Goal: Transaction & Acquisition: Purchase product/service

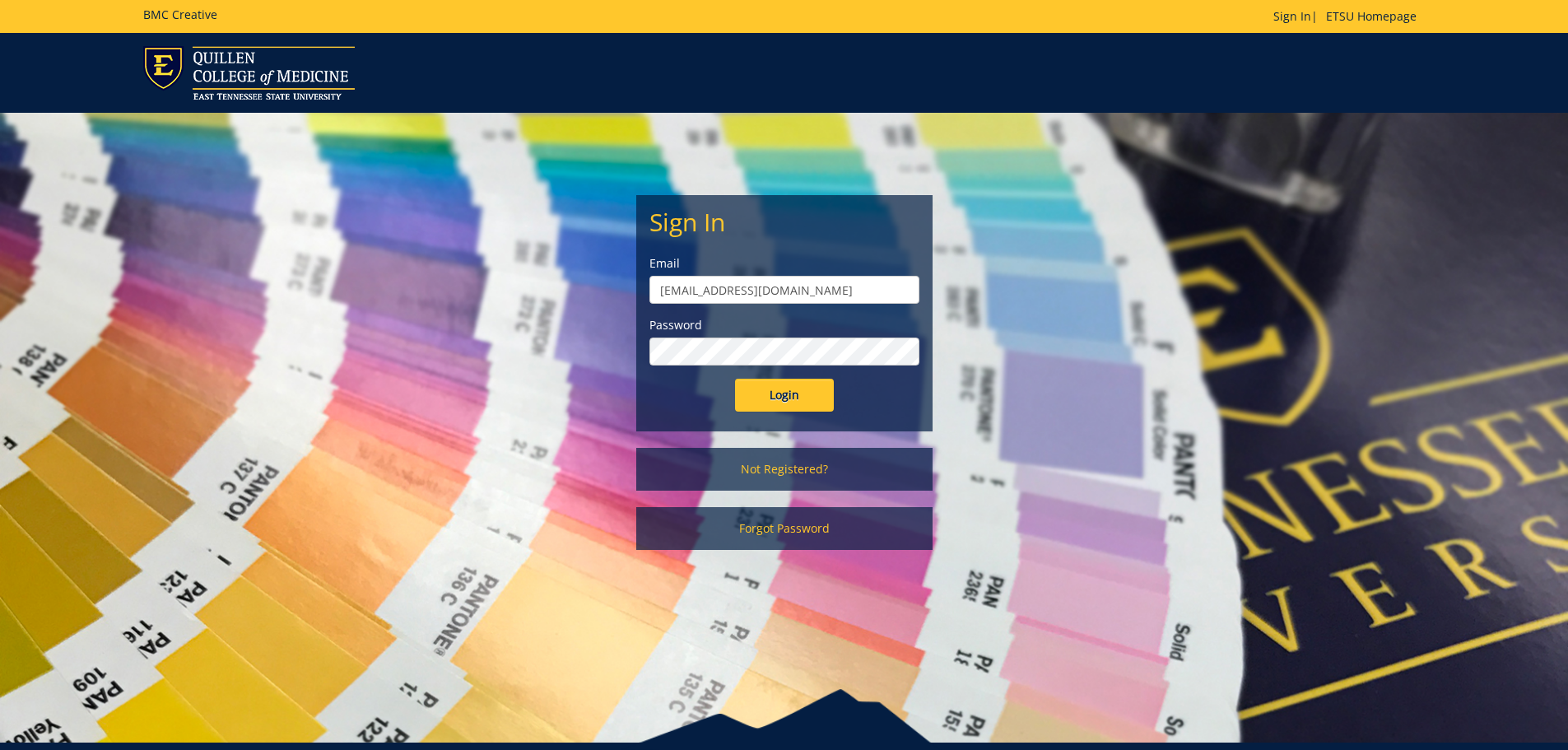
scroll to position [70, 0]
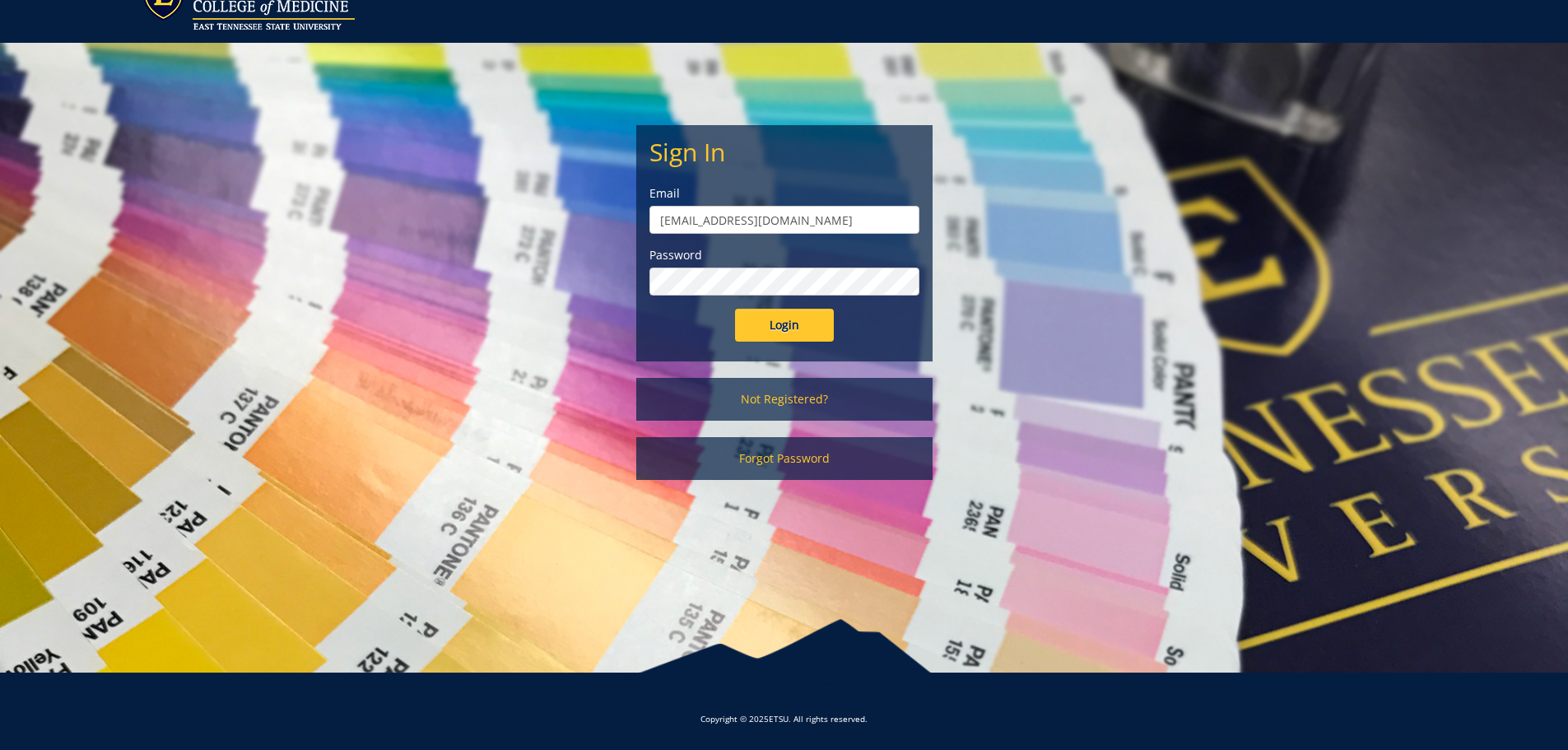
type input "wardence1@etsu.edu"
click at [735, 309] on input "Login" at bounding box center [784, 325] width 99 height 33
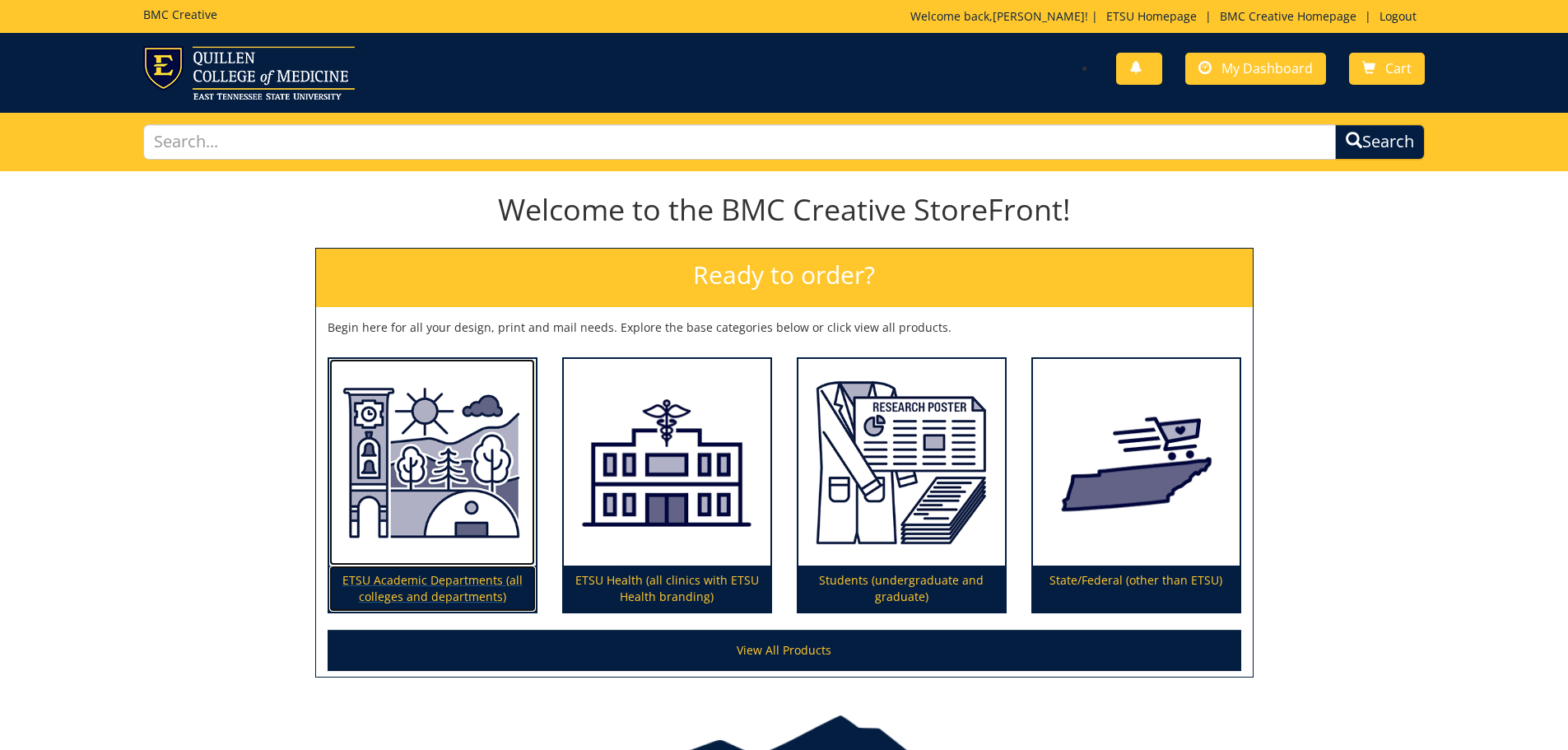
click at [421, 539] on img at bounding box center [432, 463] width 207 height 208
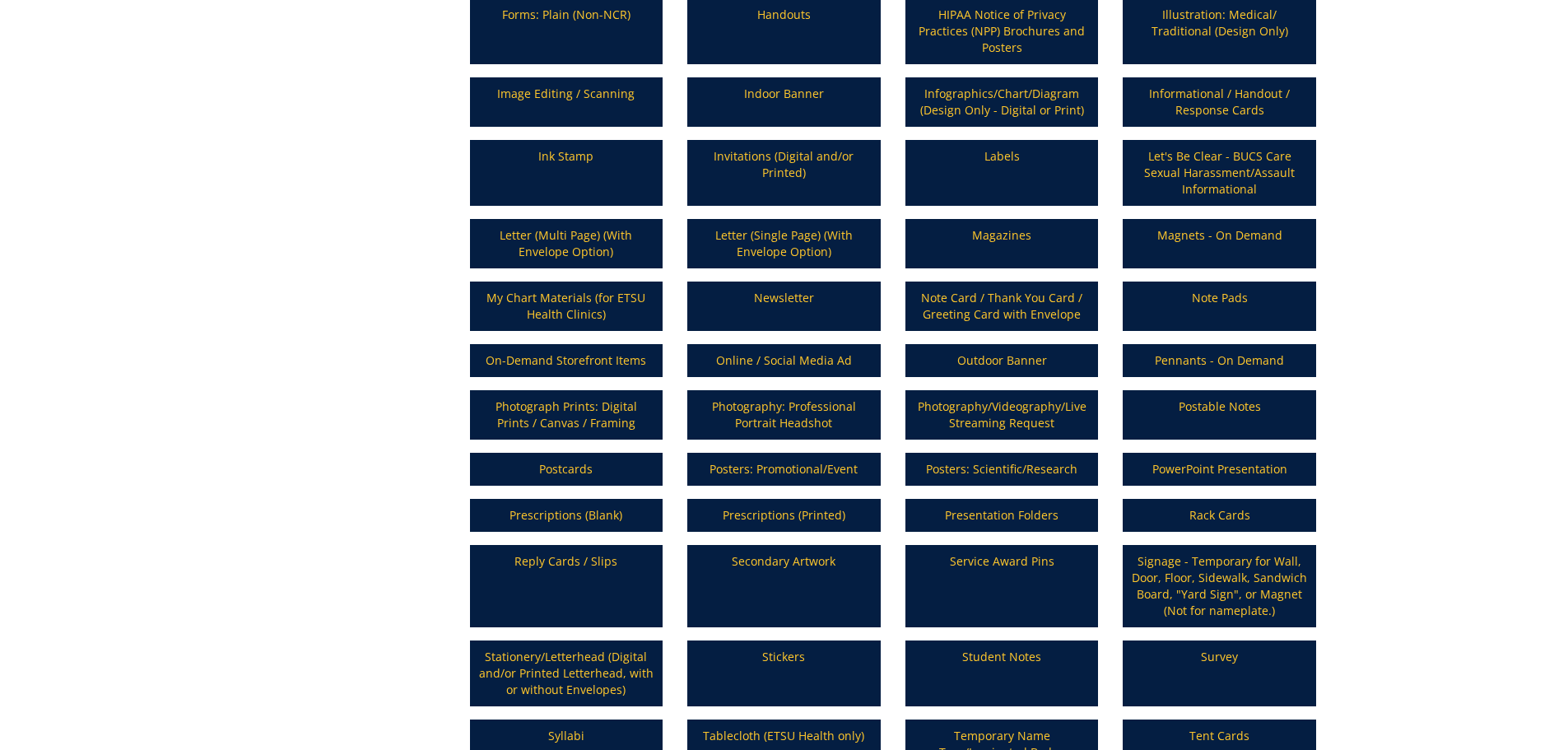
scroll to position [1146, 0]
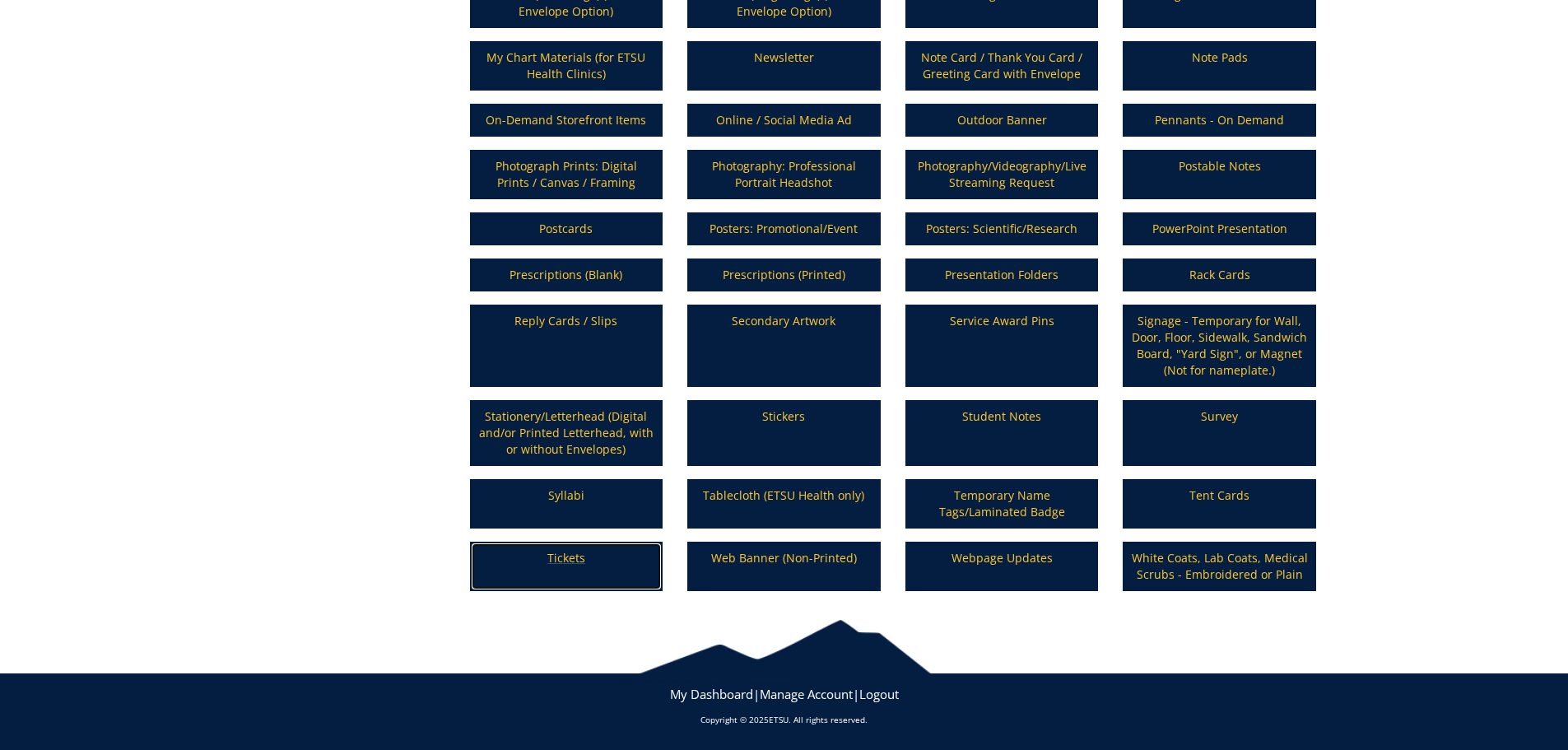
click at [557, 558] on p "Tickets" at bounding box center [566, 566] width 190 height 46
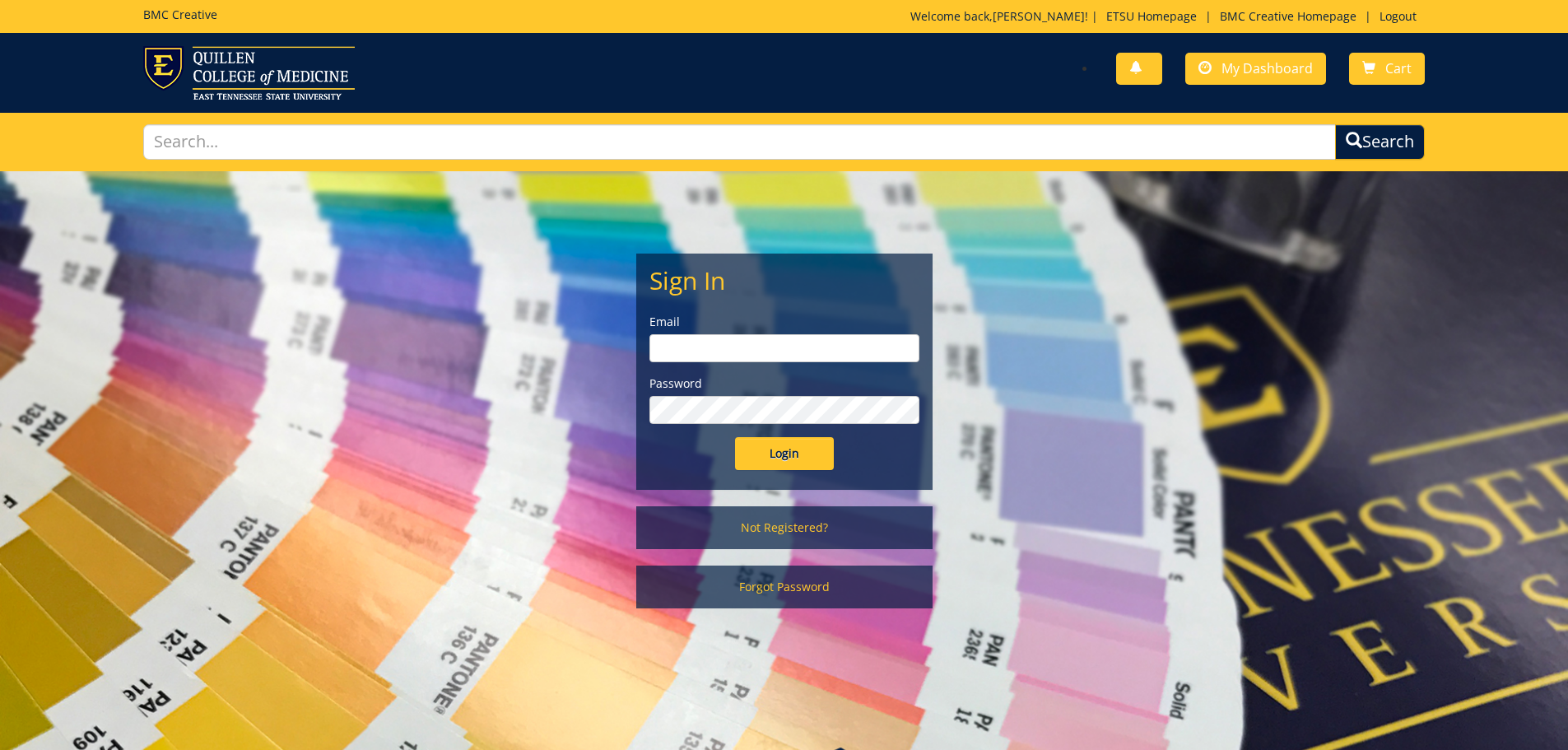
click at [705, 344] on input "email" at bounding box center [784, 348] width 270 height 28
type input "wardence1@etsu.edu"
click at [735, 437] on input "Login" at bounding box center [784, 453] width 99 height 33
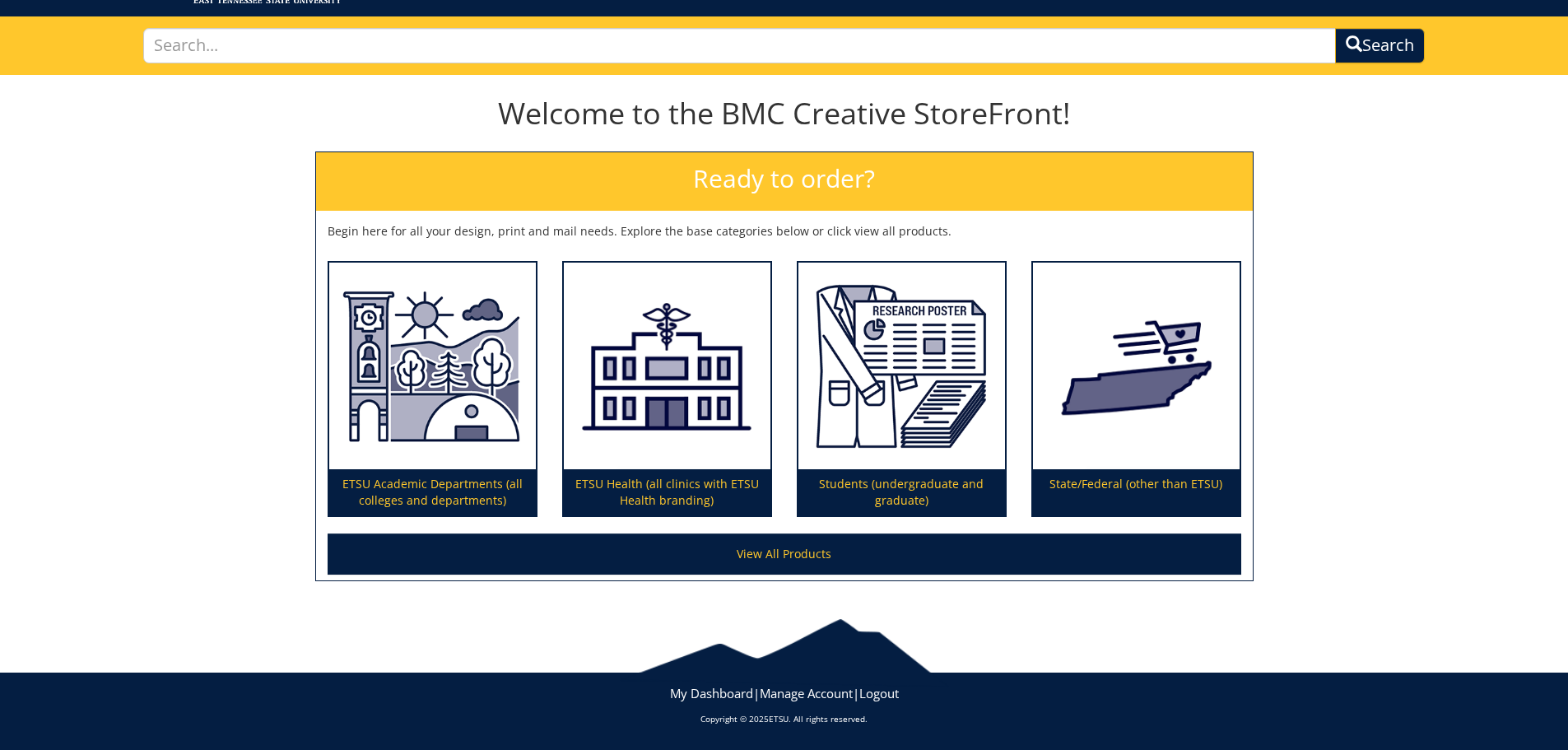
scroll to position [14, 0]
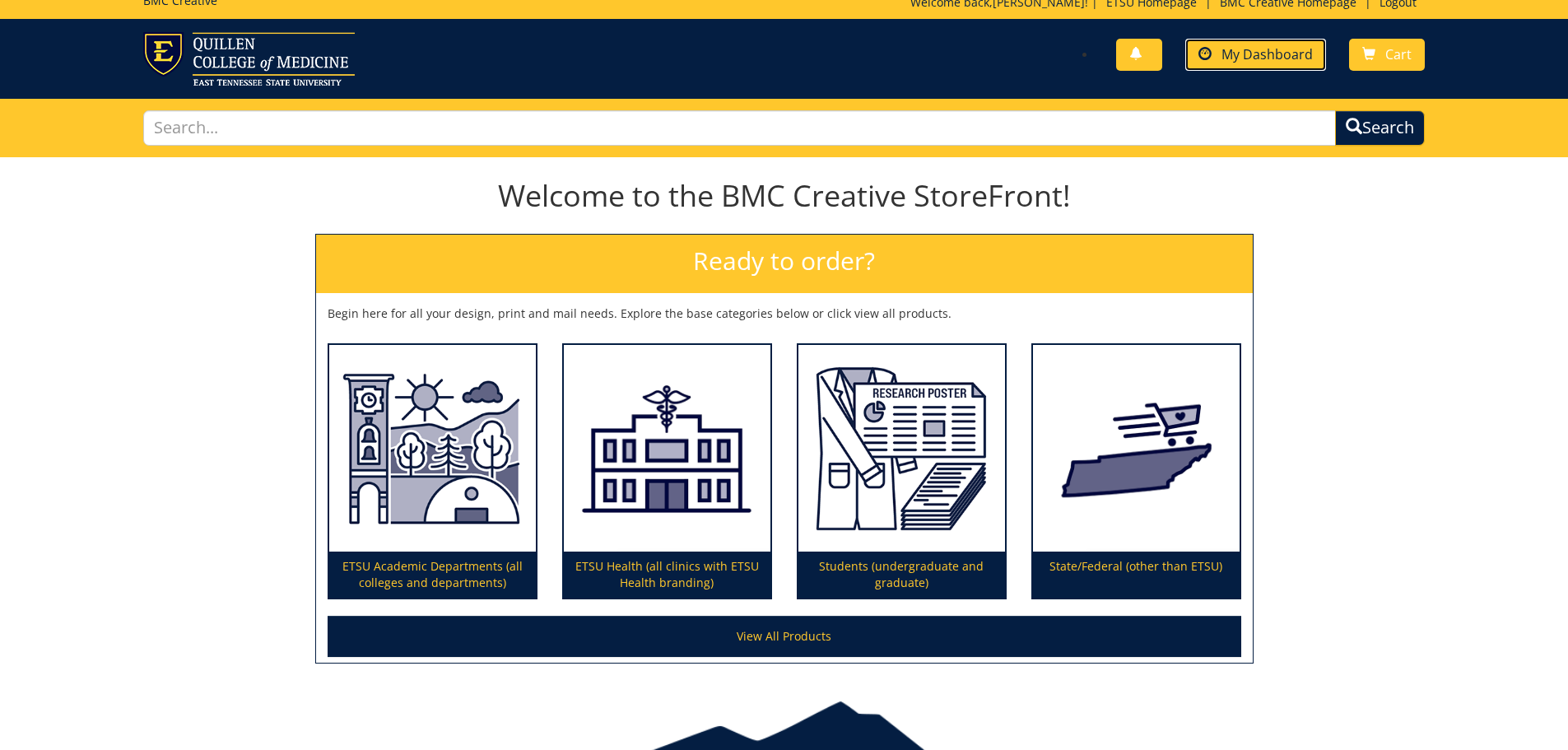
click at [1260, 60] on span "My Dashboard" at bounding box center [1267, 54] width 91 height 18
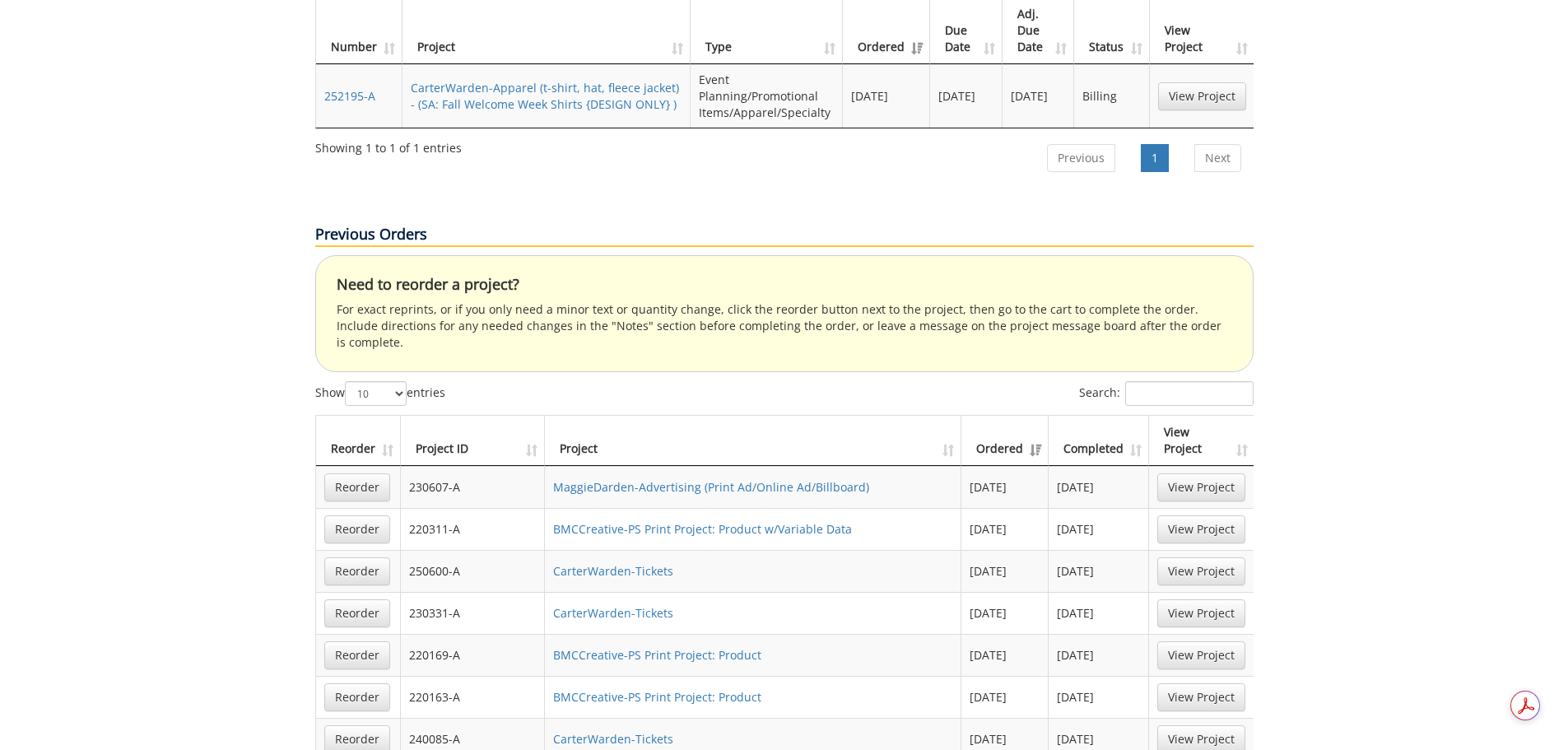
scroll to position [1153, 0]
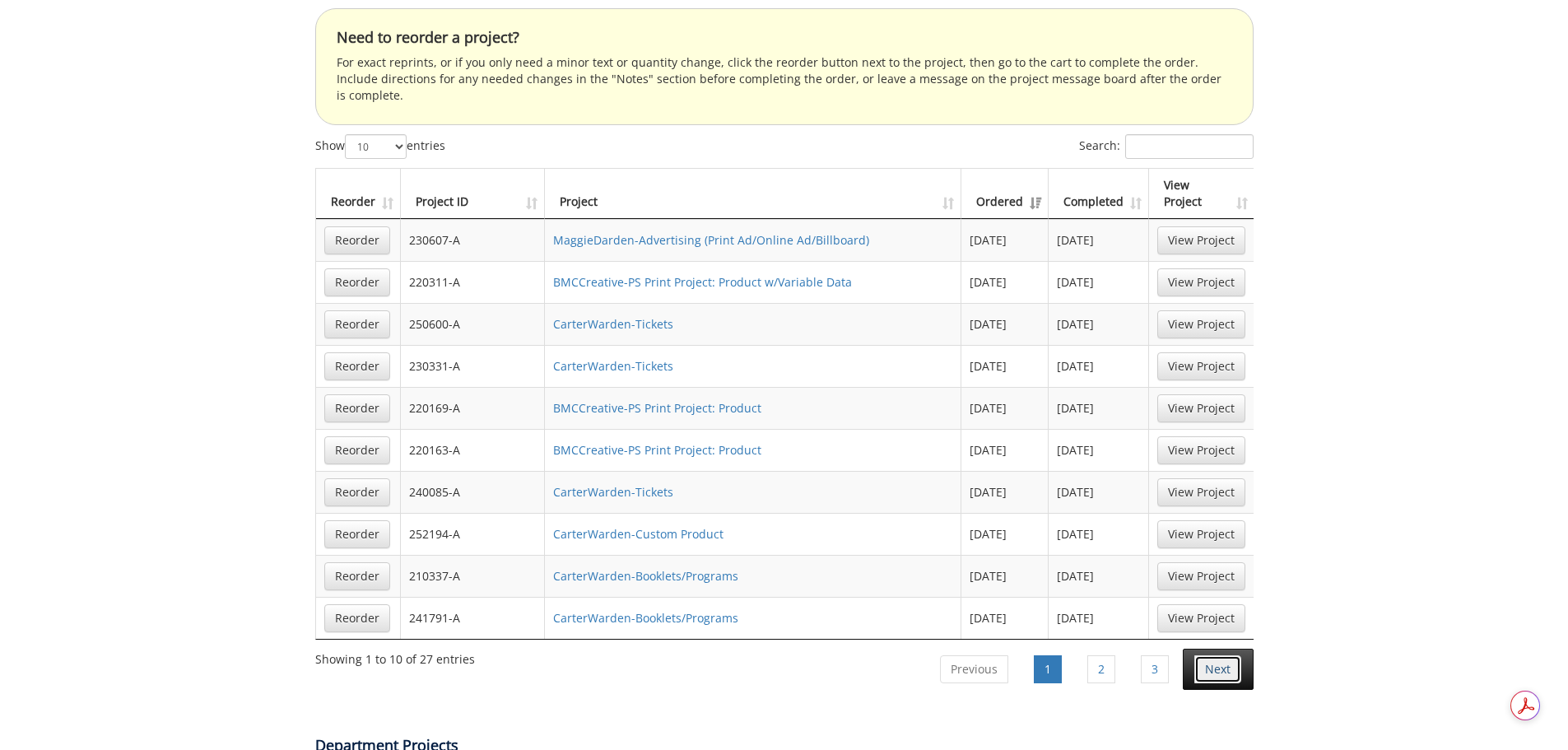
click at [1211, 655] on link "Next" at bounding box center [1218, 669] width 47 height 28
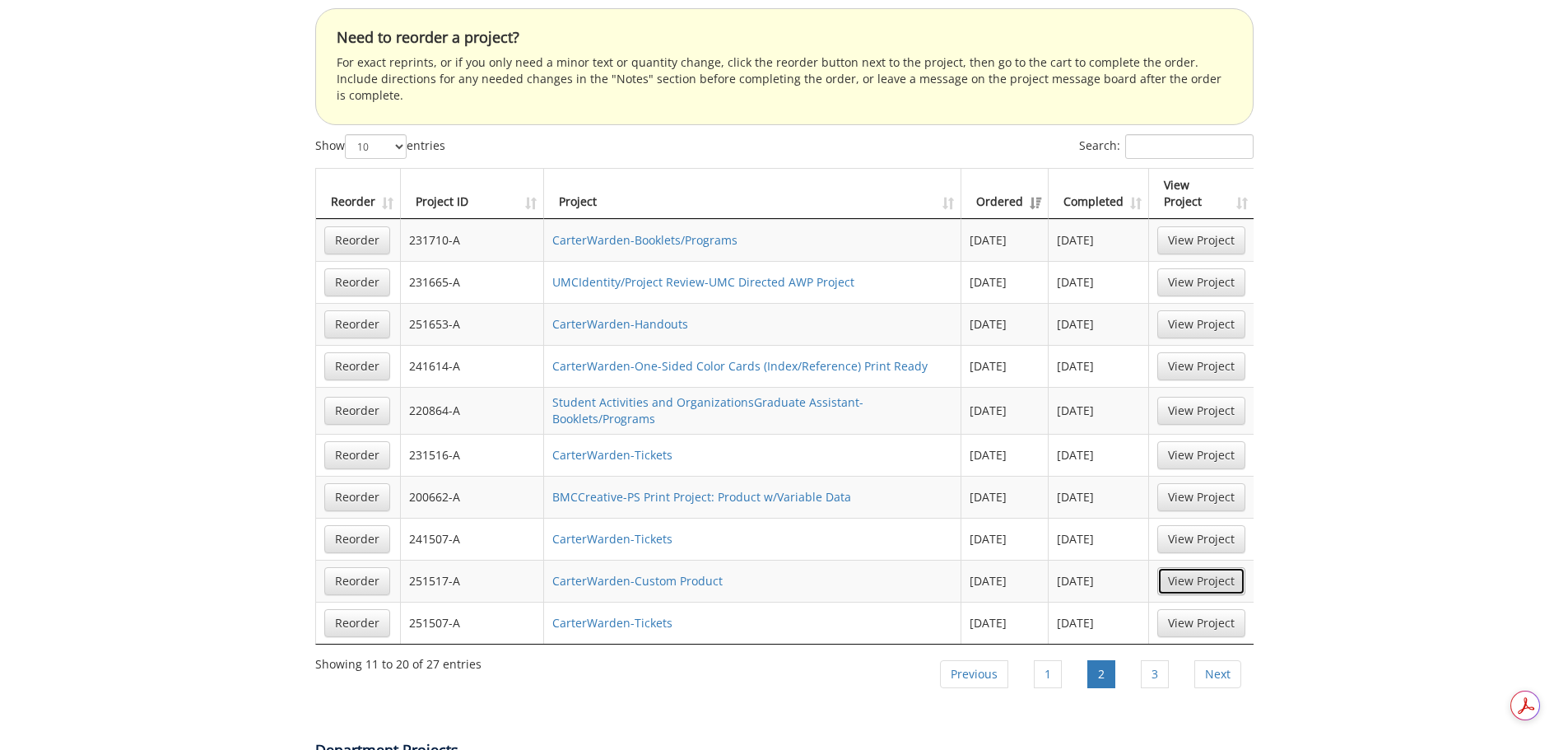
click at [1192, 567] on link "View Project" at bounding box center [1201, 581] width 88 height 28
click at [1195, 609] on link "View Project" at bounding box center [1201, 622] width 88 height 28
click at [1053, 660] on link "1" at bounding box center [1047, 673] width 28 height 28
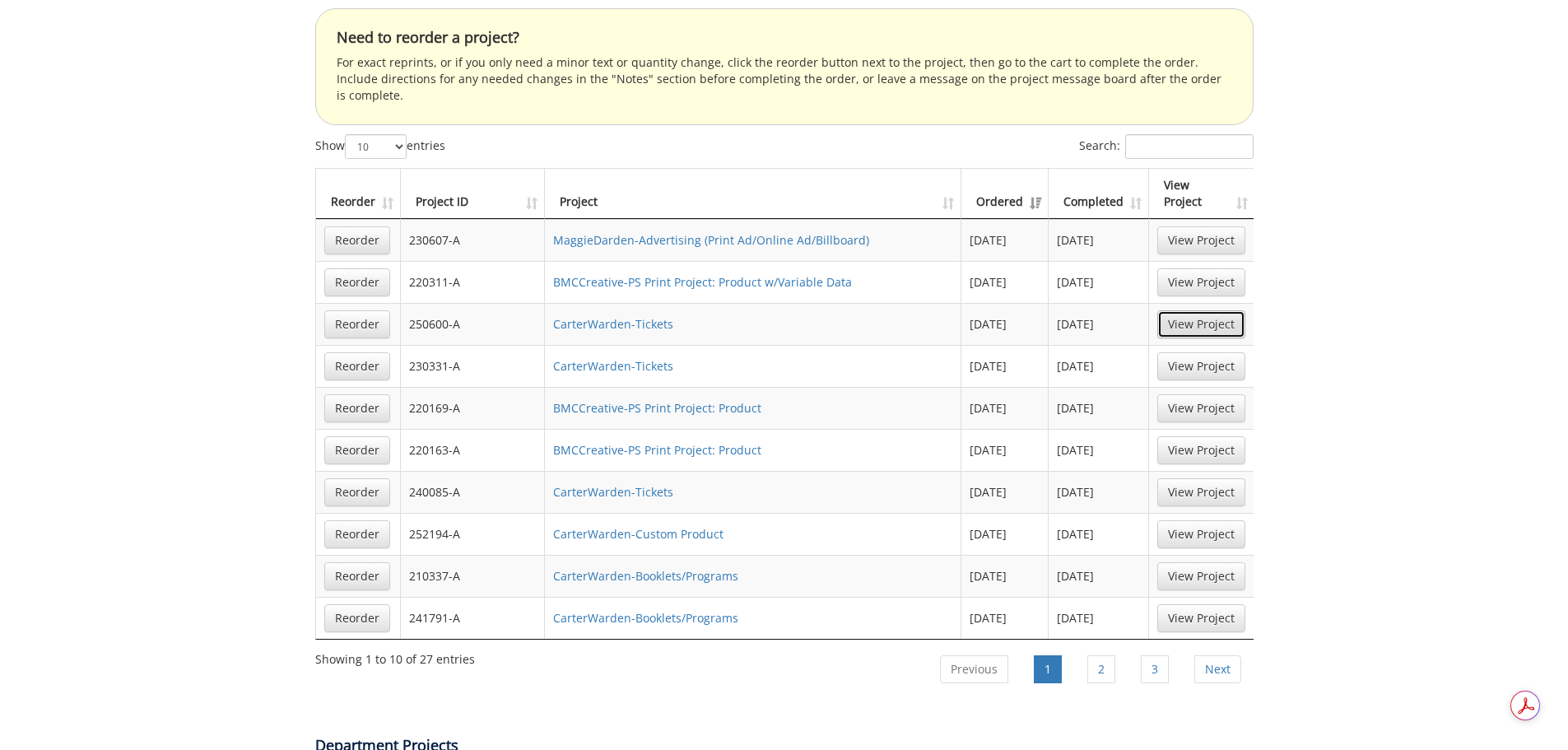
click at [1212, 310] on link "View Project" at bounding box center [1201, 324] width 88 height 28
click at [1159, 655] on link "3" at bounding box center [1154, 669] width 28 height 28
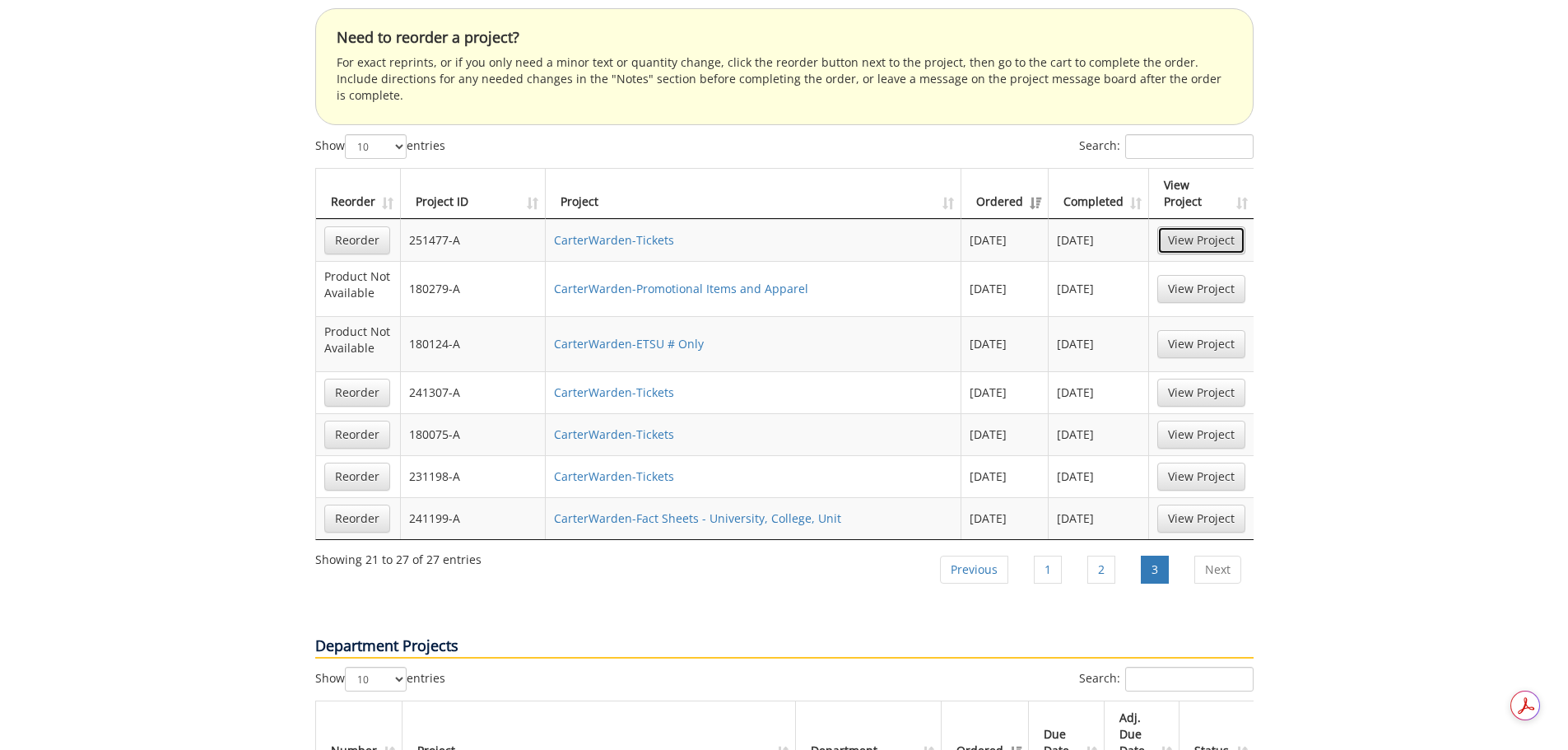
click at [1227, 227] on link "View Project" at bounding box center [1201, 240] width 88 height 28
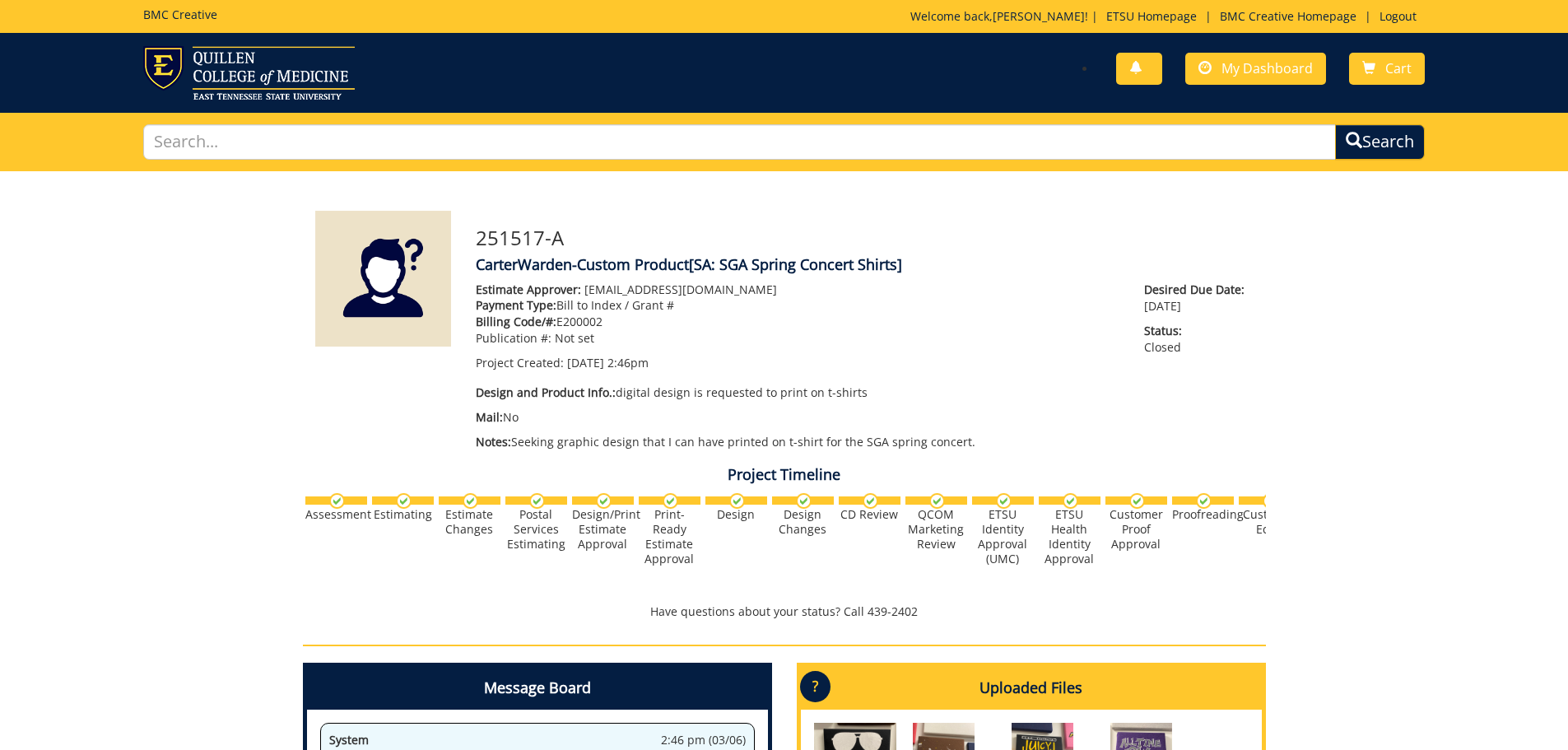
scroll to position [3673, 0]
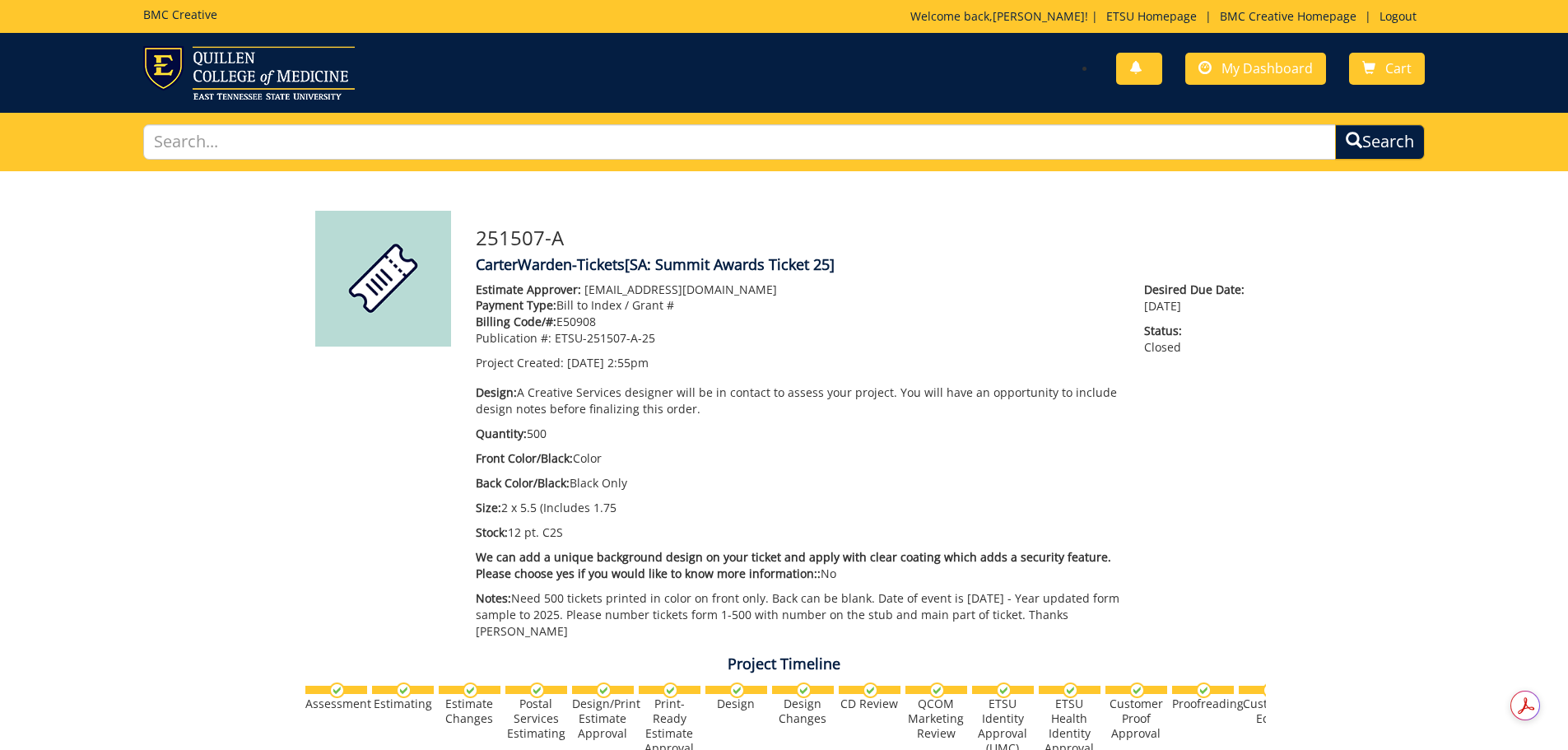
scroll to position [754, 0]
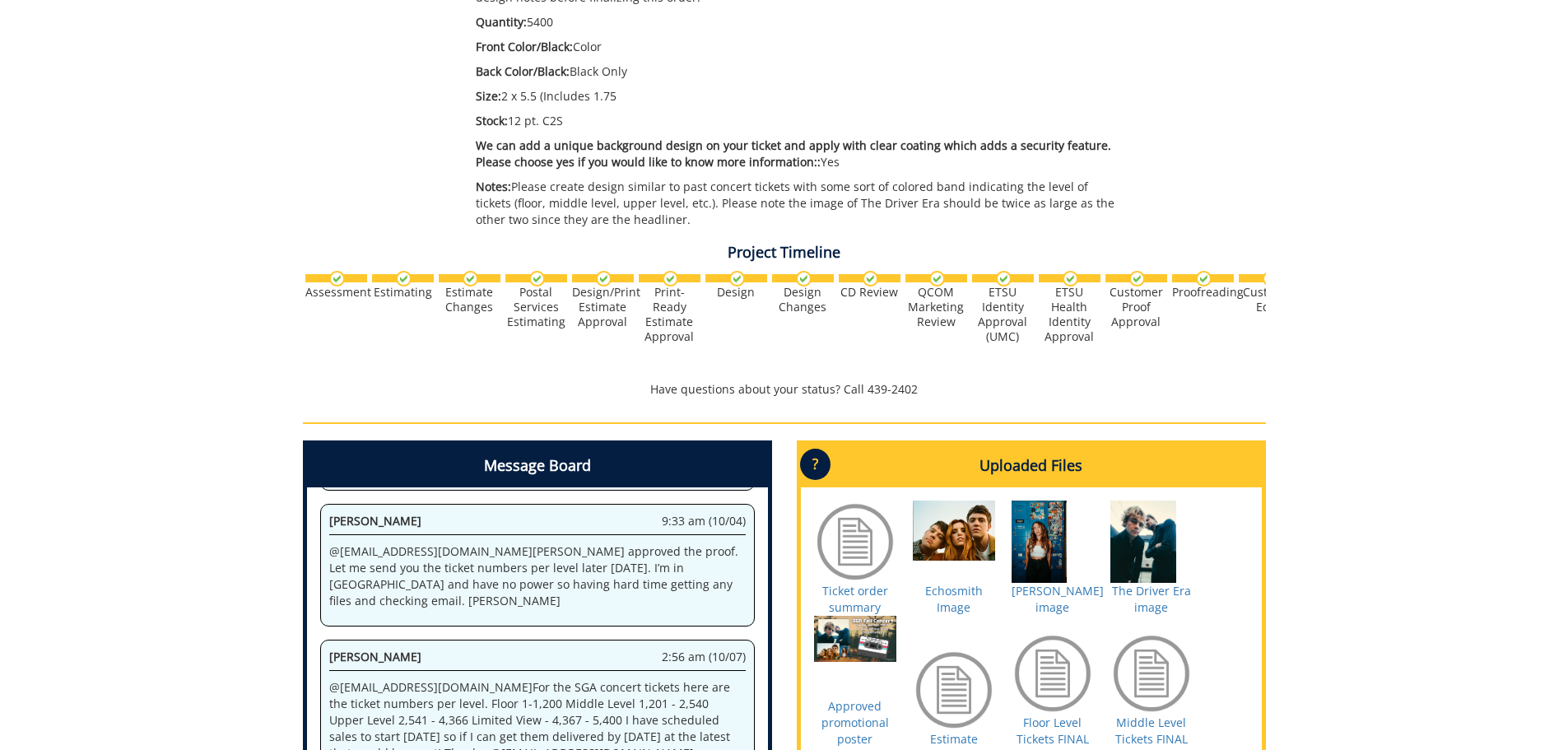
scroll to position [659, 0]
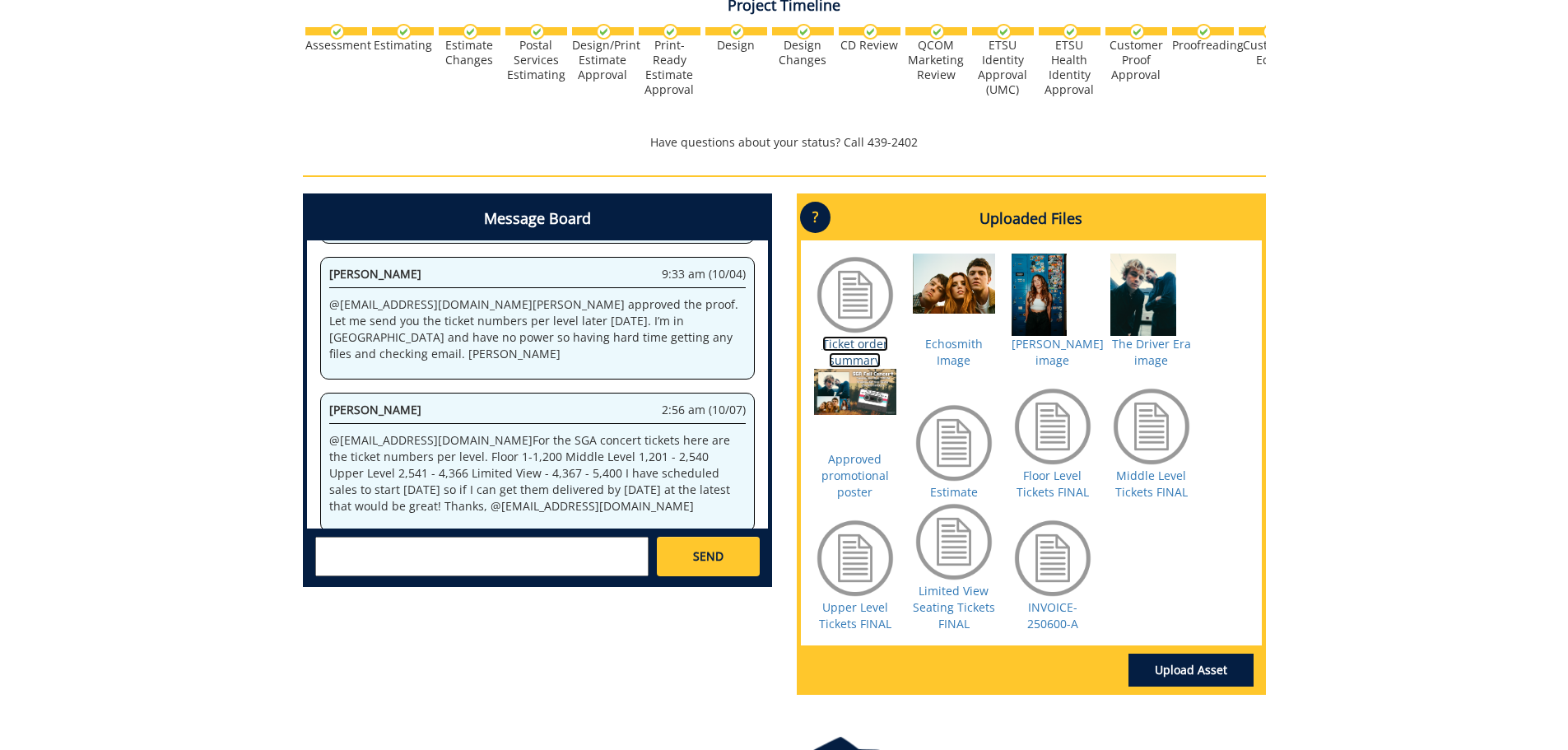
click at [863, 339] on link "Ticket order summary" at bounding box center [855, 352] width 66 height 32
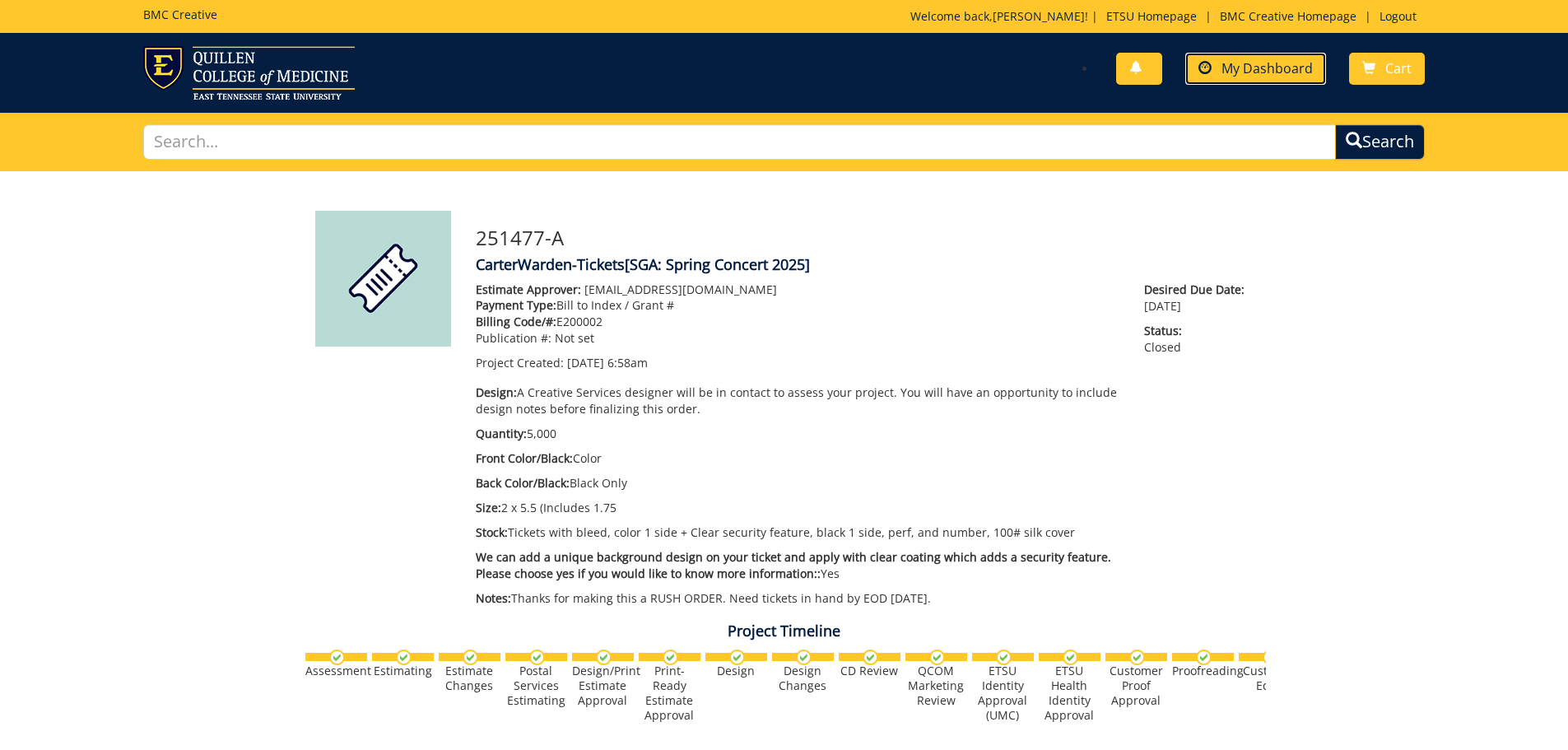
click at [1287, 63] on span "My Dashboard" at bounding box center [1267, 68] width 91 height 18
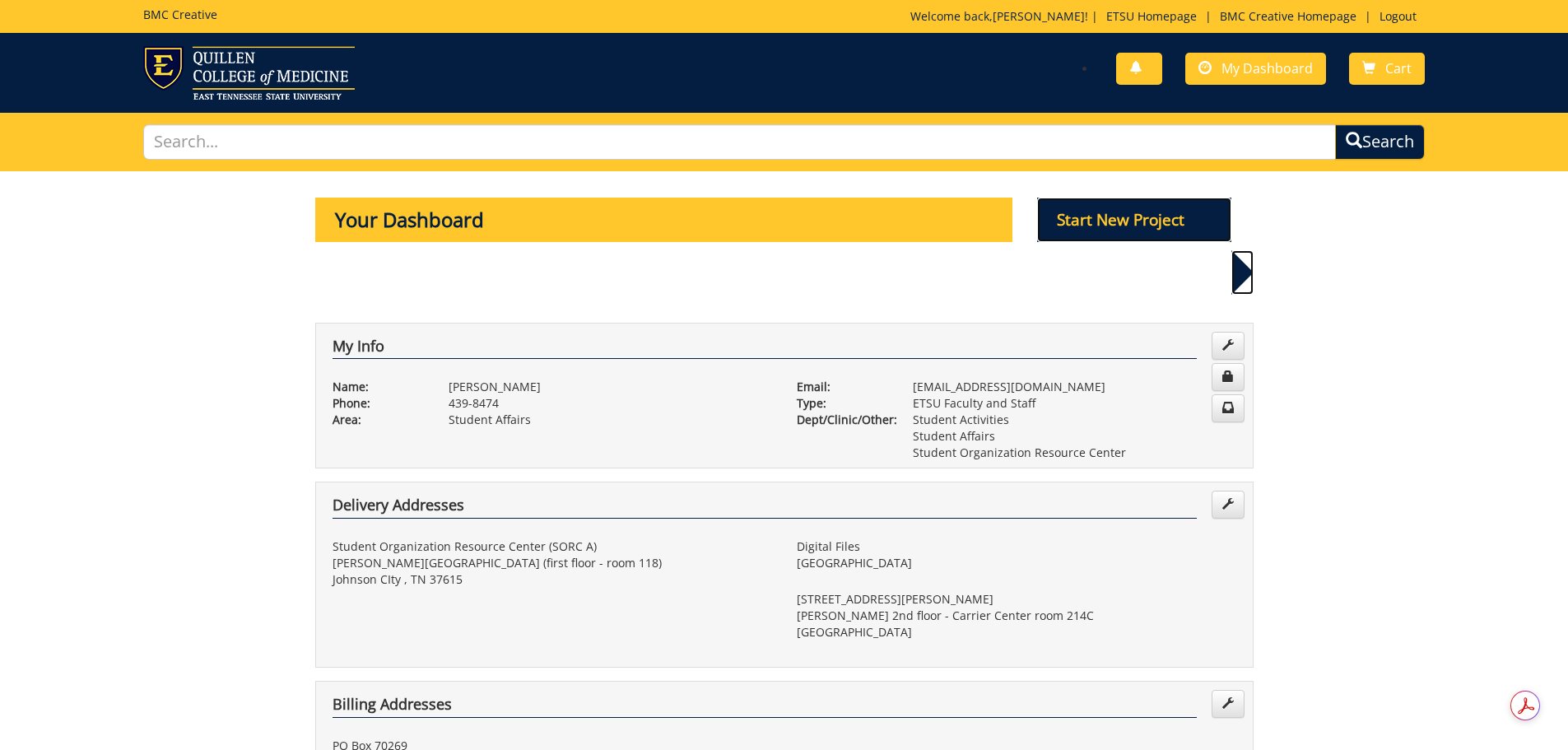
click at [1121, 218] on p "Start New Project" at bounding box center [1134, 220] width 194 height 45
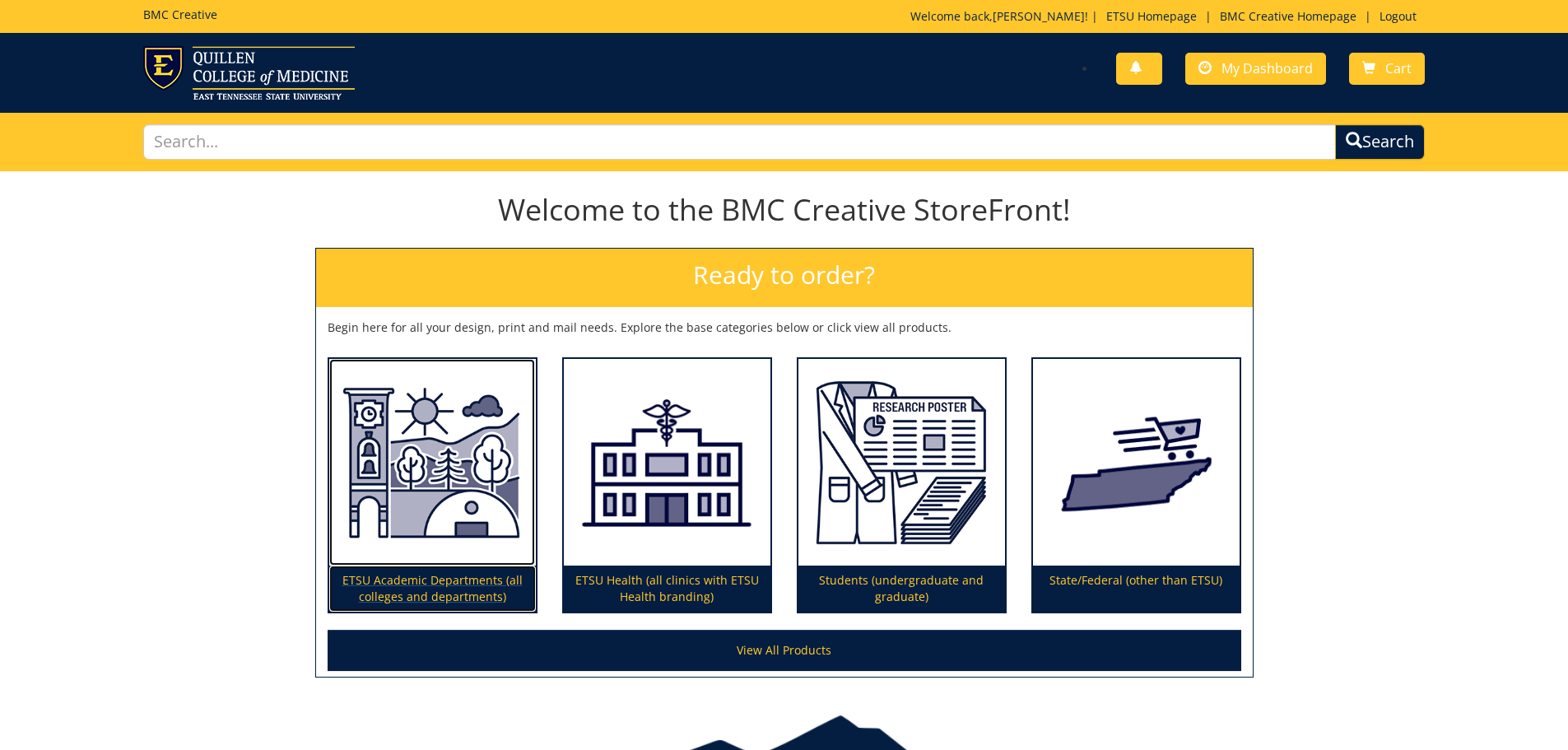
click at [434, 510] on img at bounding box center [432, 463] width 207 height 208
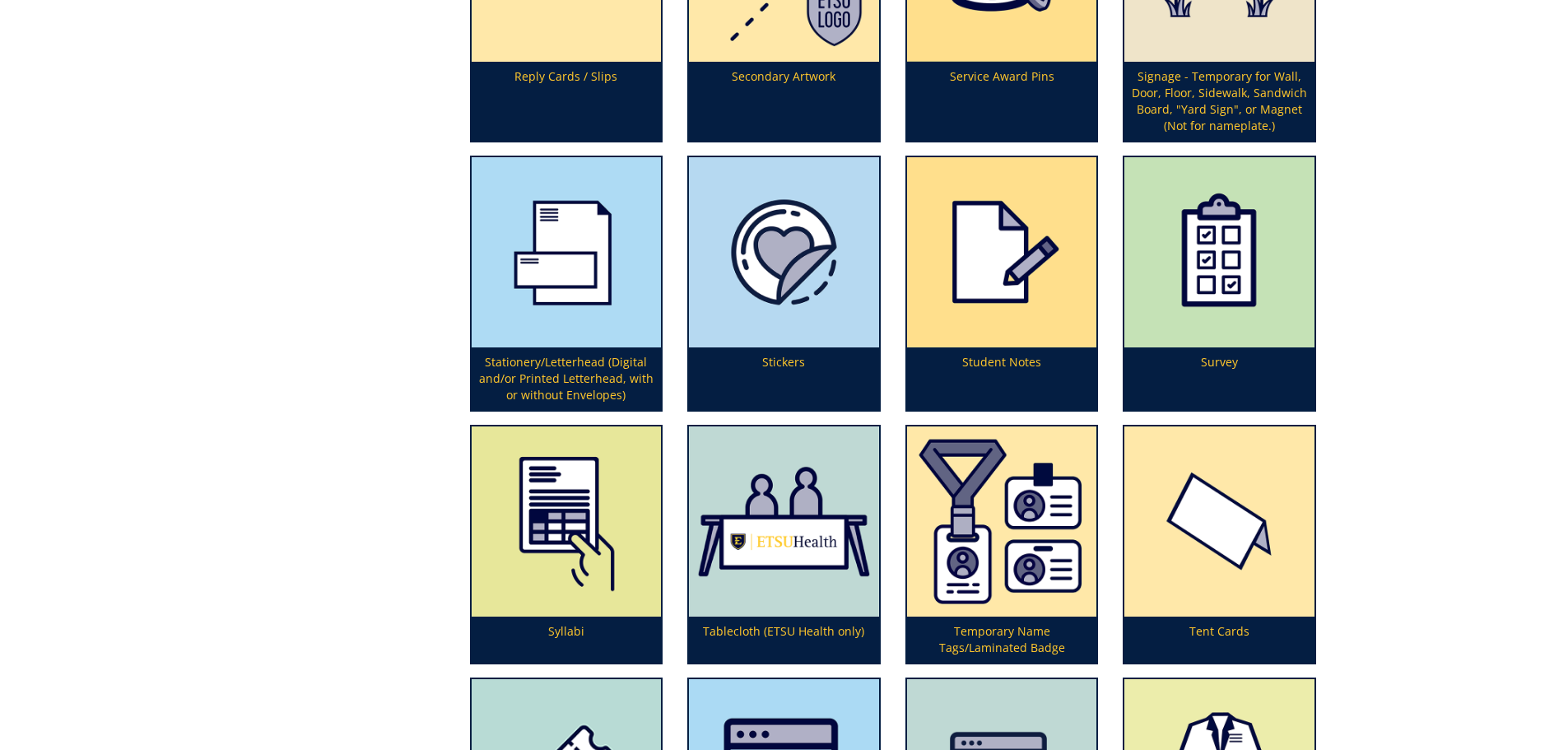
scroll to position [5431, 0]
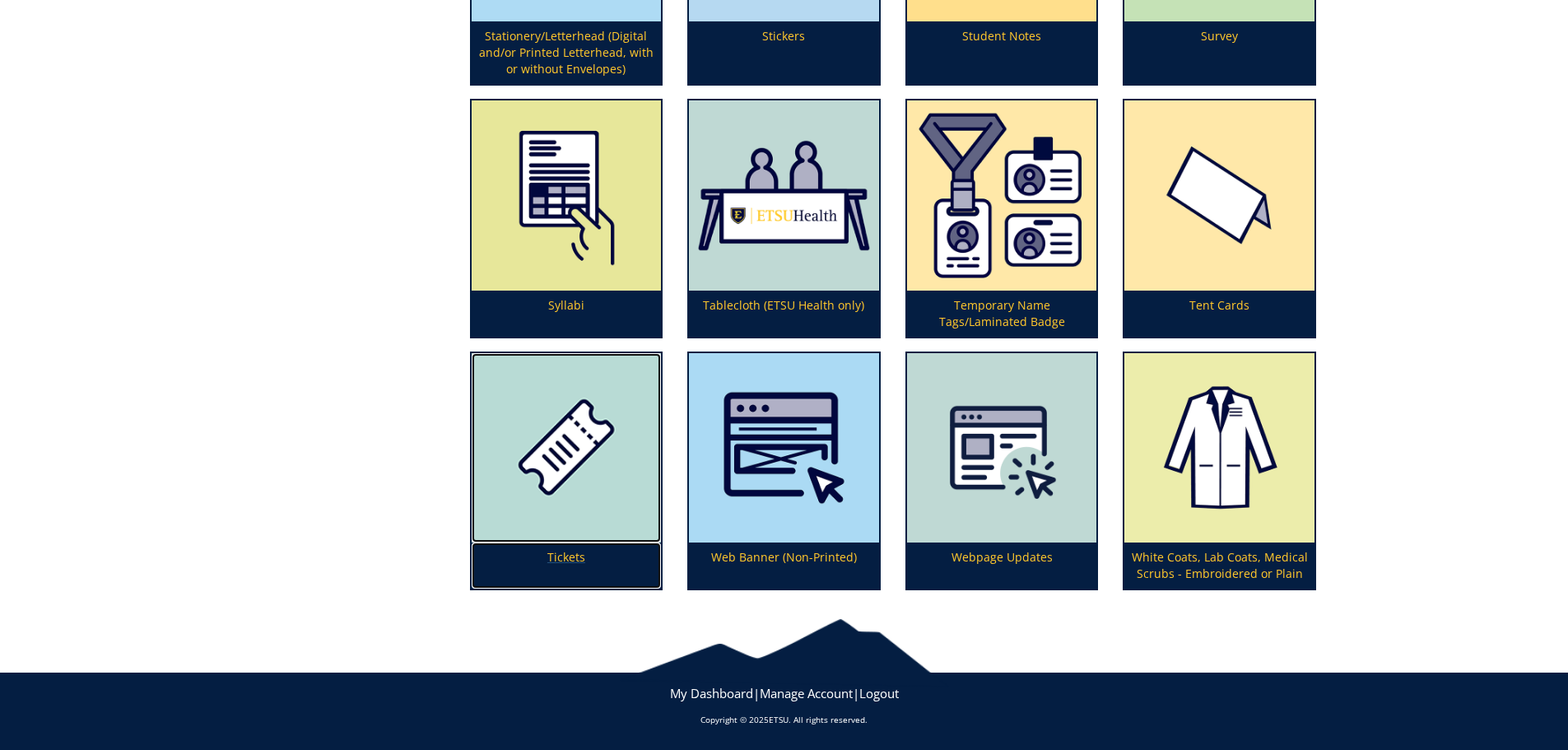
click at [581, 418] on img at bounding box center [566, 448] width 190 height 190
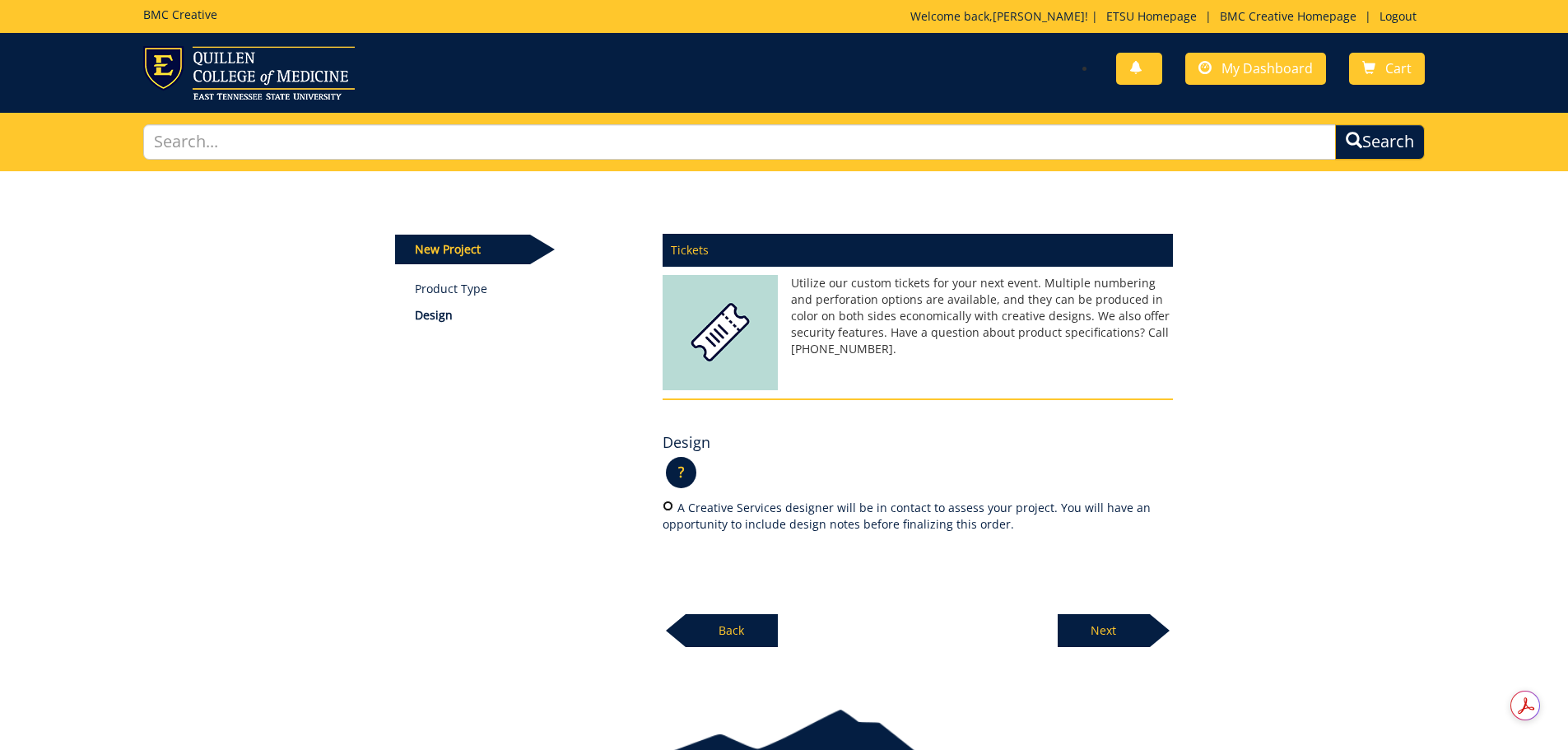
click at [670, 508] on input "A Creative Services designer will be in contact to assess your project. You wil…" at bounding box center [668, 506] width 11 height 11
radio input "true"
click at [1118, 632] on p "Next" at bounding box center [1103, 630] width 92 height 33
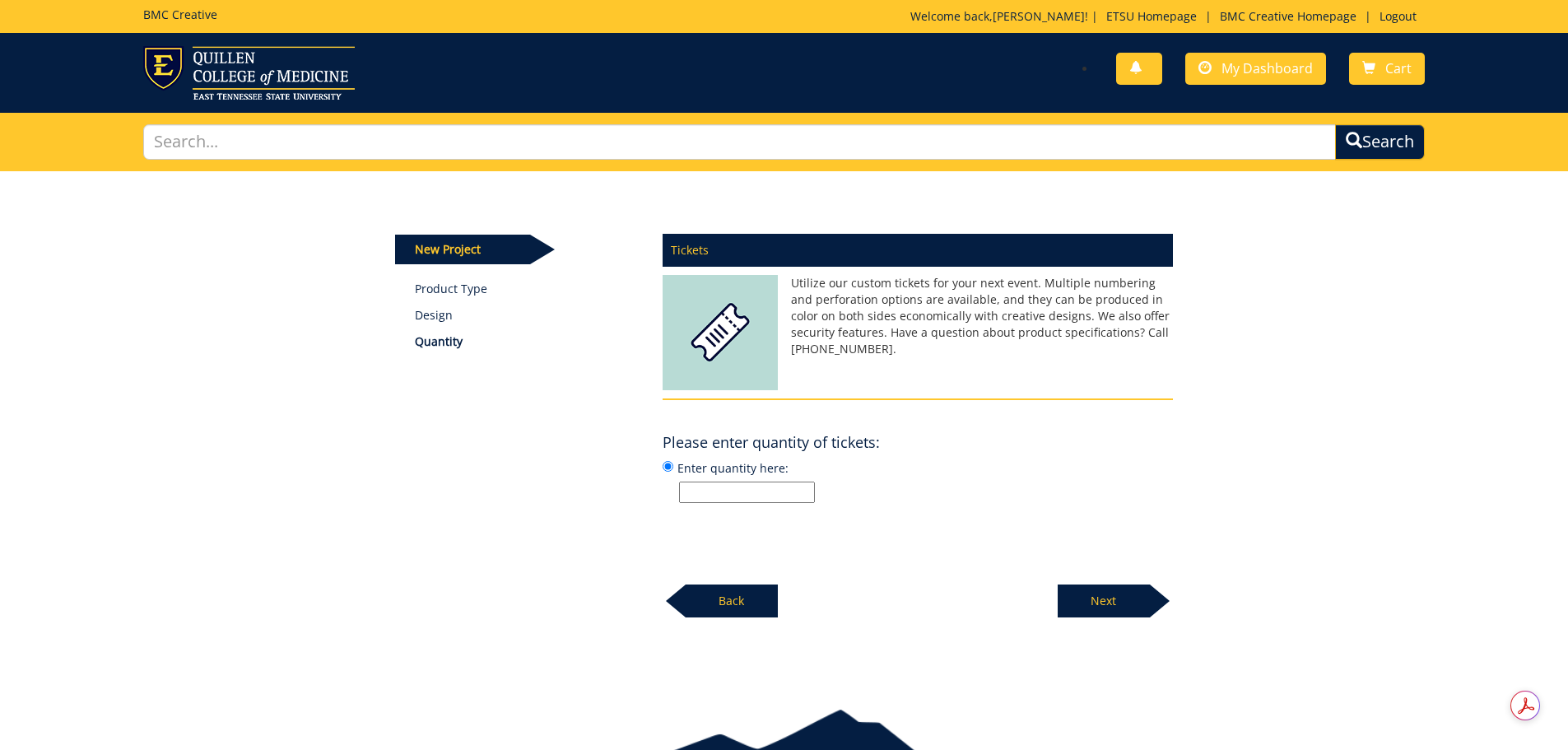
click at [734, 490] on input "Enter quantity here:" at bounding box center [747, 492] width 135 height 21
type input "5000"
click at [1106, 592] on p "Next" at bounding box center [1103, 601] width 92 height 33
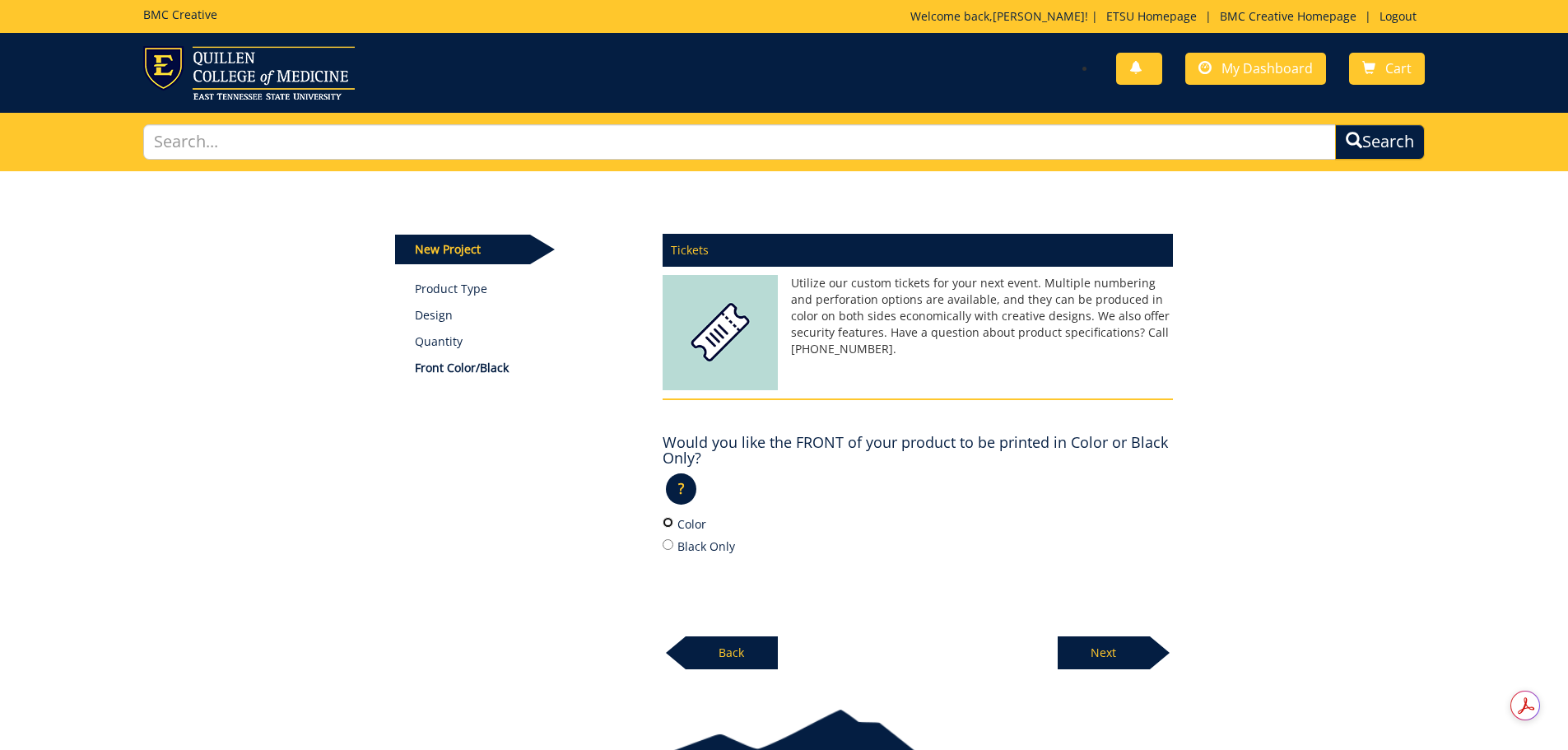
click at [668, 520] on input "Color" at bounding box center [668, 523] width 11 height 11
radio input "true"
click at [1088, 651] on p "Next" at bounding box center [1103, 653] width 92 height 33
click at [665, 545] on input "Black Only" at bounding box center [668, 545] width 11 height 11
radio input "true"
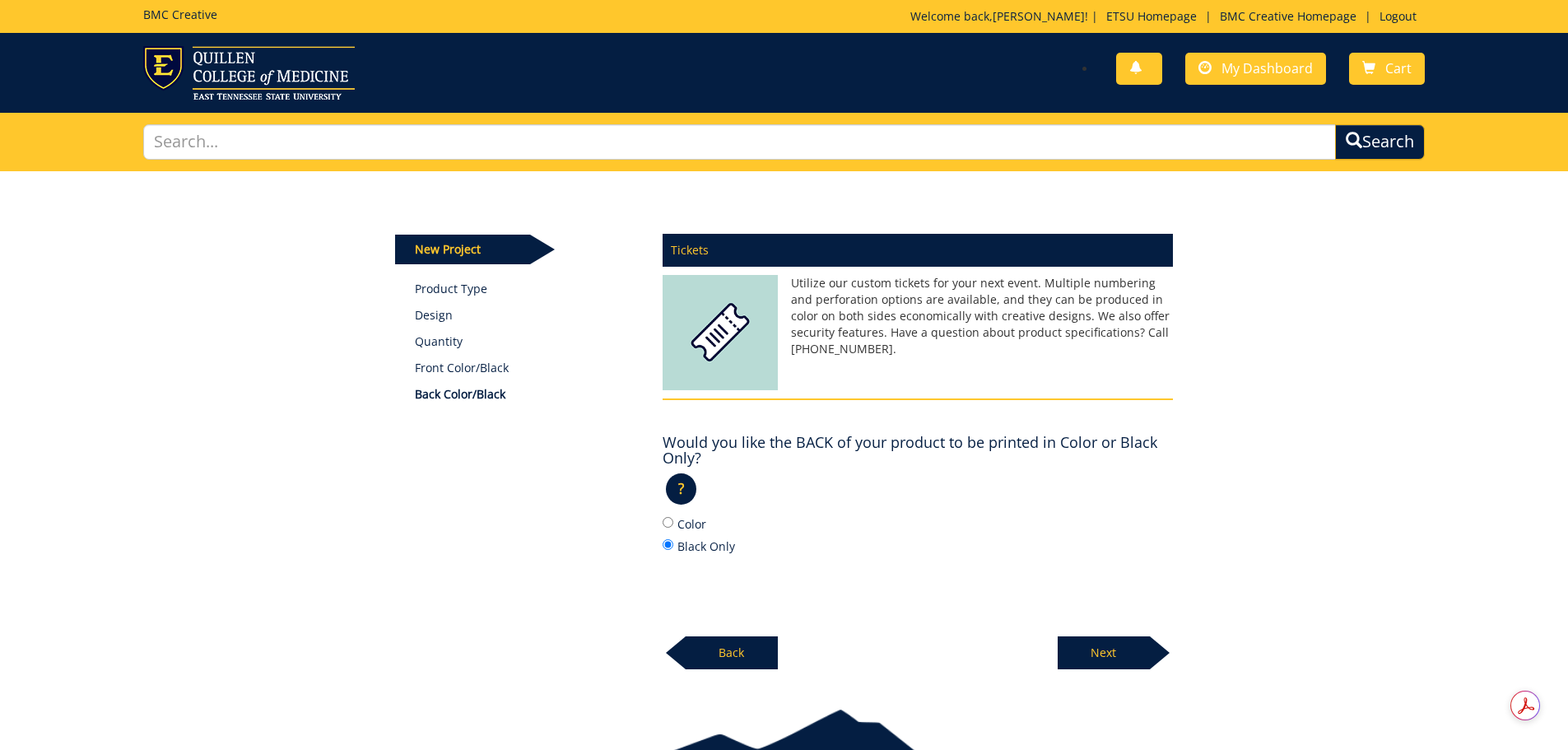
click at [1104, 654] on p "Next" at bounding box center [1103, 653] width 92 height 33
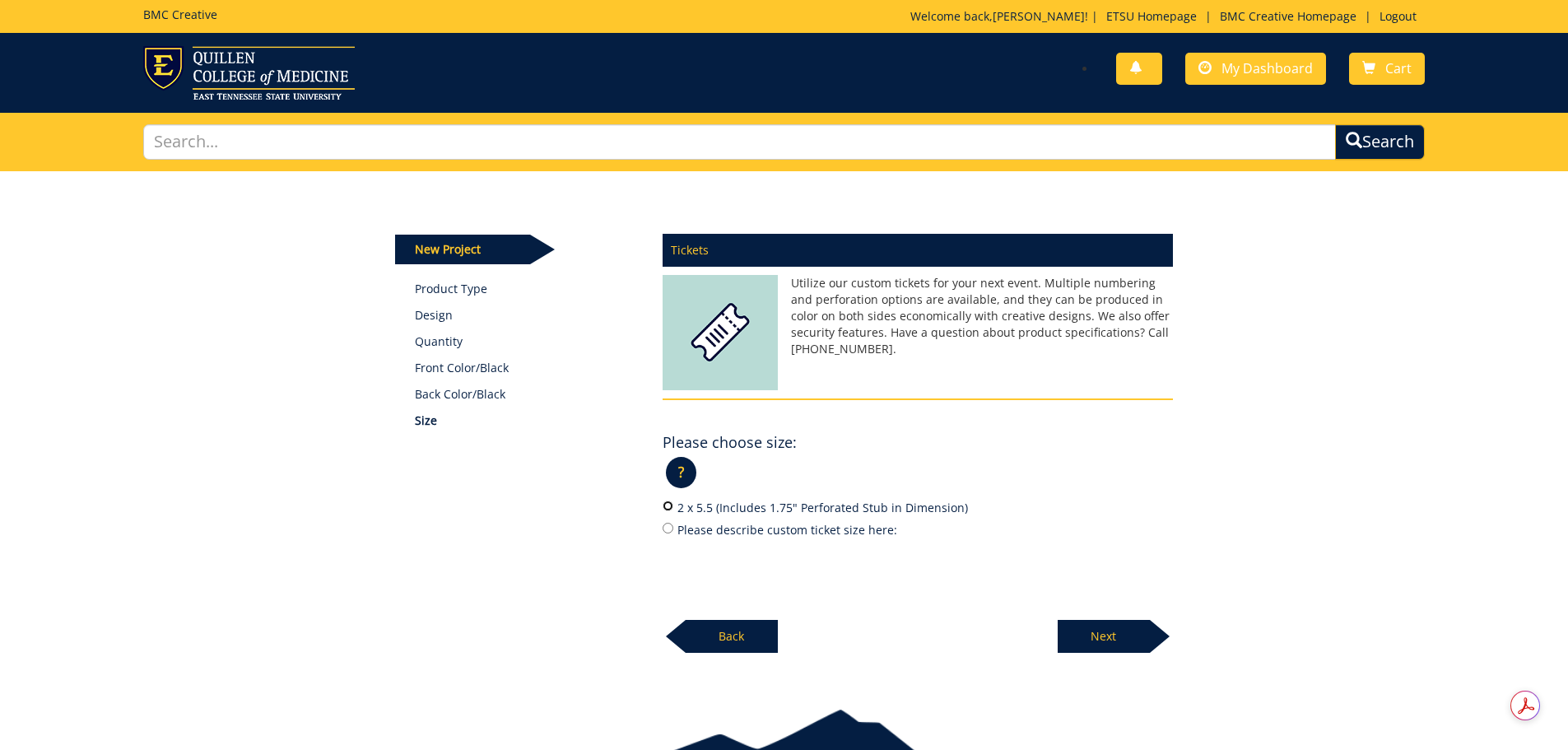
click at [669, 504] on input "2 x 5.5 (Includes 1.75" Perforated Stub in Dimension)" at bounding box center [668, 506] width 11 height 11
radio input "true"
click at [1112, 633] on p "Next" at bounding box center [1103, 636] width 92 height 33
click at [667, 503] on input "12 pt. C2S" at bounding box center [668, 506] width 11 height 11
radio input "true"
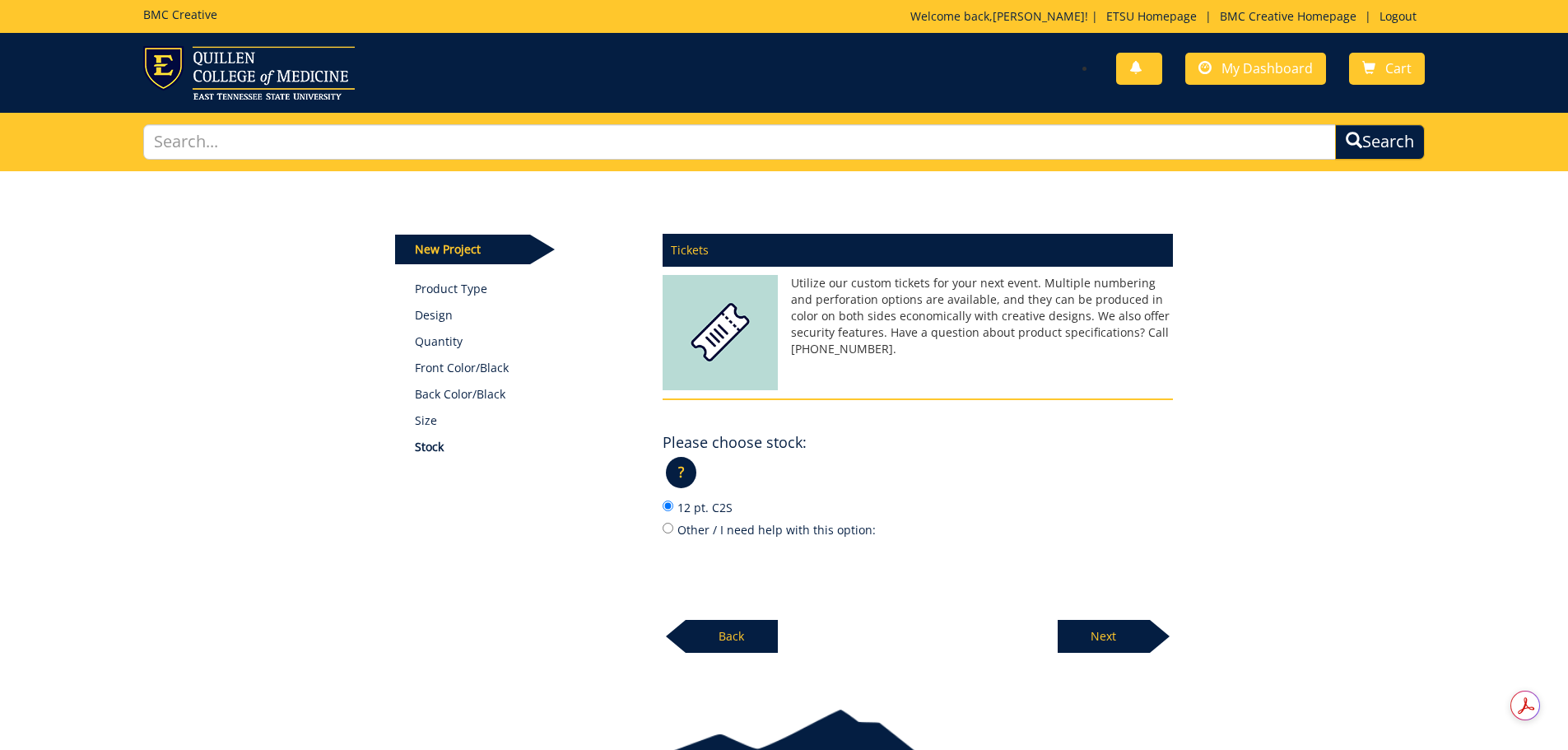
click at [1103, 638] on p "Next" at bounding box center [1103, 636] width 92 height 33
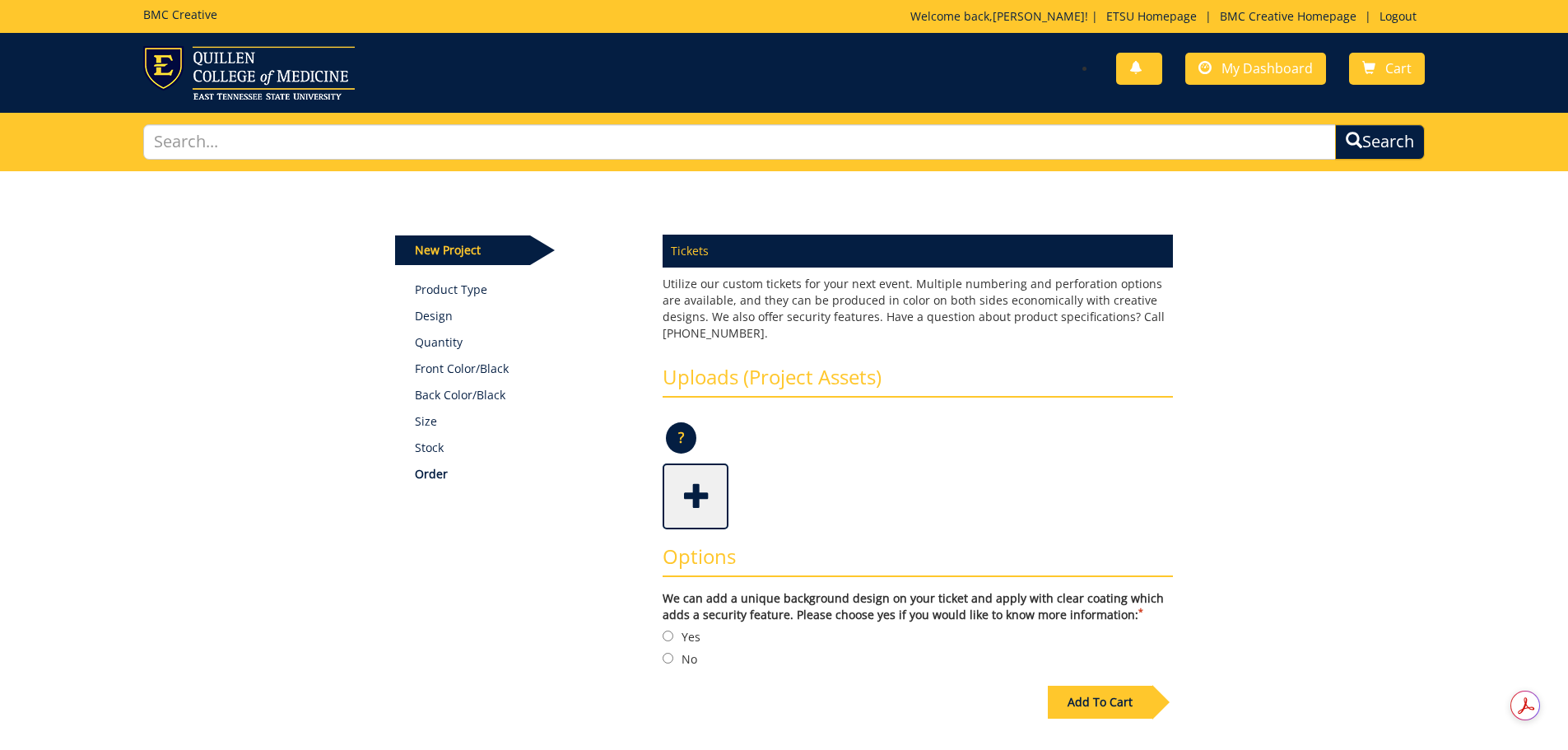
click at [701, 498] on span at bounding box center [697, 495] width 66 height 58
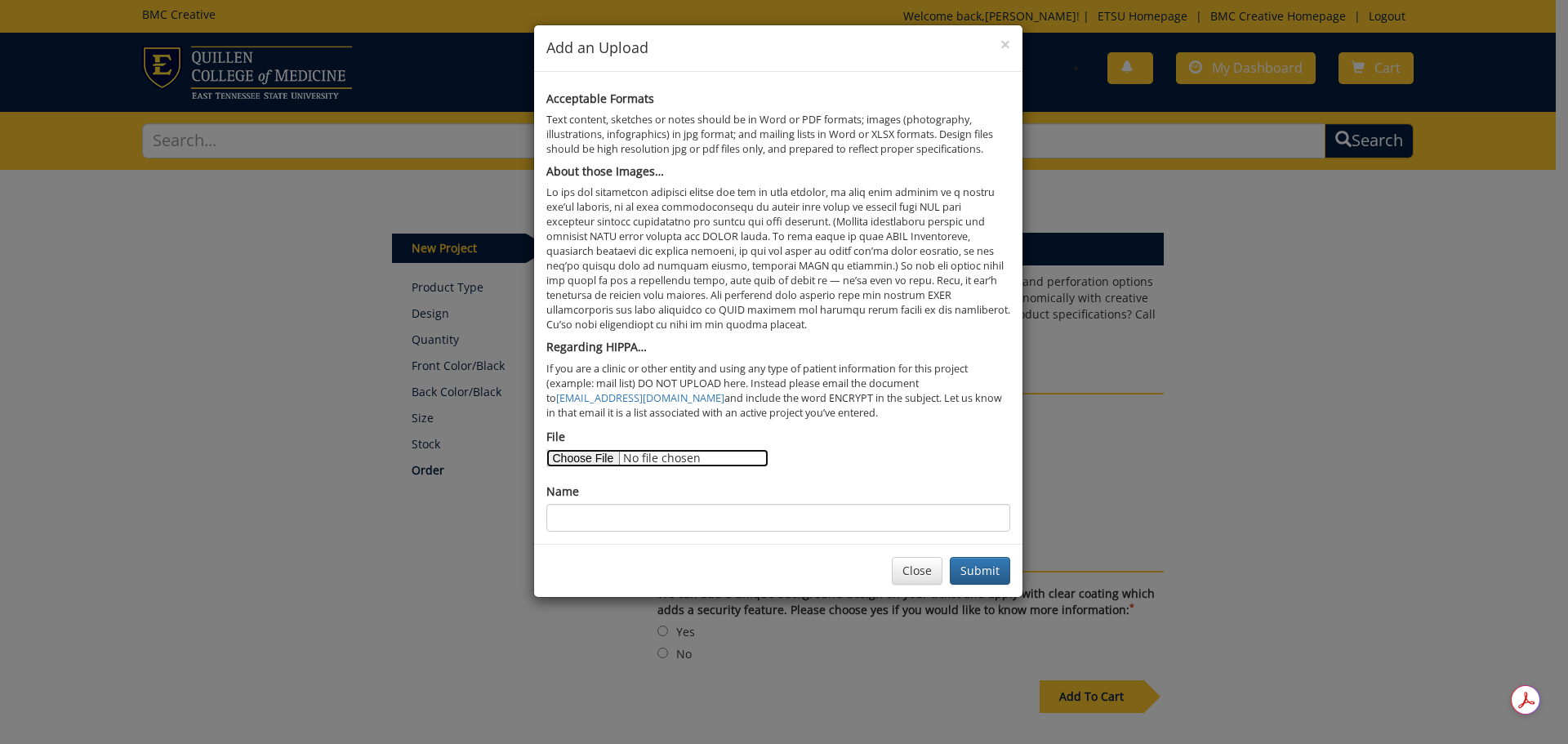
click at [595, 459] on input "File" at bounding box center [657, 458] width 222 height 18
type input "C:\fakepath\SGA FallConcert 2025 Ticket Summary - Neon Trees.docx"
click at [685, 521] on input "Name" at bounding box center [778, 518] width 463 height 27
type input "ticket summary"
click at [981, 564] on button "Submit" at bounding box center [980, 571] width 60 height 27
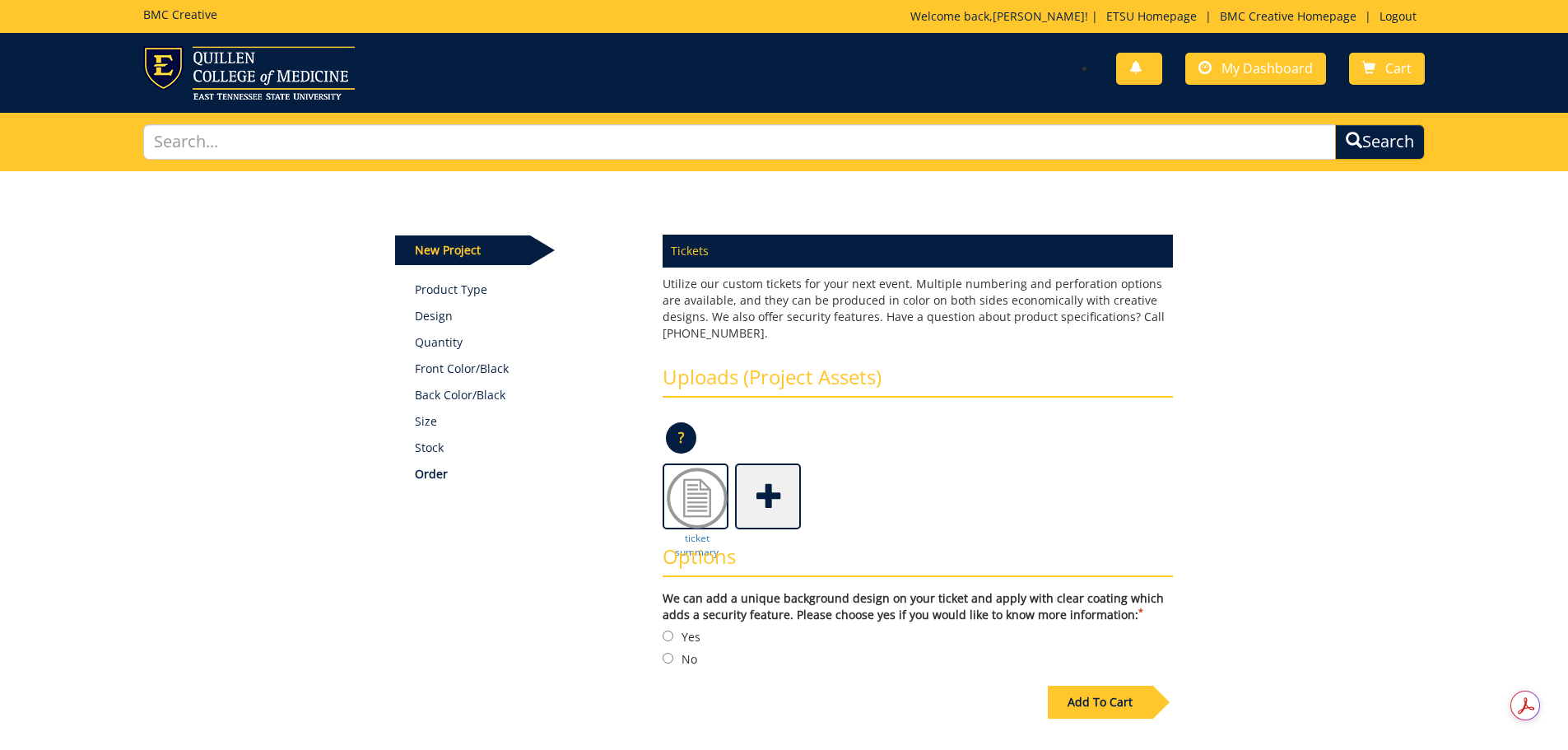
click at [768, 498] on span at bounding box center [769, 495] width 66 height 58
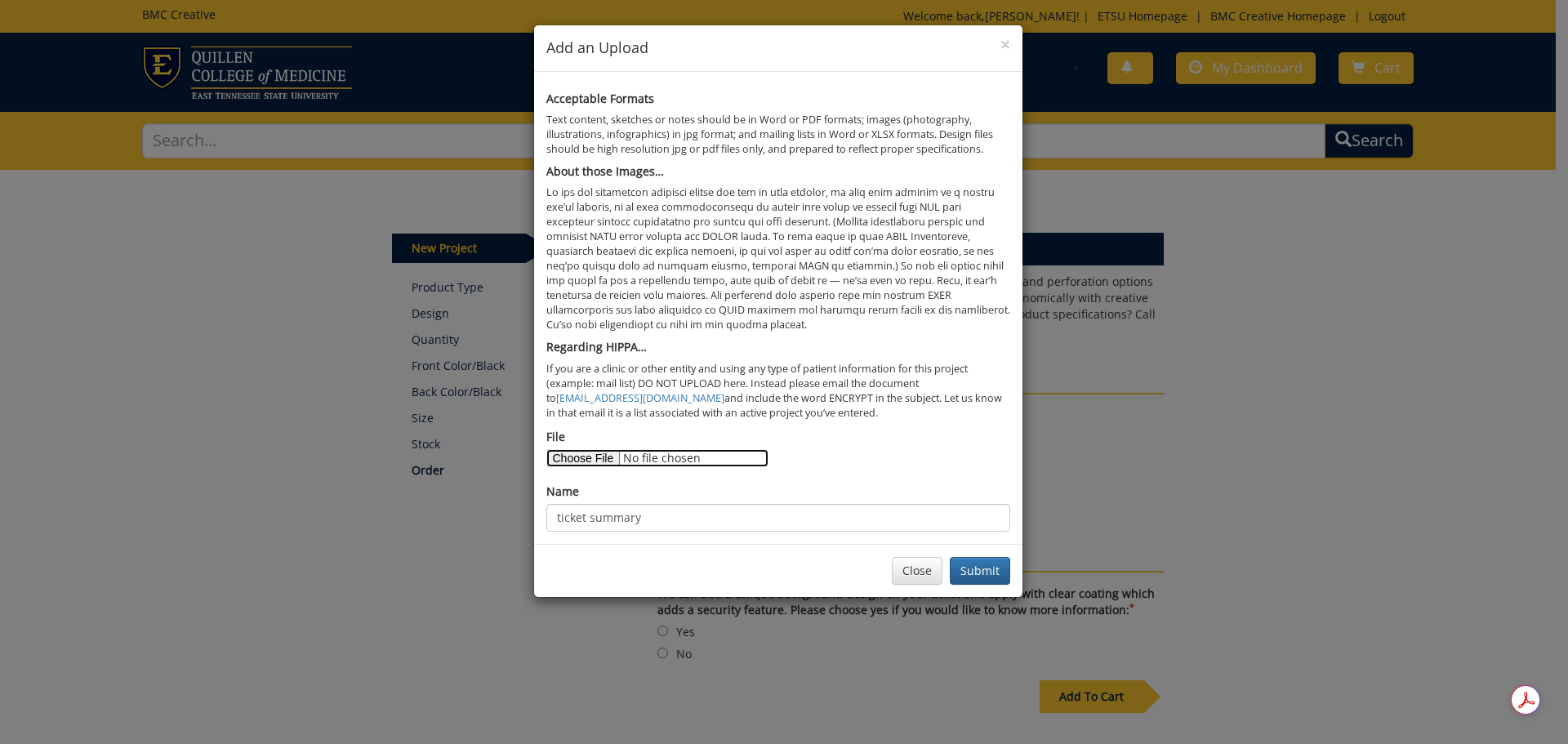
click at [598, 459] on input "File" at bounding box center [657, 458] width 222 height 18
type input "C:\fakepath\Neon_Trees_Press_1-Web.jpg"
click at [665, 523] on input "ticket summary" at bounding box center [778, 518] width 463 height 27
type input "t"
type input "Neon Trees photo"
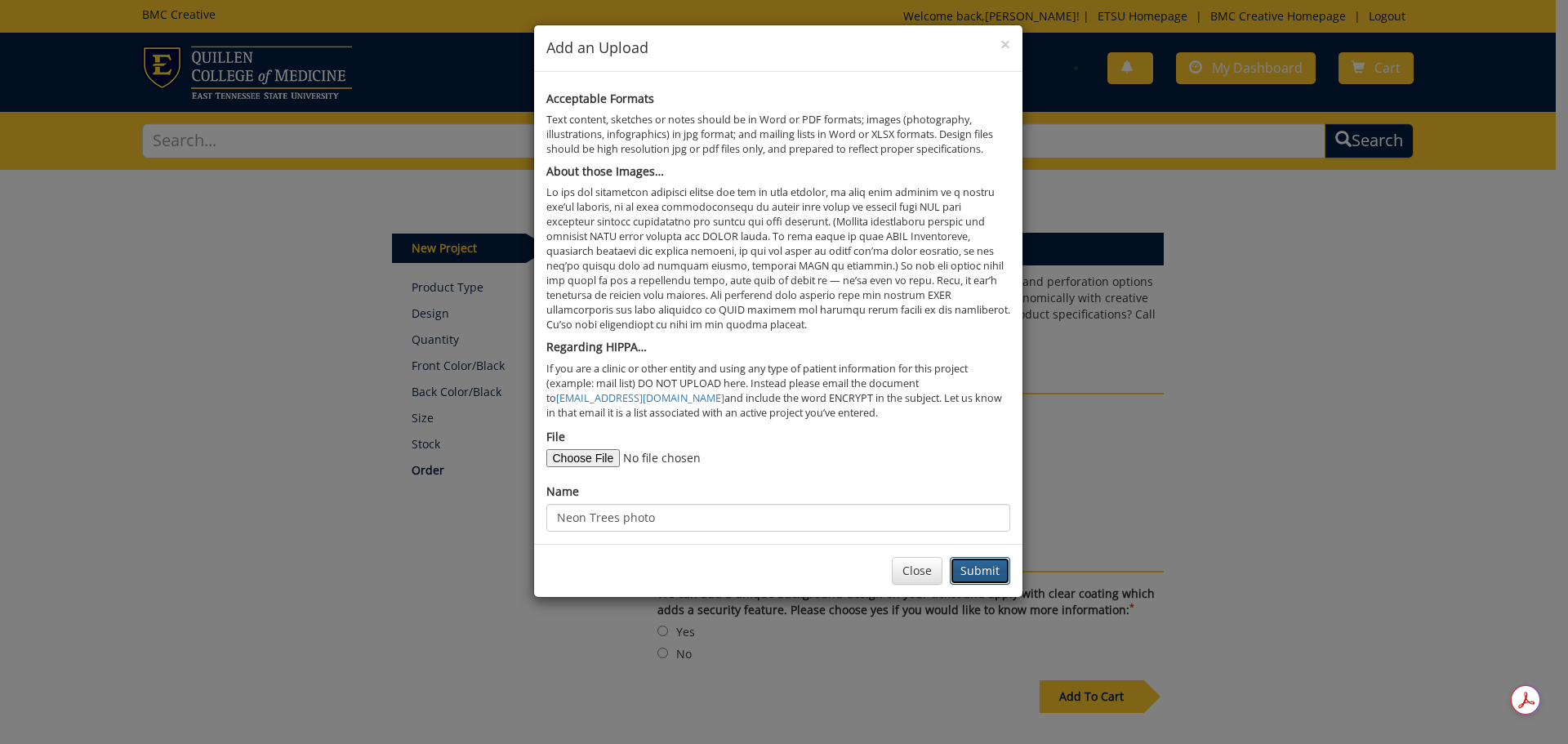
click at [980, 572] on button "Submit" at bounding box center [980, 571] width 60 height 27
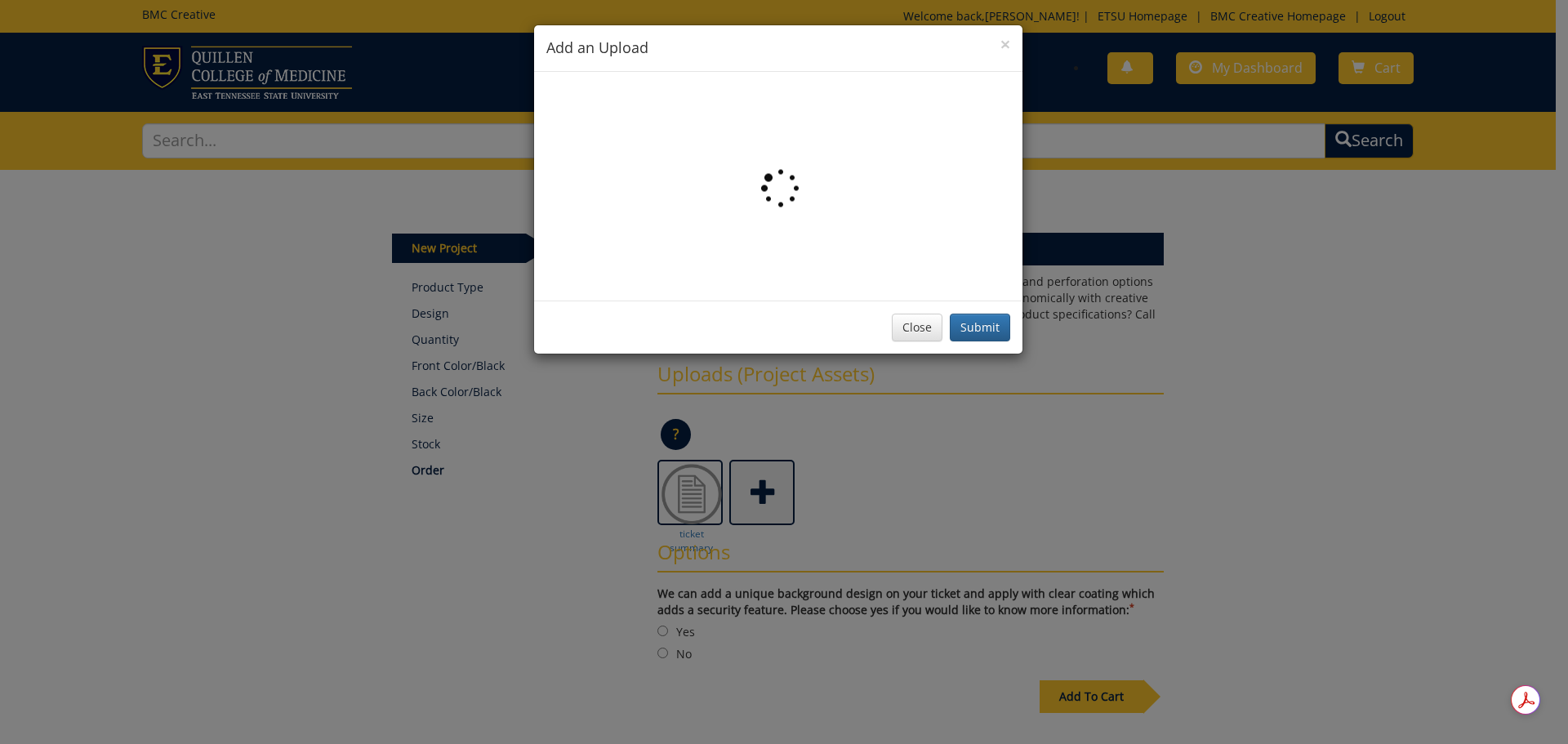
click at [1304, 495] on div "× Add an Upload Acceptable Formats Text content, sketches or notes should be in…" at bounding box center [784, 372] width 1568 height 744
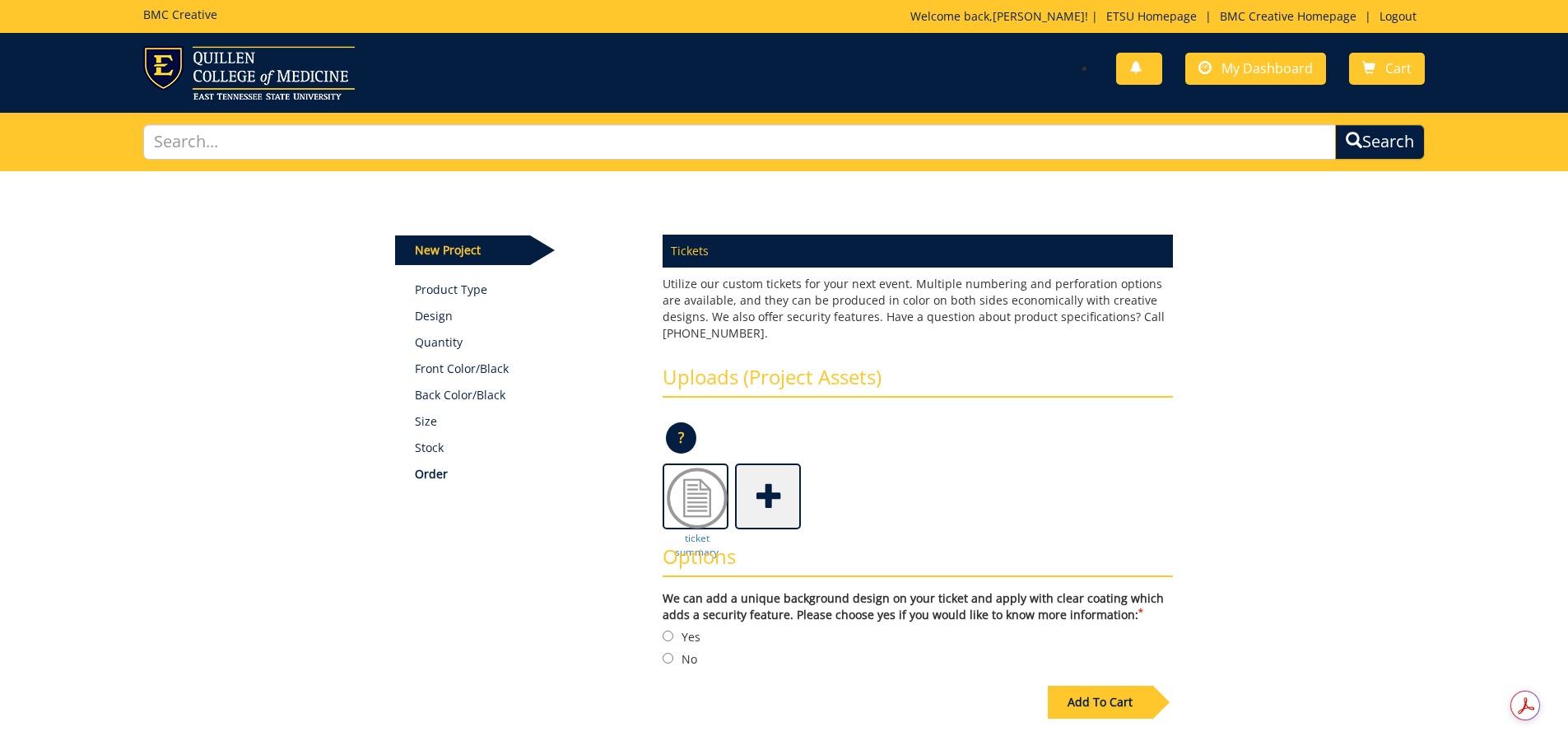
click at [1324, 528] on div "Some kind of message here. New Project Product Type Design Quantity Front Color…" at bounding box center [784, 486] width 1568 height 630
click at [772, 496] on span at bounding box center [769, 495] width 66 height 58
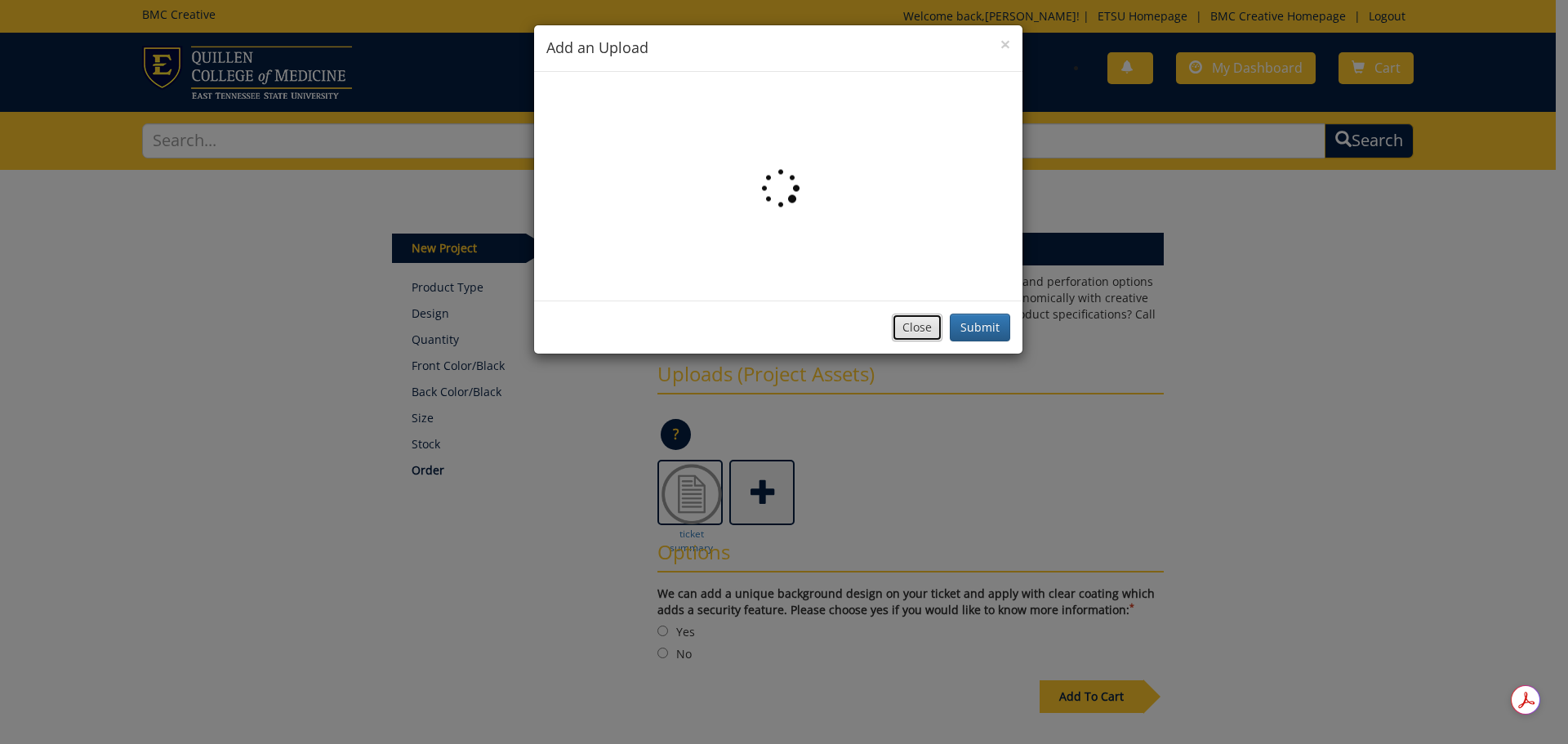
click at [921, 326] on button "Close" at bounding box center [916, 327] width 50 height 27
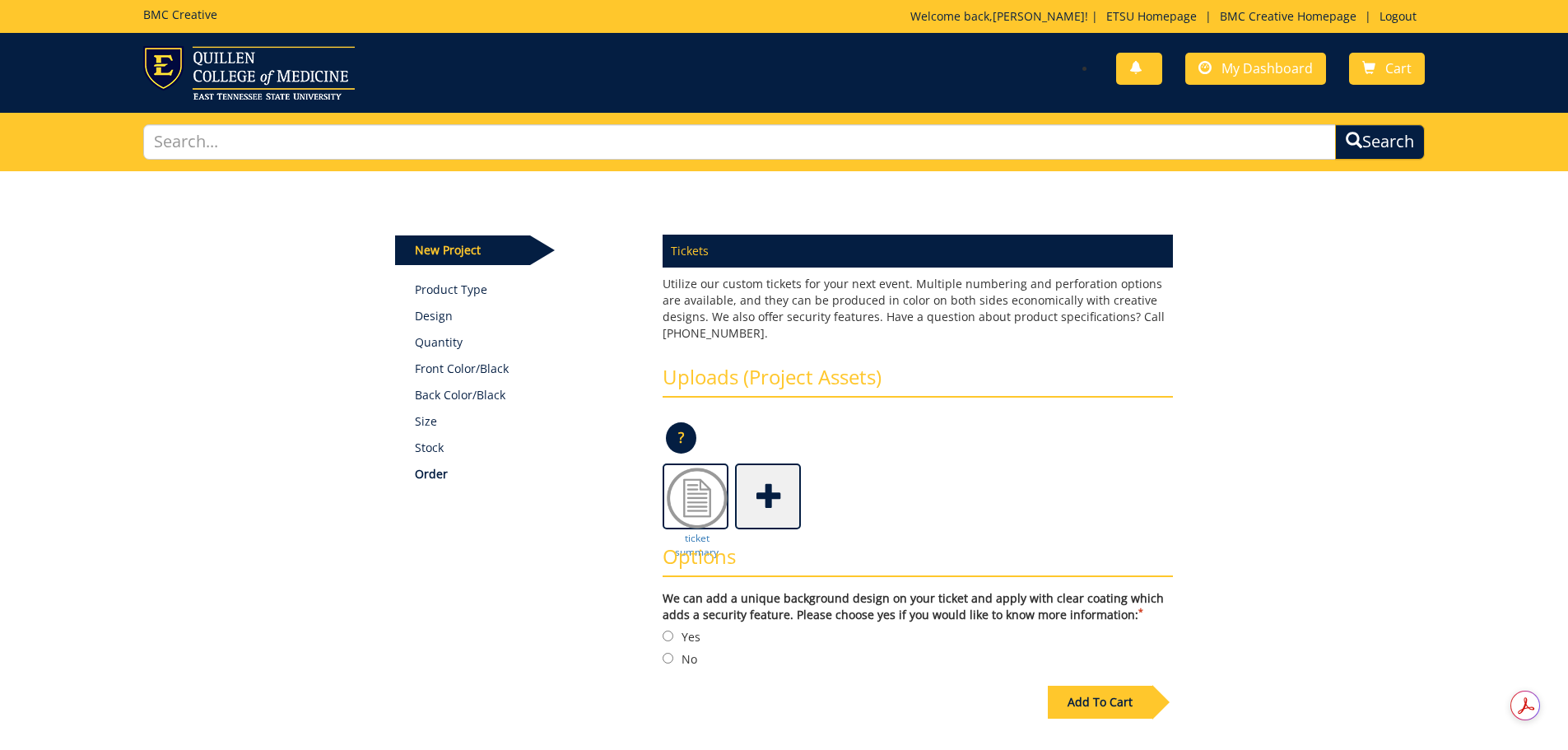
click at [768, 489] on span at bounding box center [769, 495] width 66 height 58
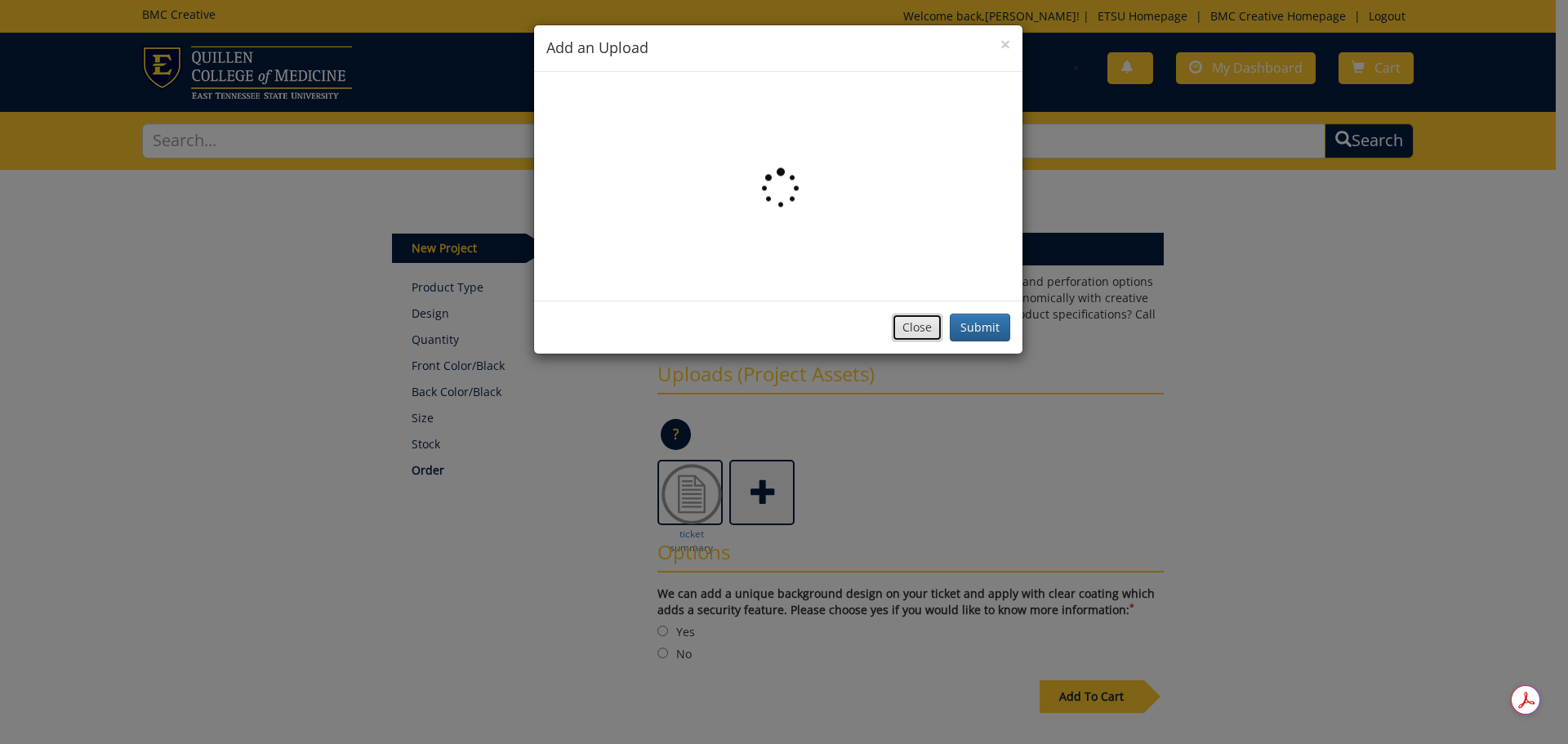
click at [914, 326] on button "Close" at bounding box center [916, 327] width 50 height 27
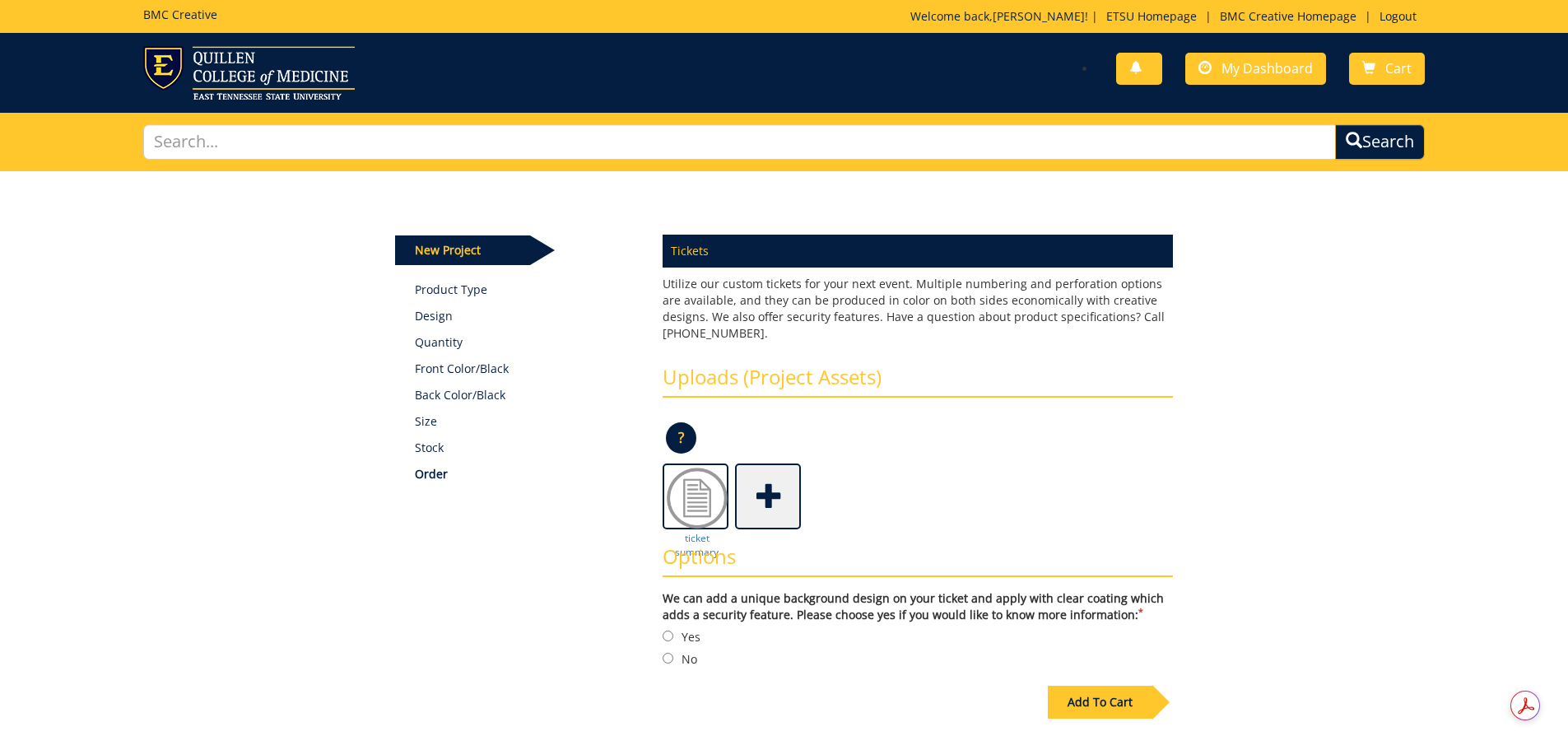
click at [866, 521] on div "ticket summary" at bounding box center [917, 497] width 510 height 66
click at [670, 636] on input "Yes" at bounding box center [668, 636] width 11 height 11
radio input "true"
click at [1107, 698] on div "Add To Cart" at bounding box center [1099, 702] width 104 height 33
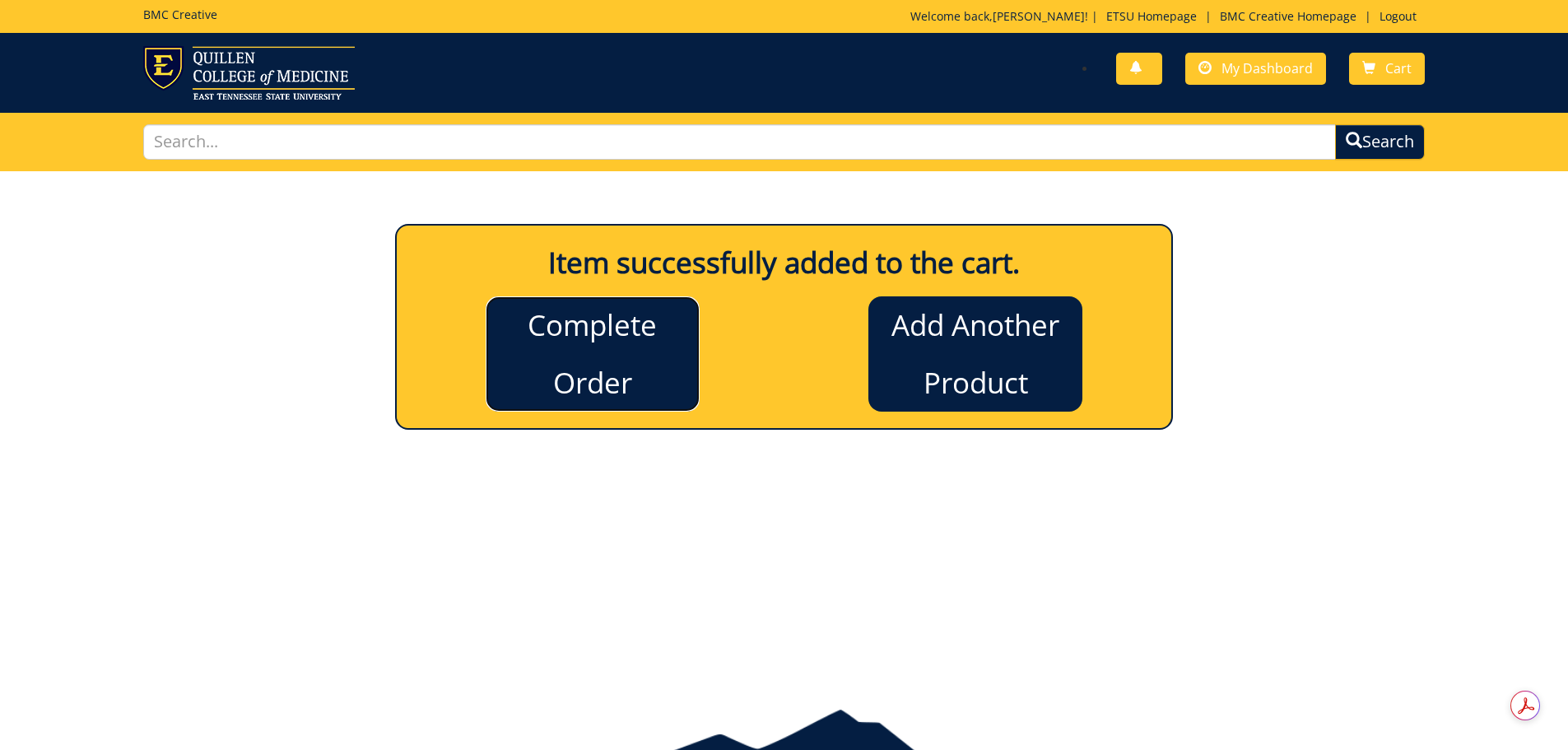
click at [571, 338] on link "Complete Order" at bounding box center [593, 353] width 214 height 115
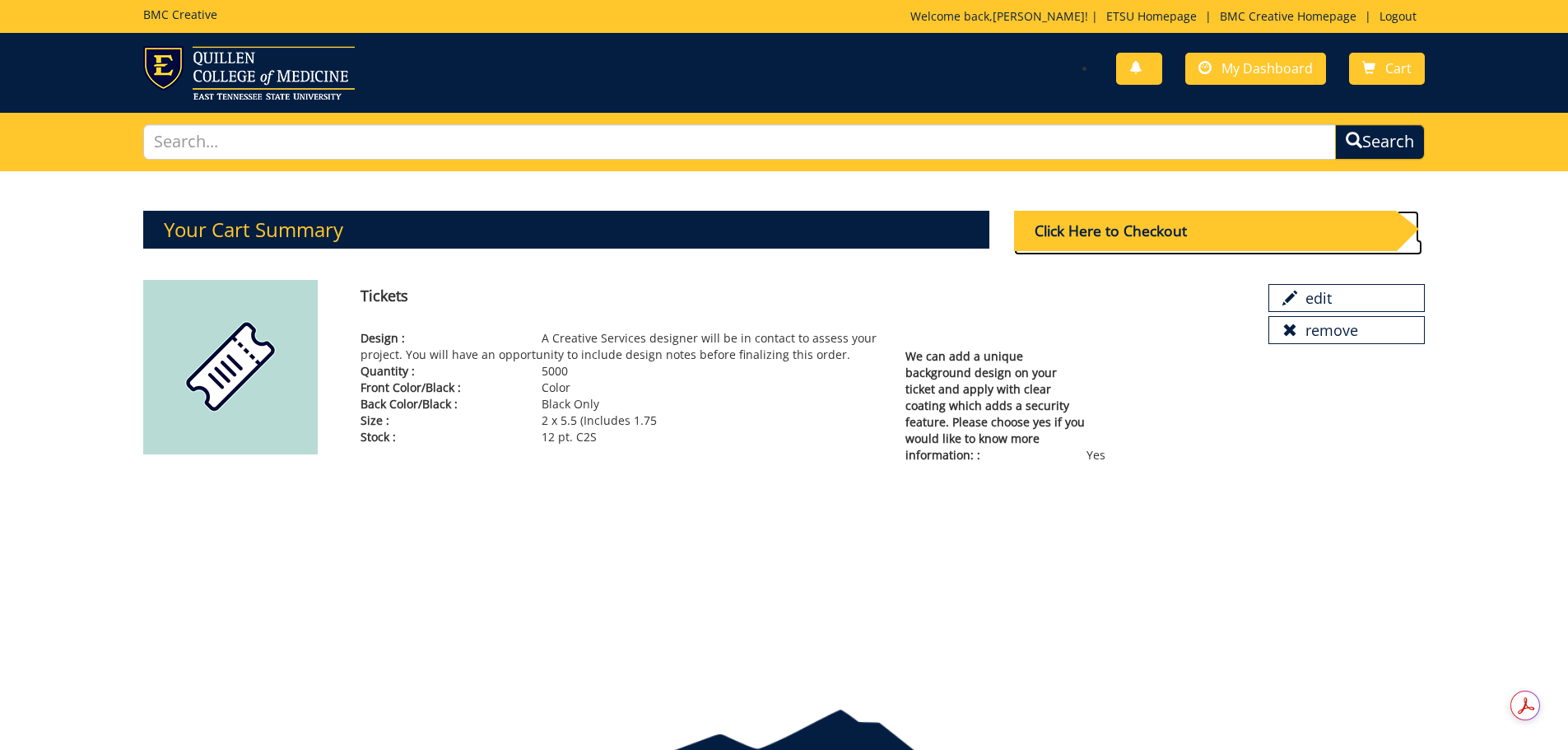
click at [1138, 232] on div "Click Here to Checkout" at bounding box center [1204, 230] width 382 height 40
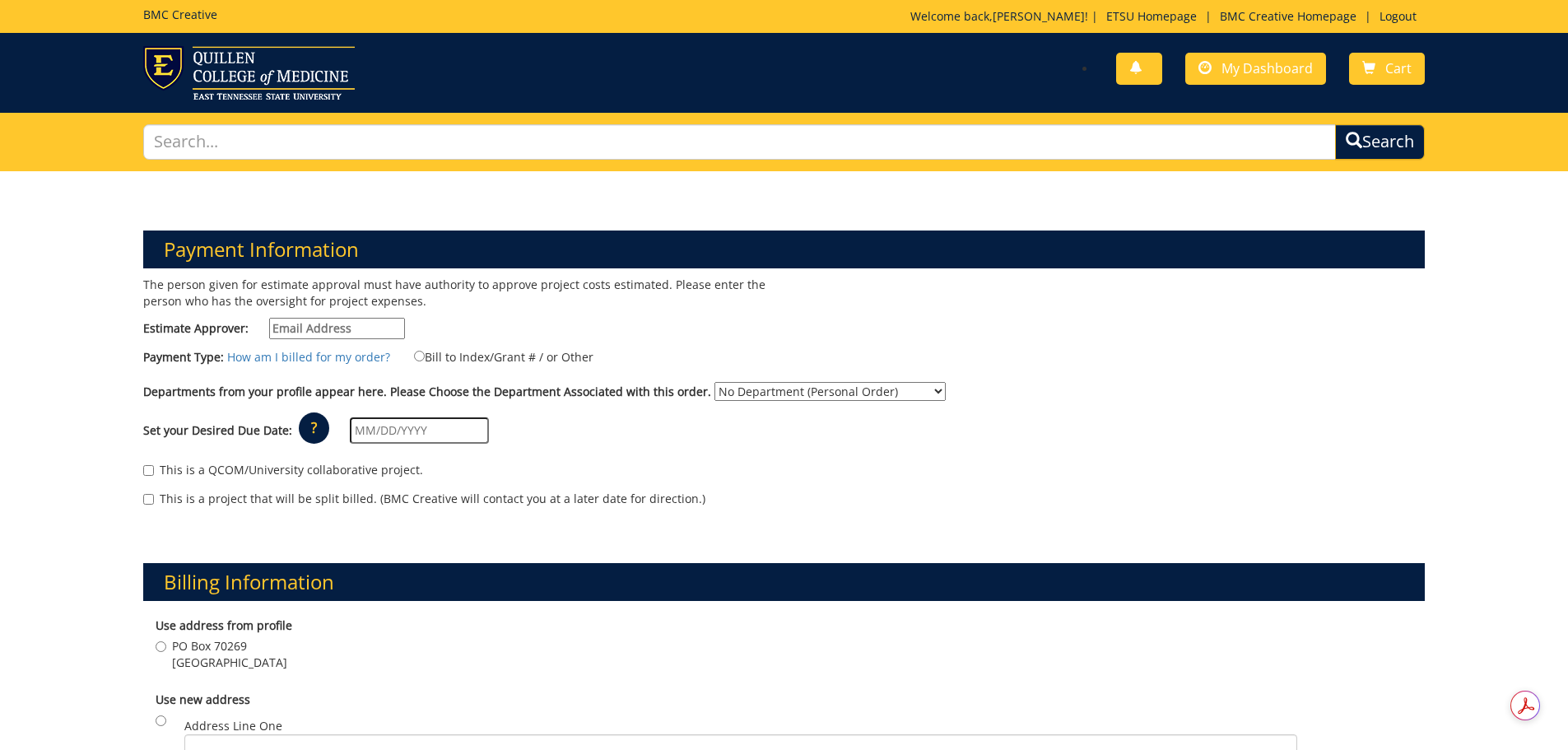
click at [351, 336] on input "Estimate Approver:" at bounding box center [337, 328] width 135 height 21
click at [347, 331] on input "Estimate Approver:" at bounding box center [337, 328] width 135 height 21
type input "[EMAIL_ADDRESS][DOMAIN_NAME]"
click at [402, 427] on input "text" at bounding box center [419, 431] width 139 height 27
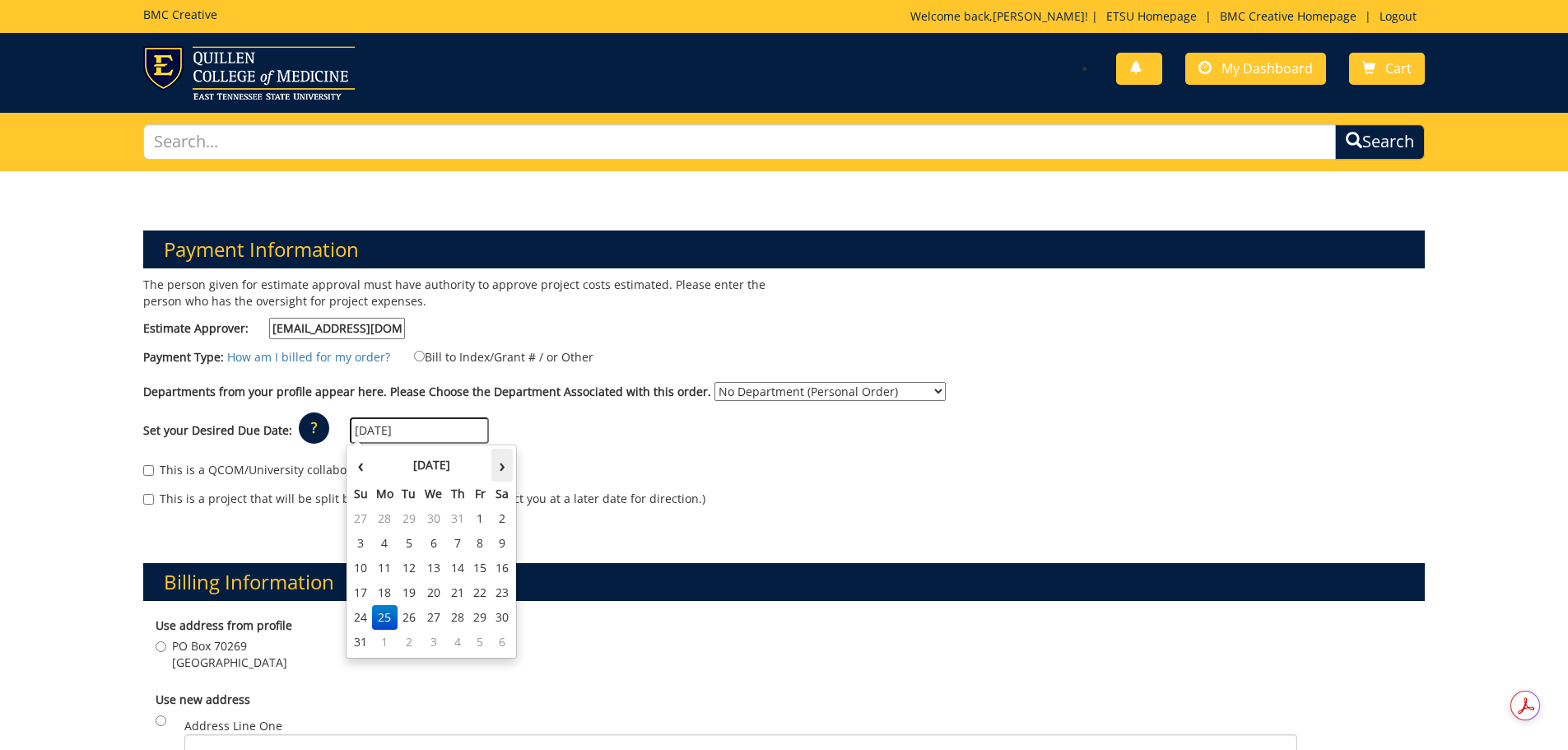
click at [500, 465] on th "›" at bounding box center [502, 465] width 21 height 33
click at [483, 544] on td "12" at bounding box center [480, 543] width 22 height 25
type input "[DATE]"
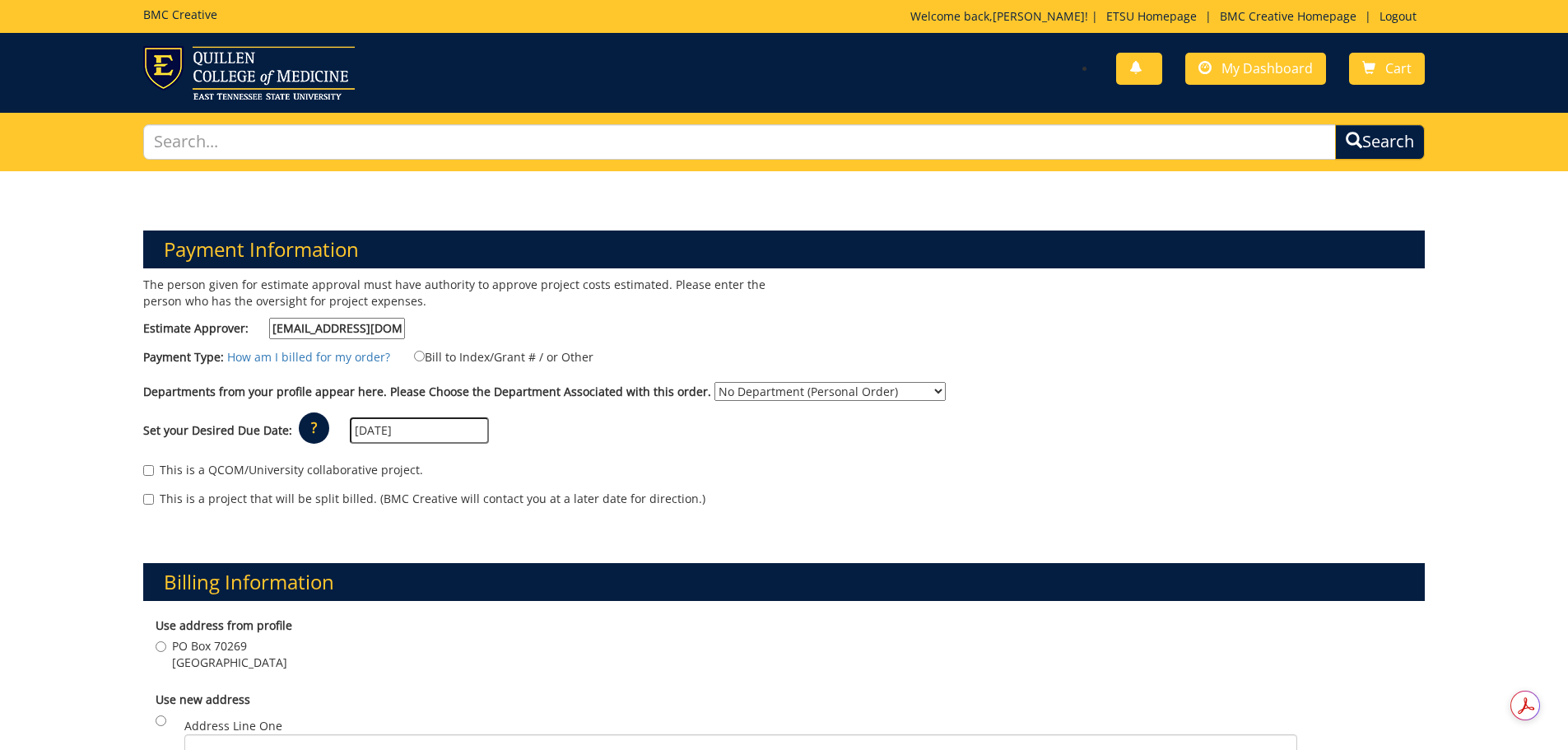
click at [916, 397] on select "No Department (Personal Order) Student Activities Student Affairs Student Organ…" at bounding box center [829, 391] width 231 height 19
select select "169"
click at [714, 382] on select "No Department (Personal Order) Student Activities Student Affairs Student Organ…" at bounding box center [829, 391] width 231 height 19
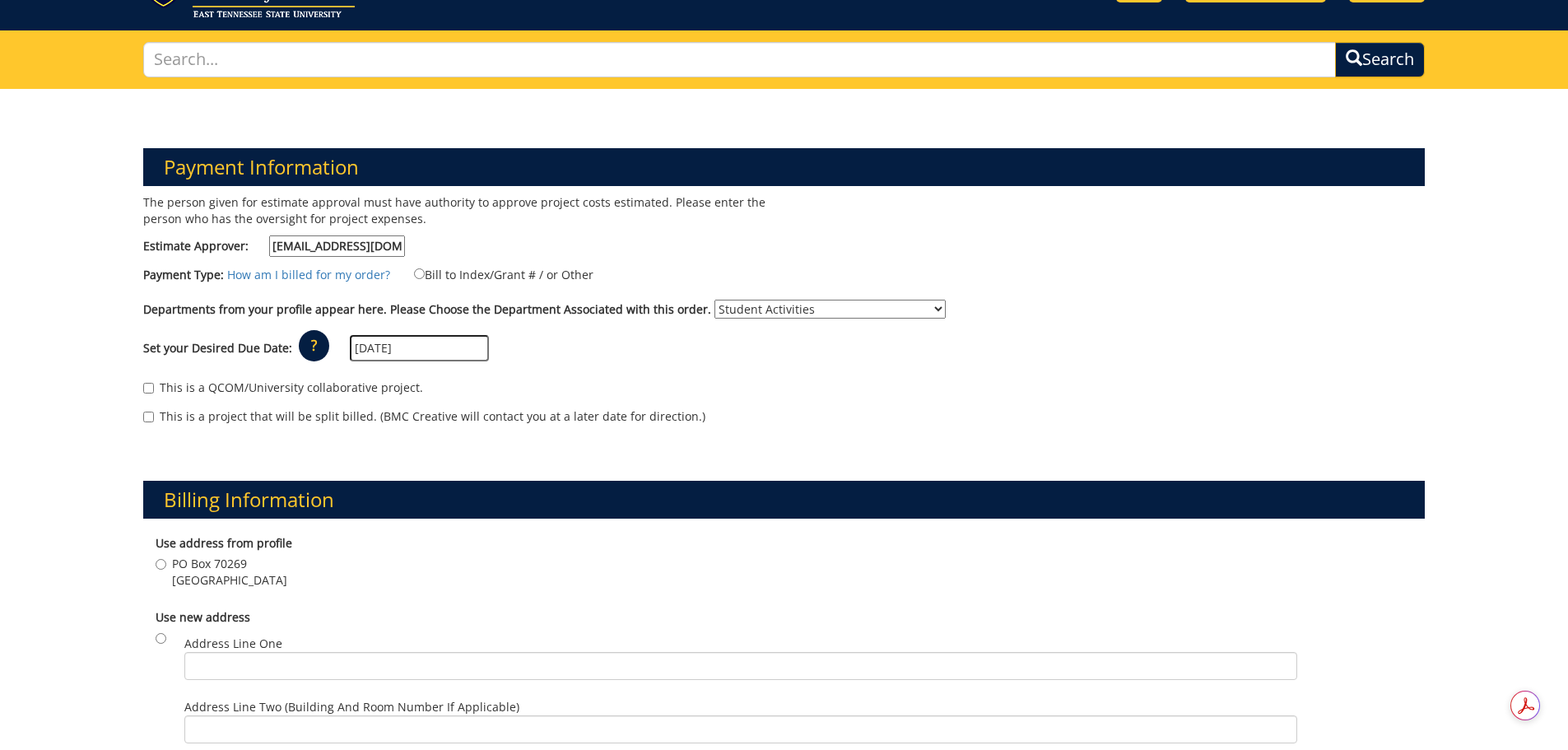
scroll to position [329, 0]
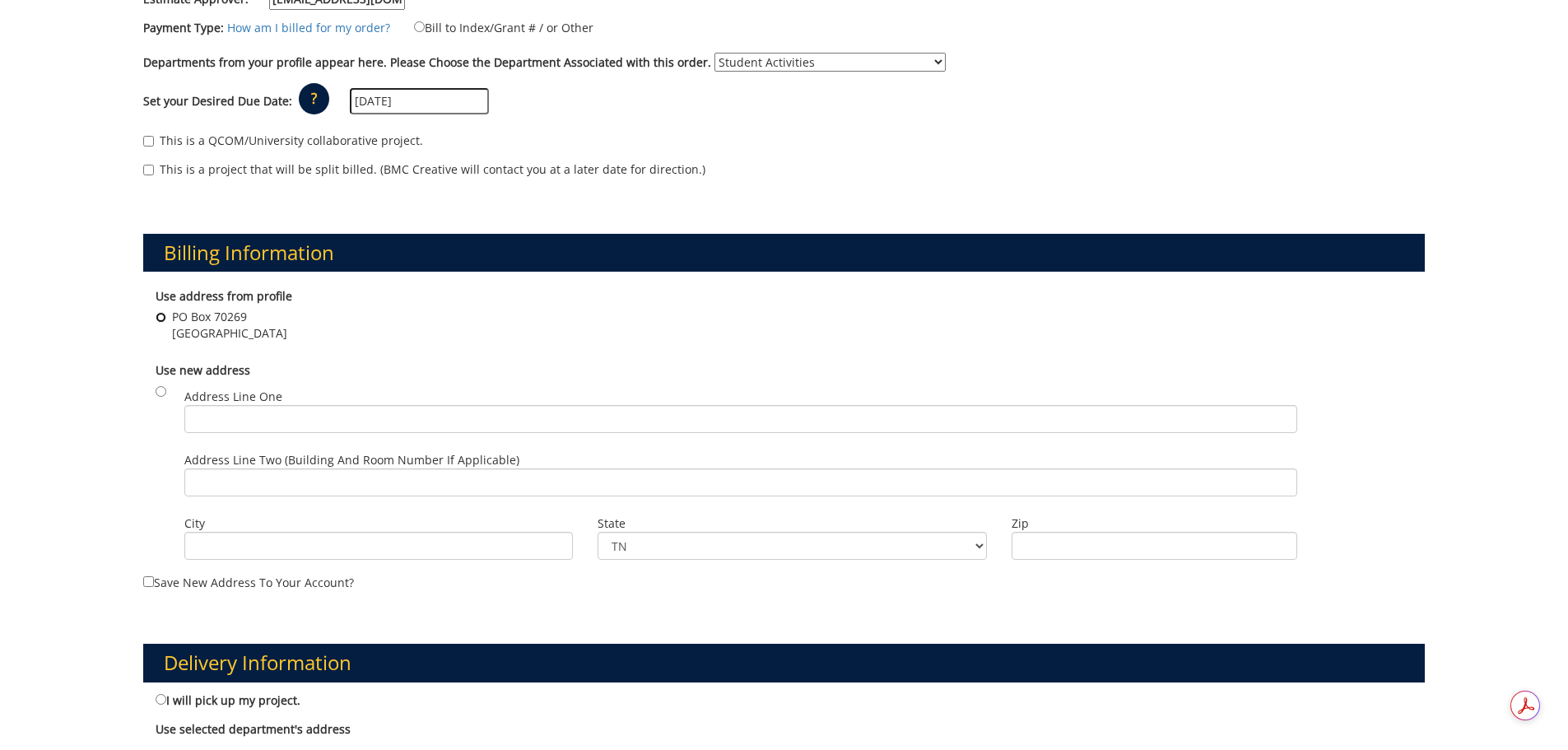
click at [159, 317] on input "PO Box 70269 Johnson City , TN 37614" at bounding box center [160, 317] width 11 height 11
radio input "true"
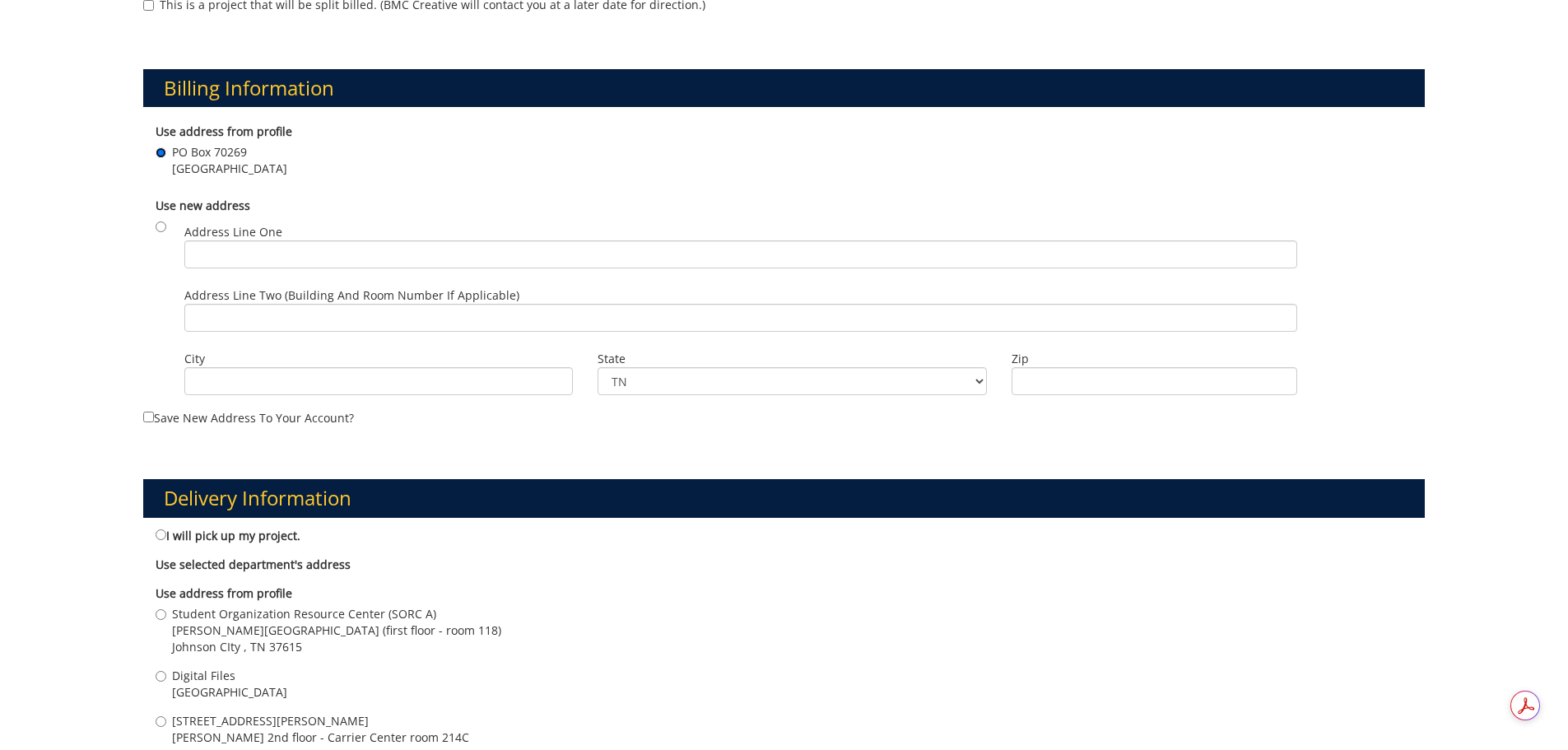
scroll to position [741, 0]
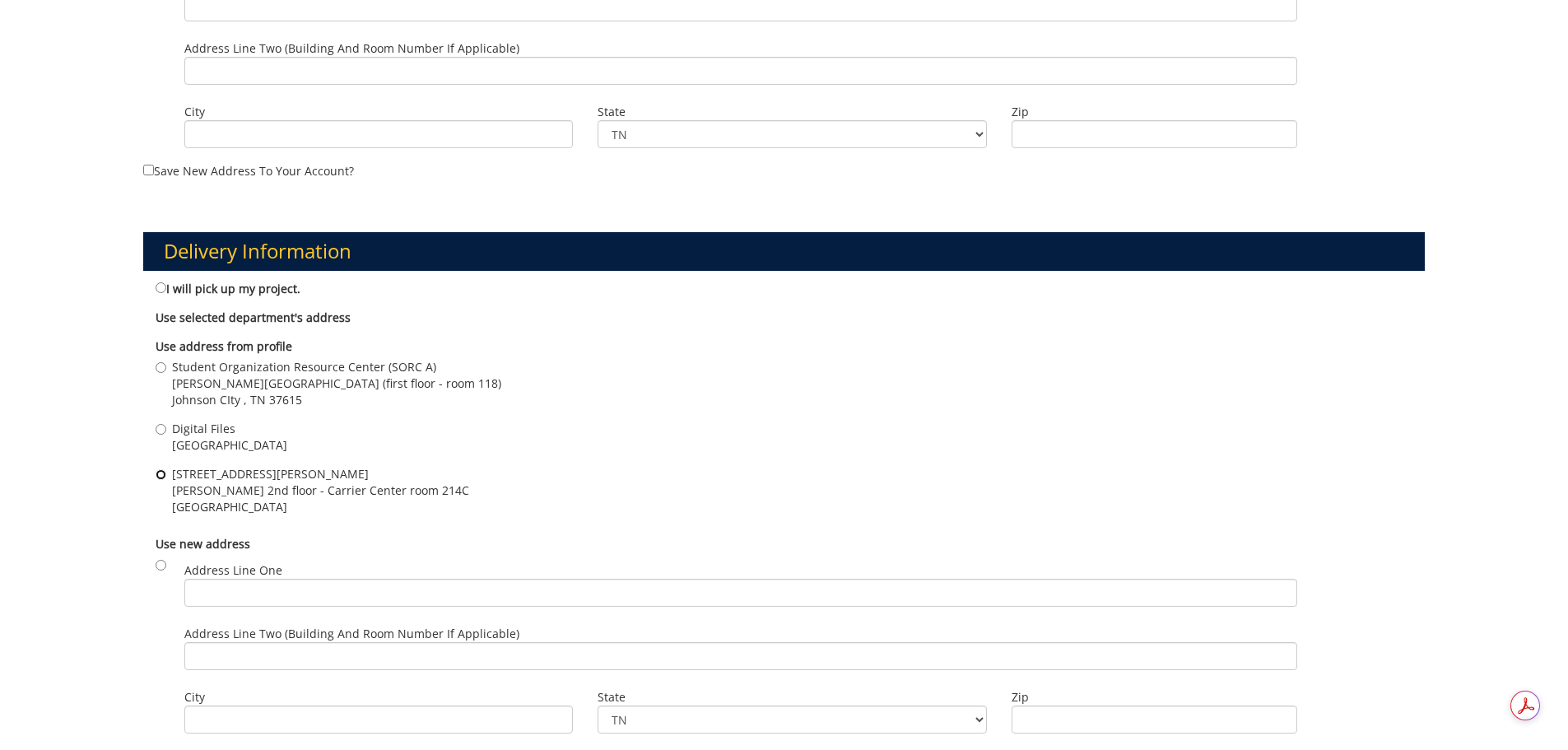
click at [164, 474] on input "412 J.L. Seehorn Drive D.P. Culp 2nd floor - Carrier Center room 214C Johnson C…" at bounding box center [160, 474] width 11 height 11
radio input "true"
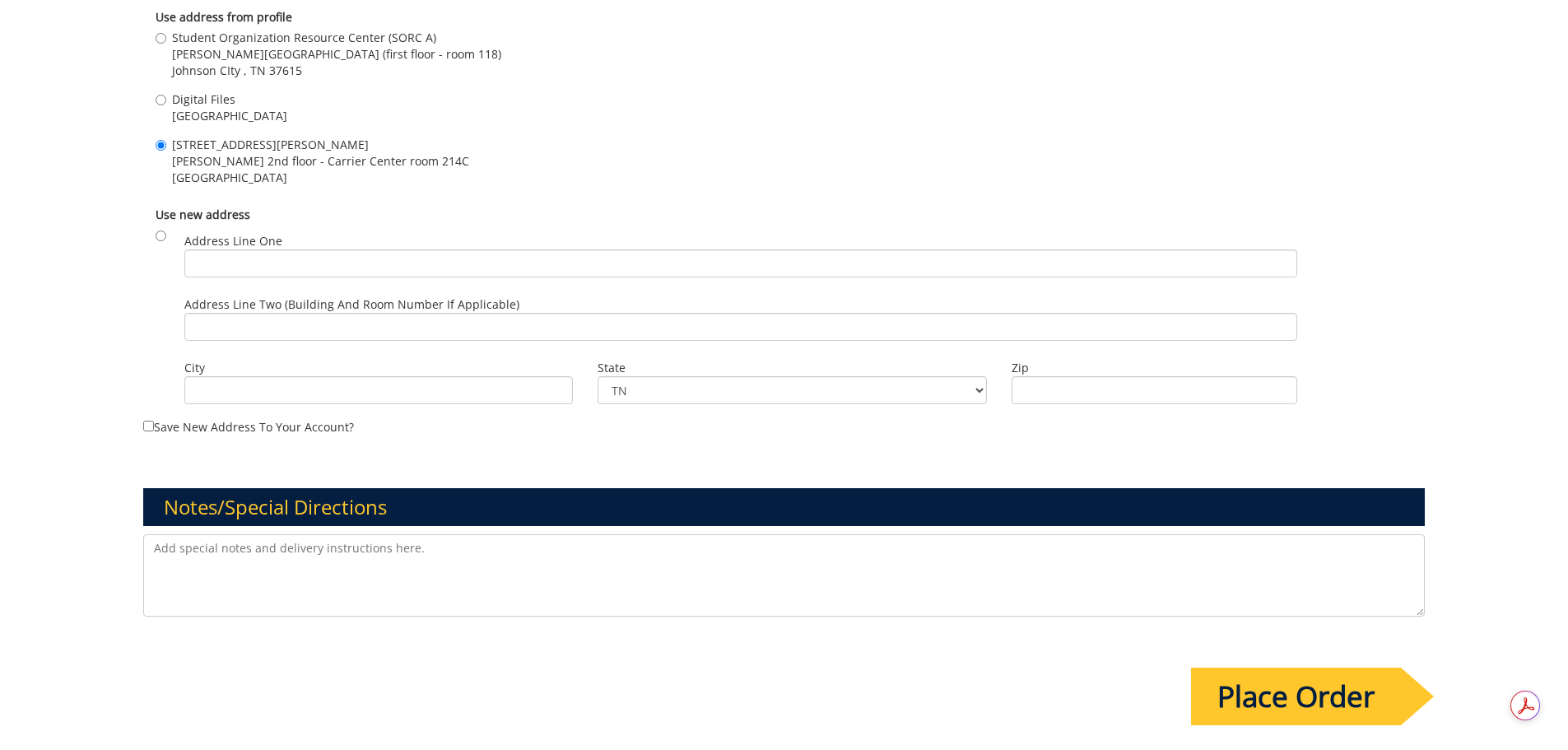
click at [308, 546] on textarea at bounding box center [784, 575] width 1282 height 82
drag, startPoint x: 313, startPoint y: 546, endPoint x: 427, endPoint y: 609, distance: 130.2
click at [316, 548] on textarea "Request RUSH order to get in hand by taget dte." at bounding box center [784, 575] width 1282 height 82
click at [399, 543] on textarea "Request RUSH order to get in hand by taget dte." at bounding box center [784, 575] width 1282 height 82
click at [434, 548] on textarea "Request RUSH order to get in hand by taget date." at bounding box center [784, 575] width 1282 height 82
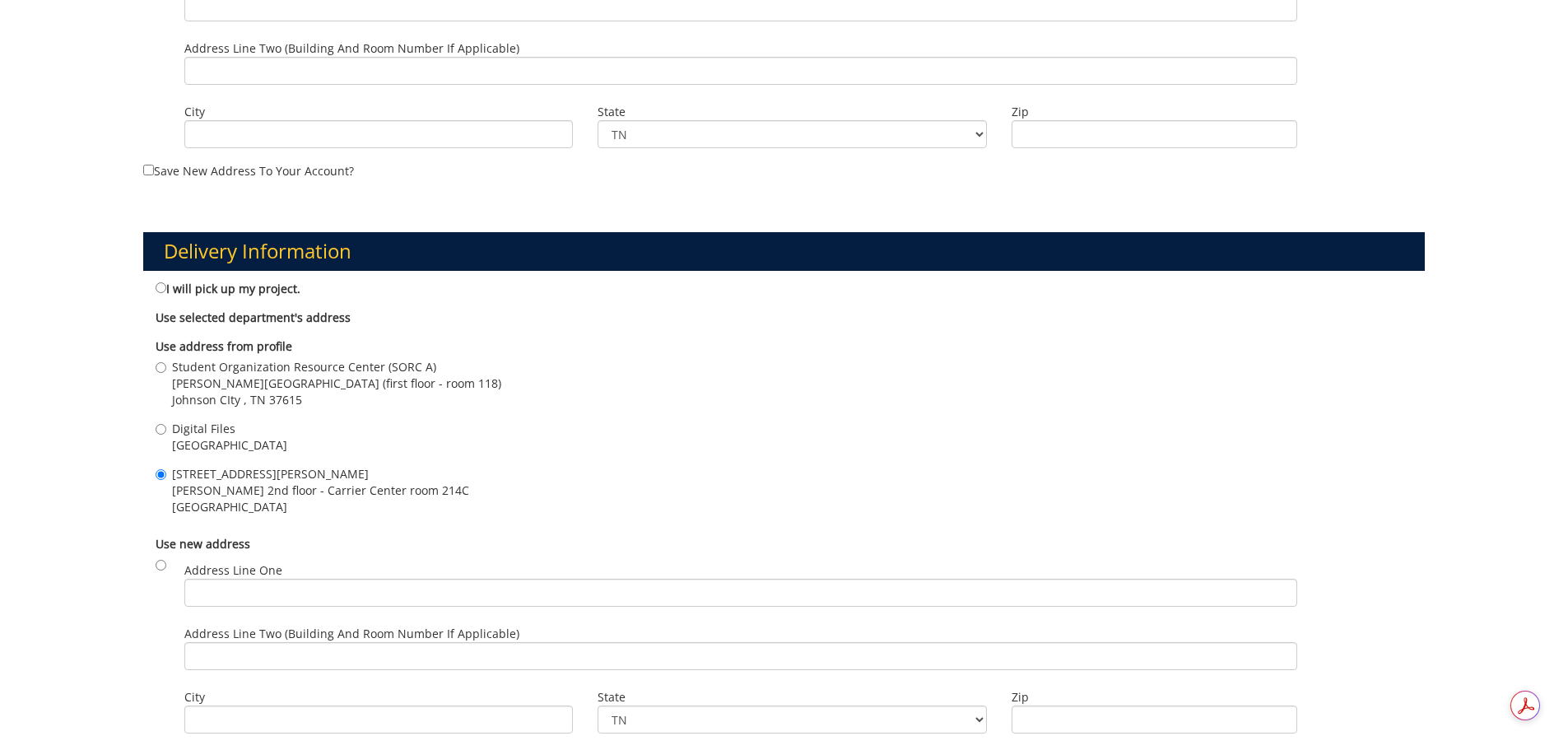
scroll to position [1274, 0]
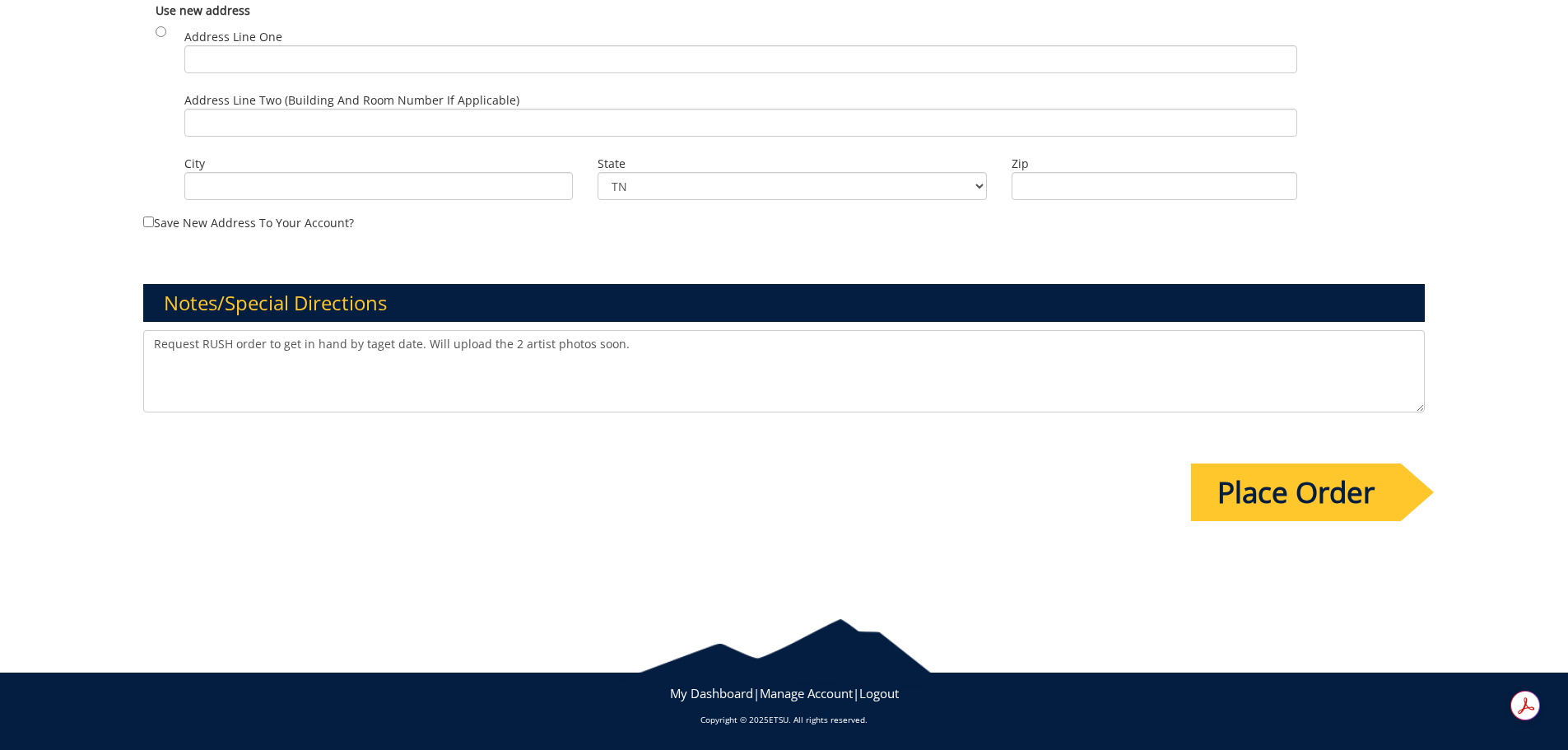
type textarea "Request RUSH order to get in hand by taget date. Will upload the 2 artist photo…"
click at [1341, 490] on input "Place Order" at bounding box center [1295, 492] width 209 height 58
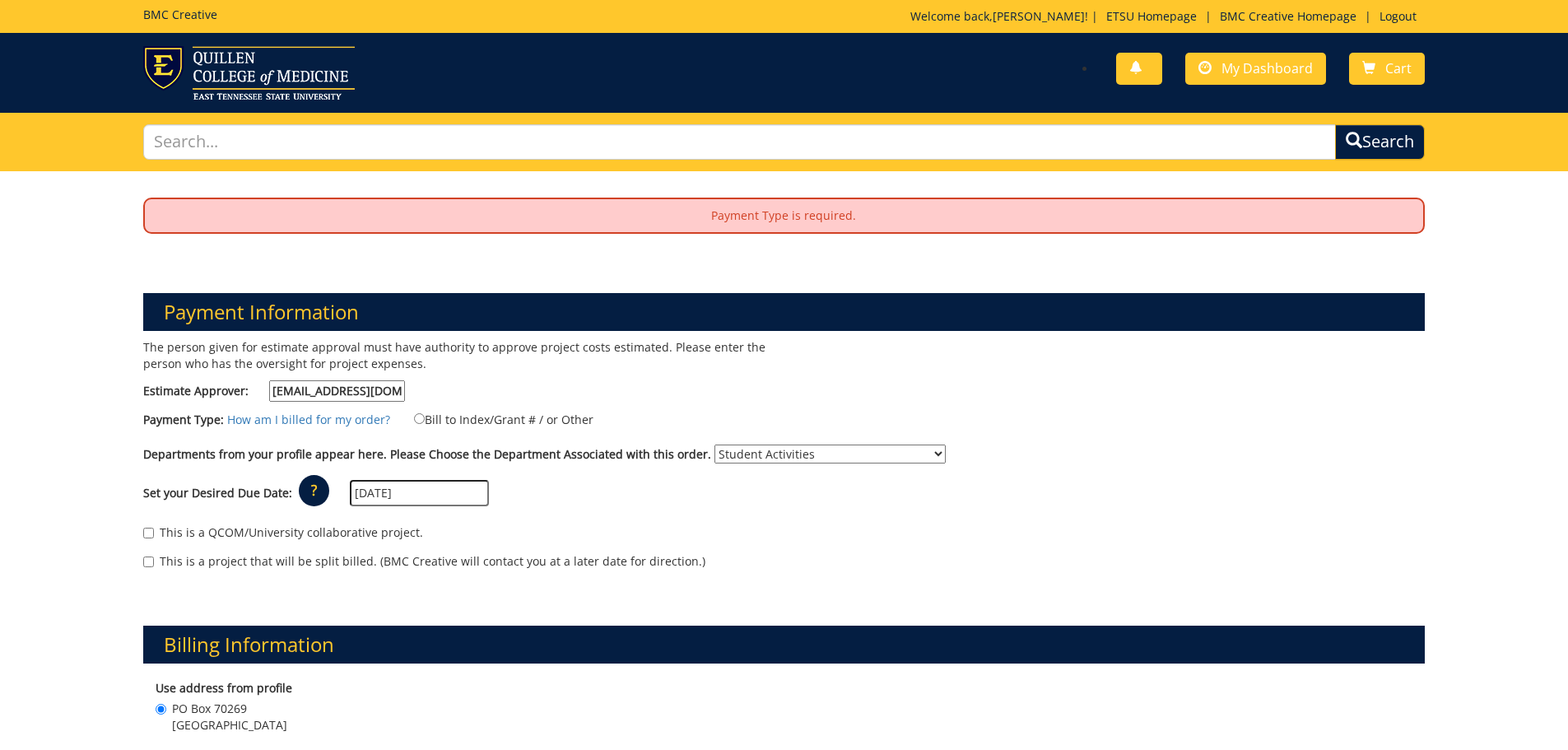
scroll to position [165, 0]
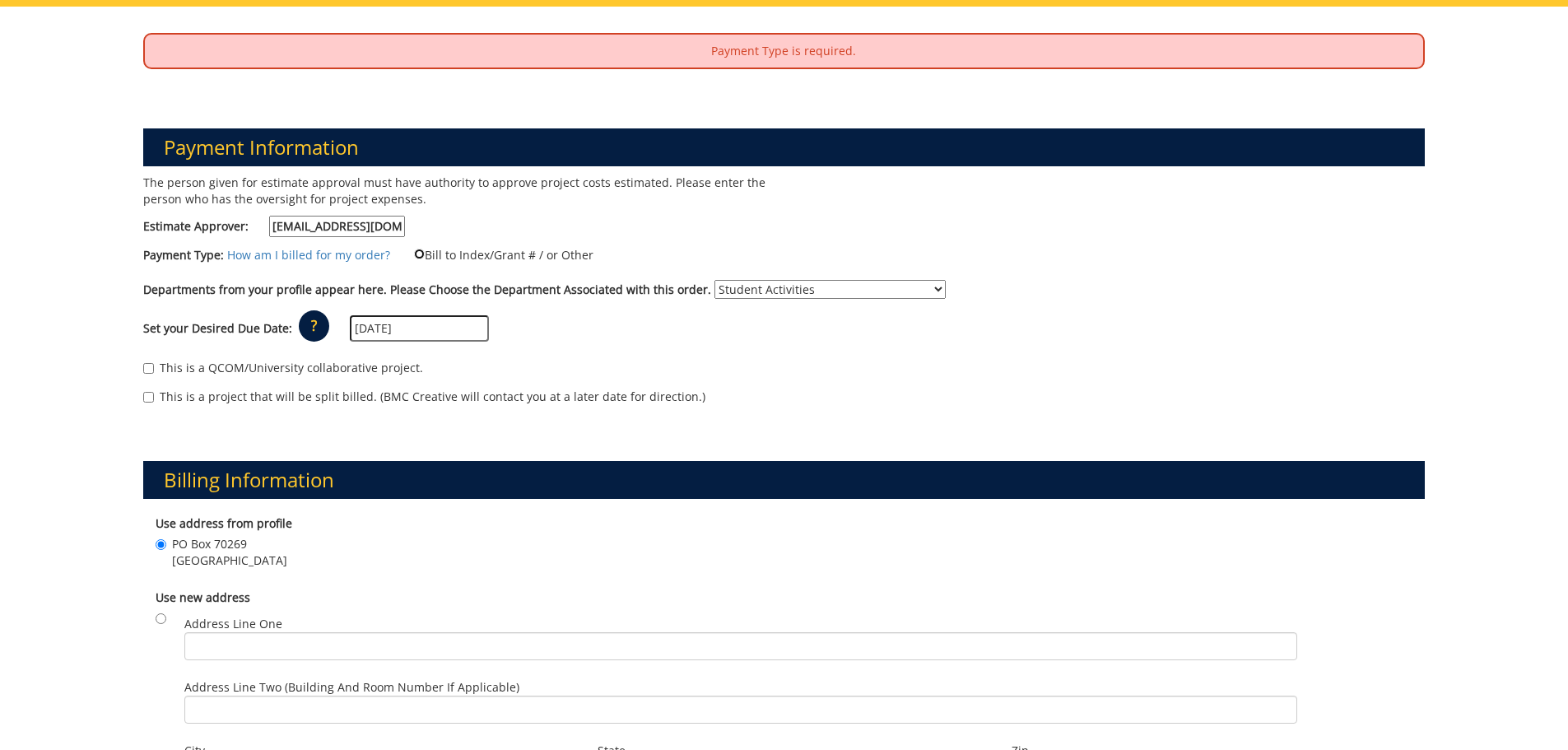
click at [414, 250] on input "Bill to Index/Grant # / or Other" at bounding box center [419, 254] width 11 height 11
radio input "true"
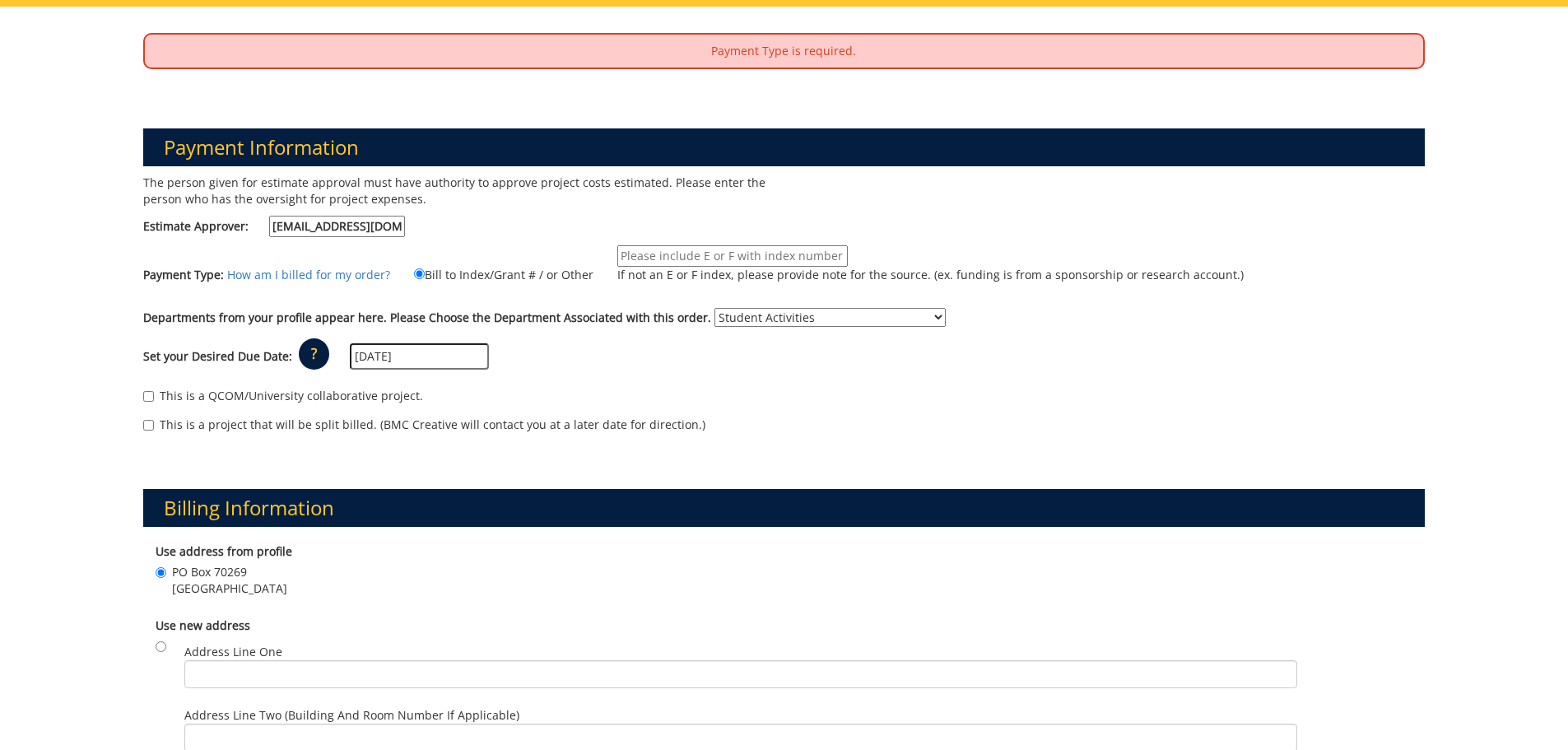
click at [685, 255] on input "If not an E or F index, please provide note for the source. (ex. funding is fro…" at bounding box center [732, 256] width 231 height 21
type input "E200002"
click at [848, 419] on div "This is a project that will be split billed. (BMC Creative will contact you at …" at bounding box center [784, 429] width 1282 height 25
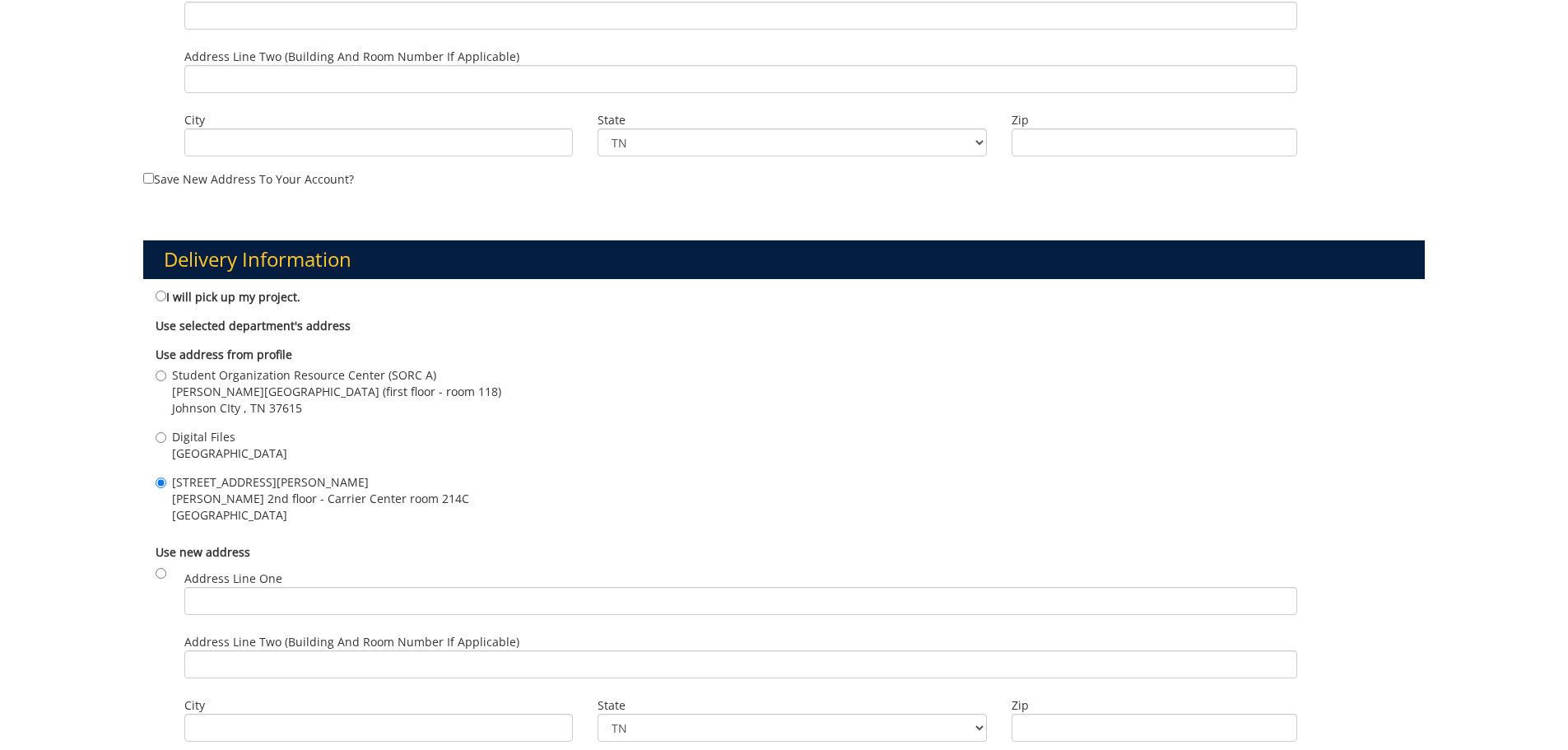
scroll to position [1365, 0]
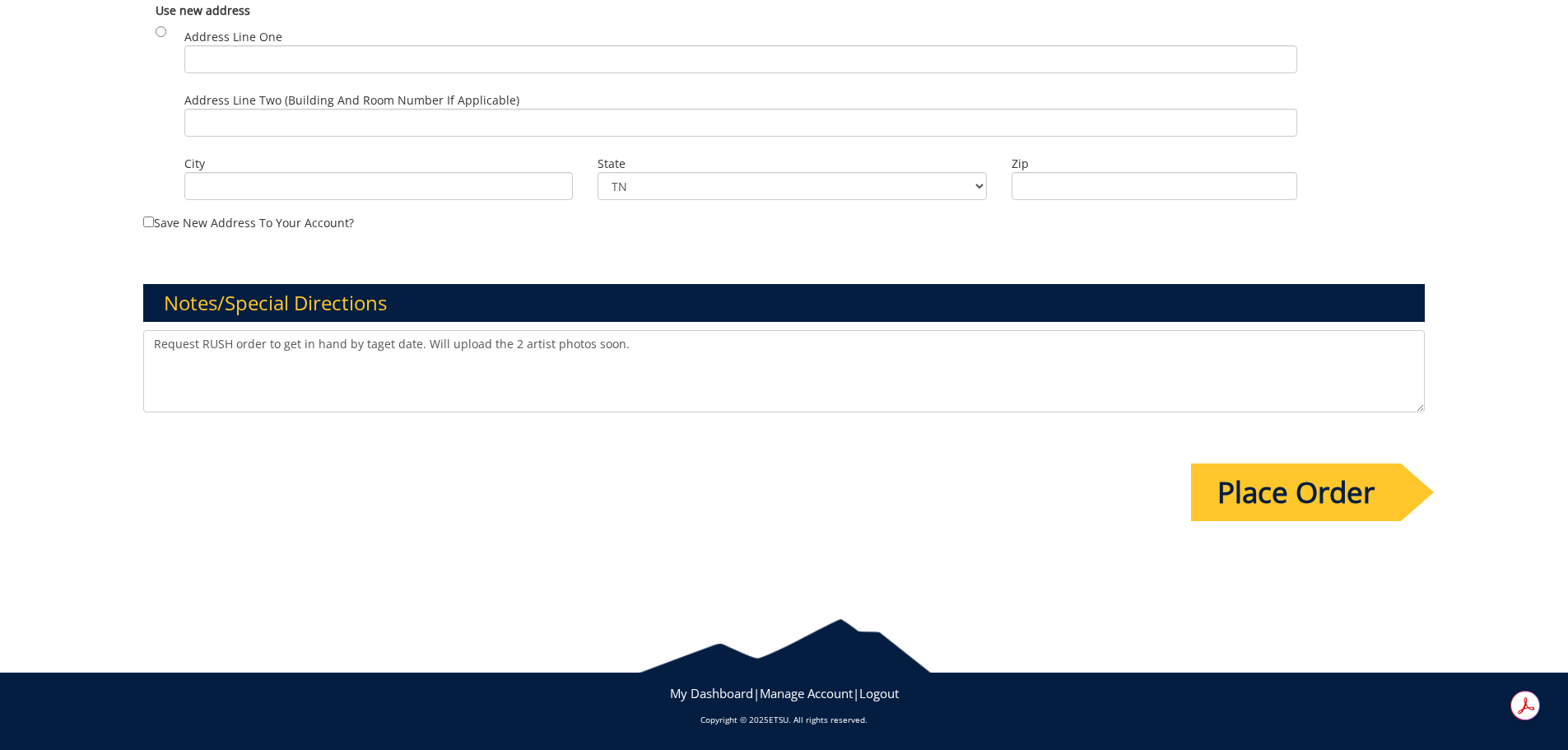
click at [1260, 499] on input "Place Order" at bounding box center [1295, 492] width 209 height 58
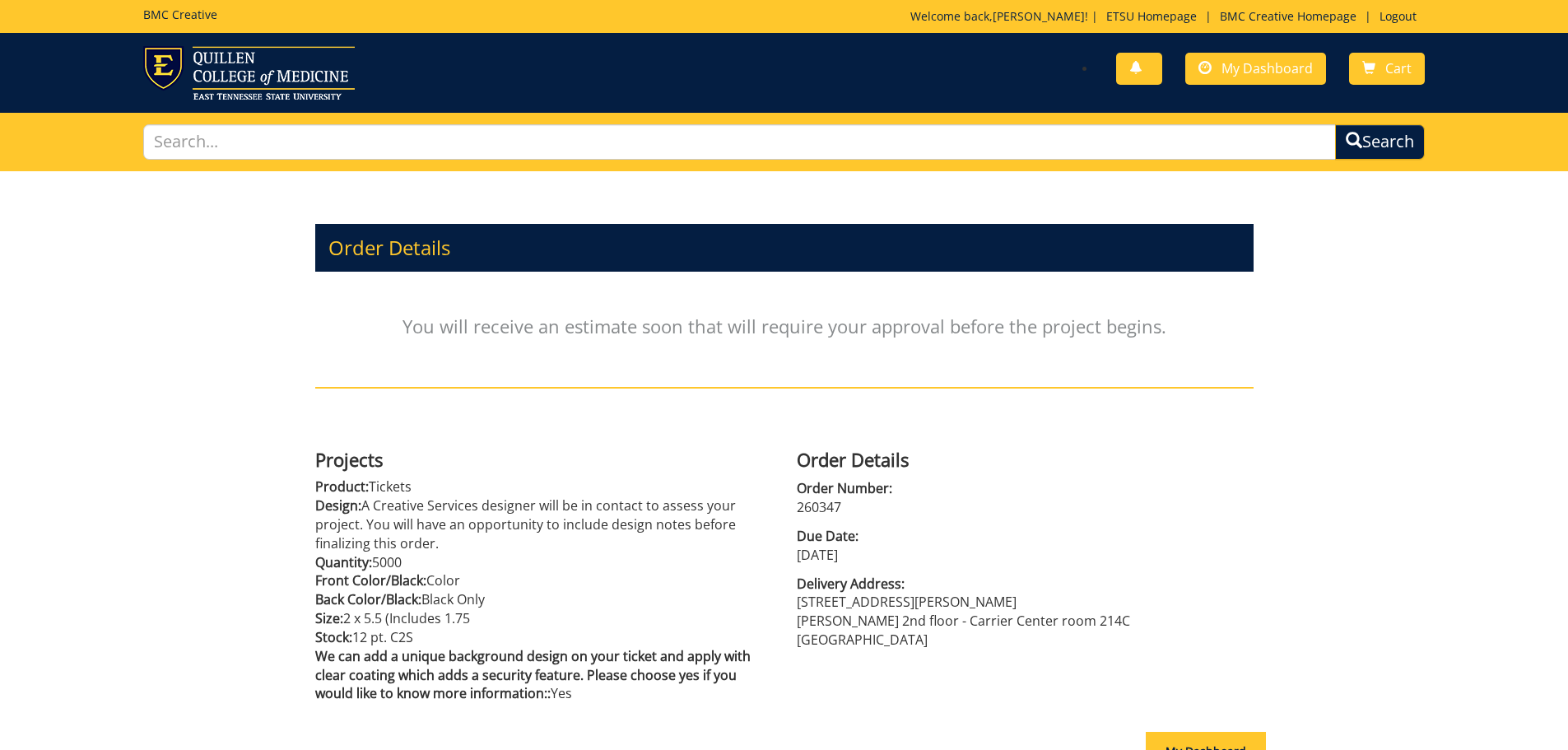
scroll to position [181, 0]
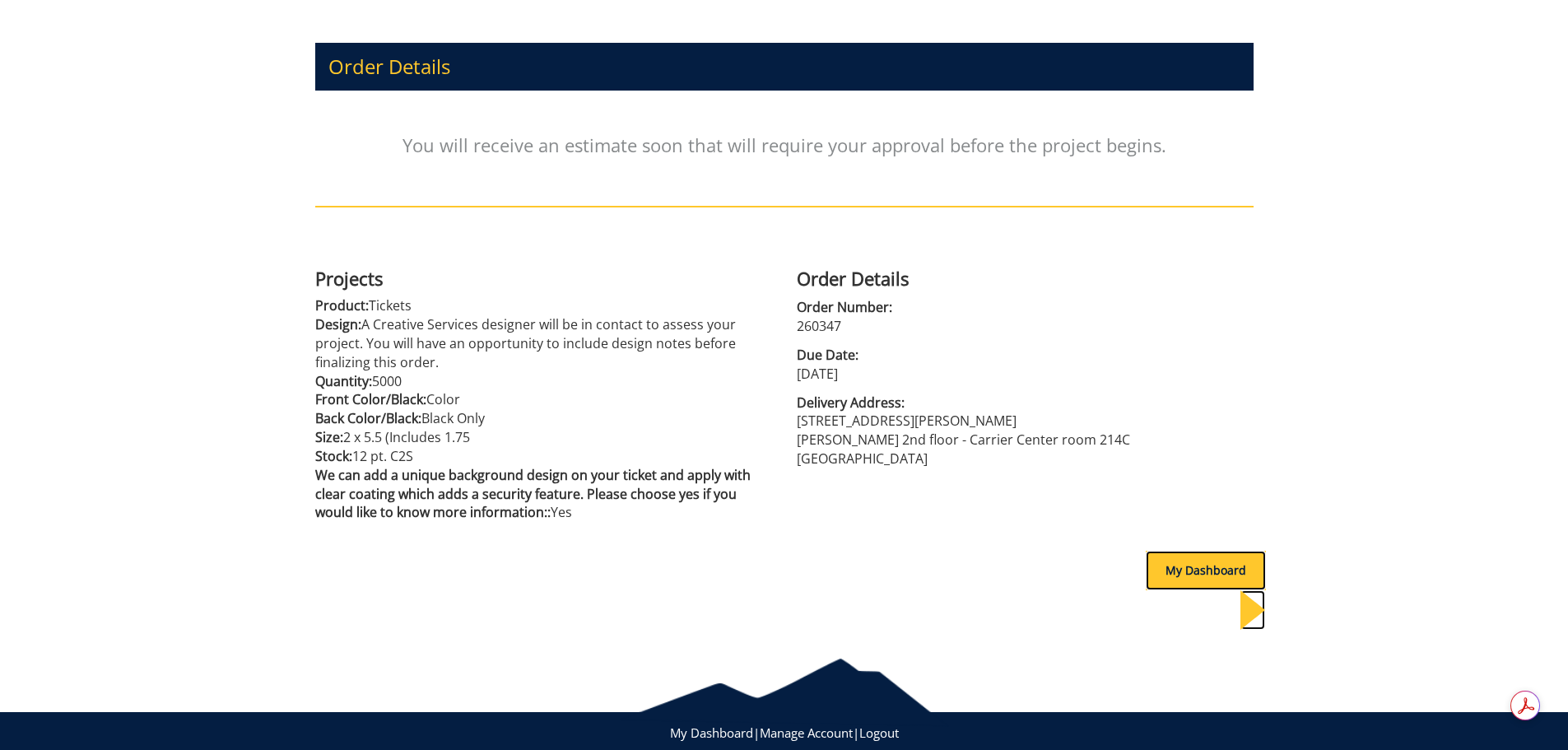
click at [1190, 574] on div "My Dashboard" at bounding box center [1205, 571] width 120 height 39
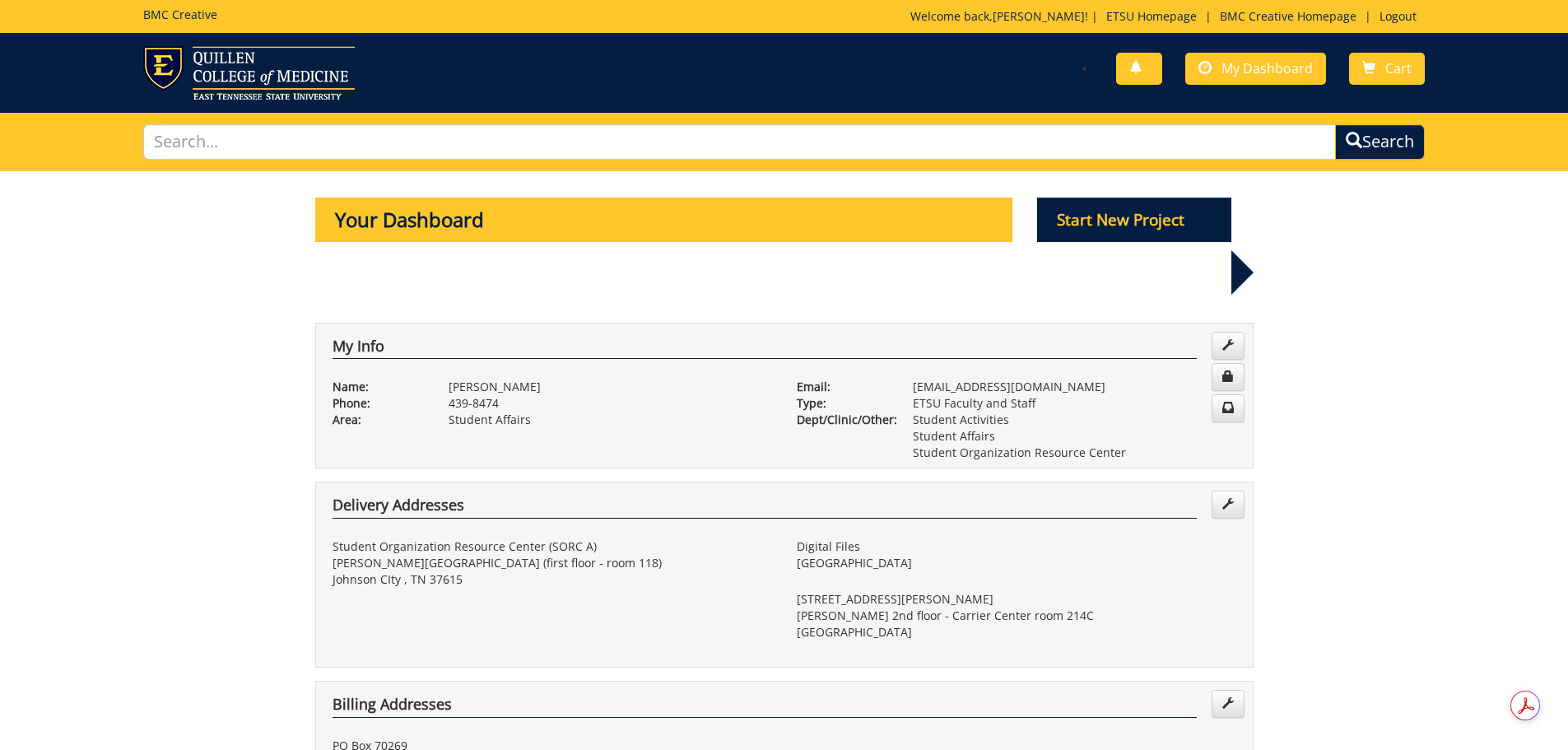
scroll to position [494, 0]
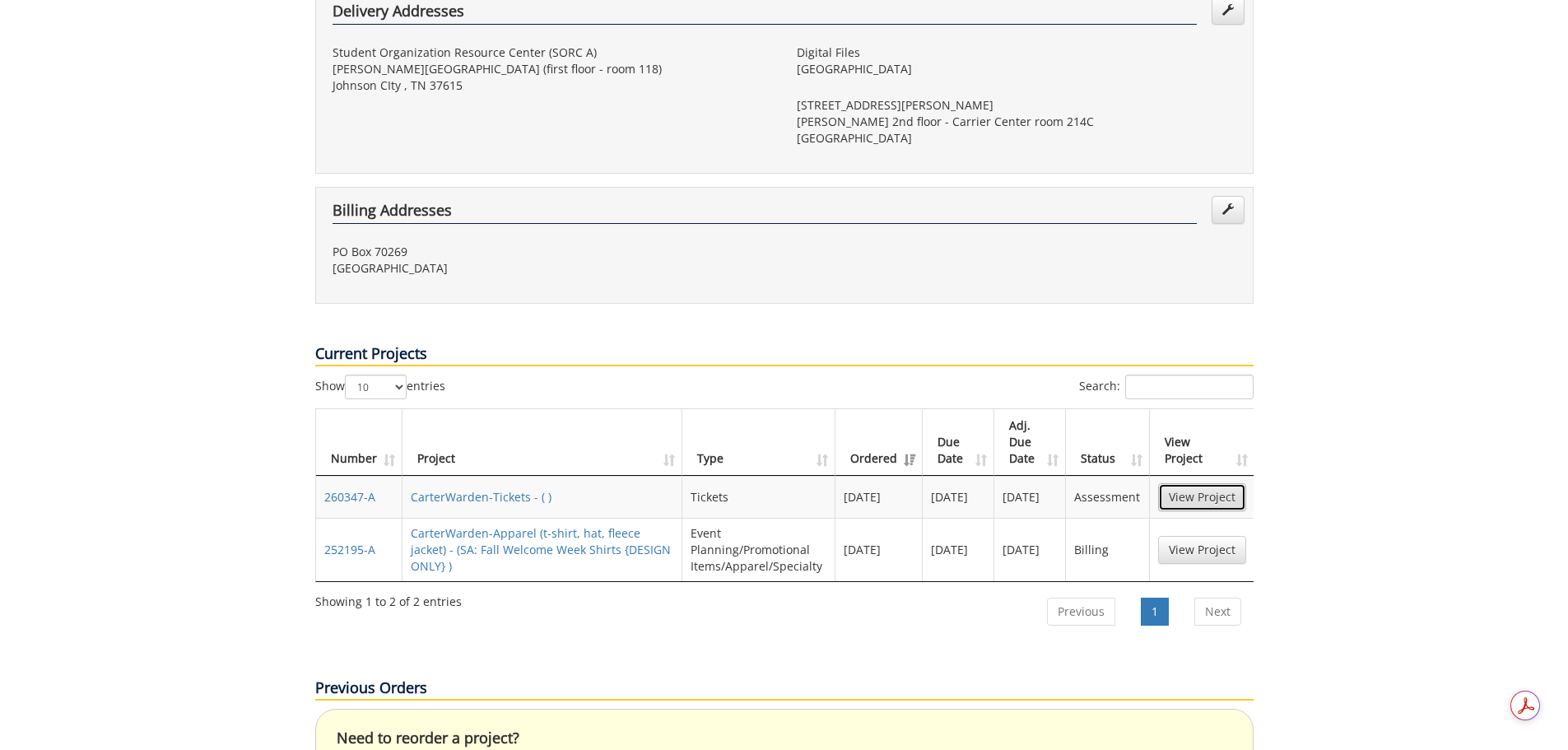
click at [1190, 483] on link "View Project" at bounding box center [1202, 497] width 88 height 28
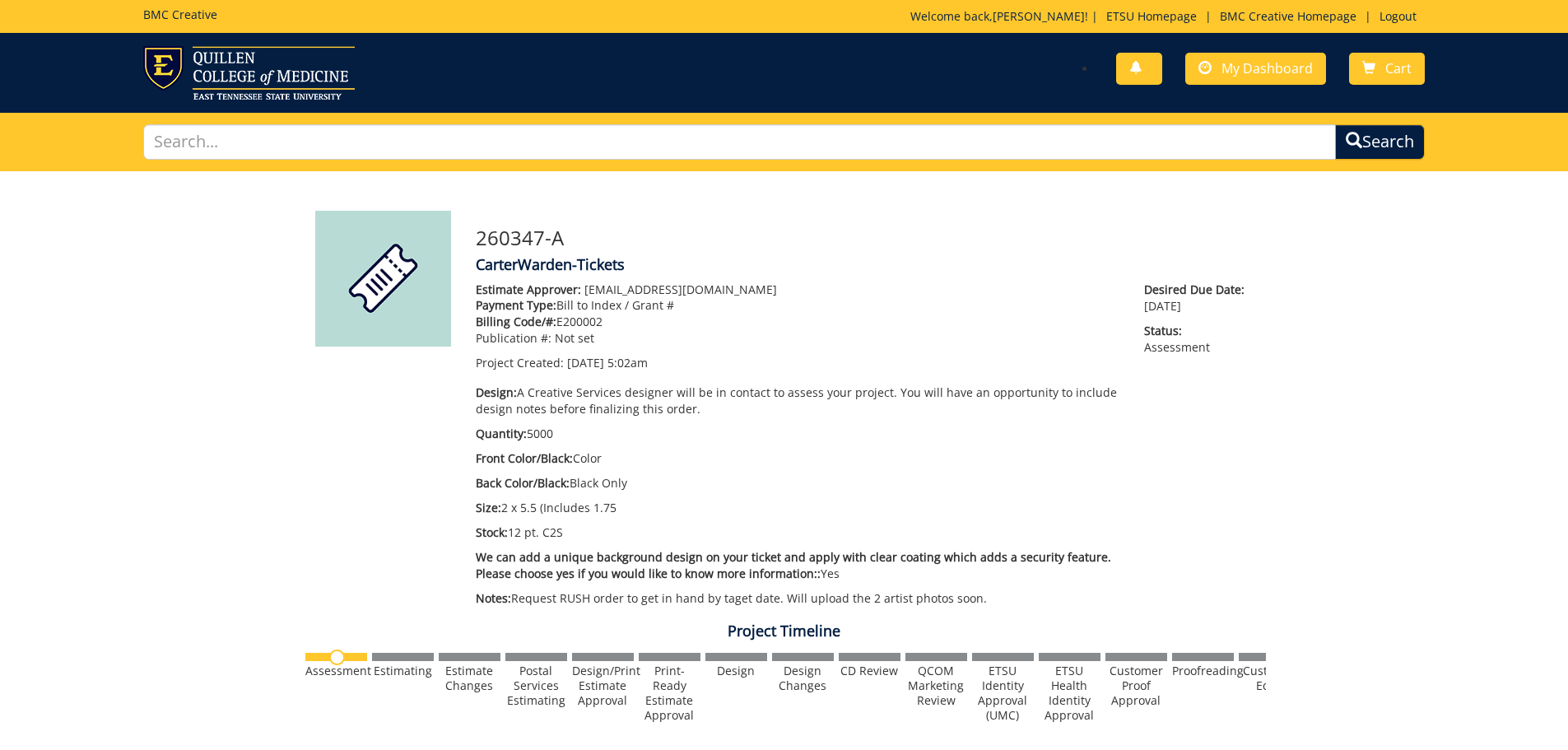
scroll to position [576, 0]
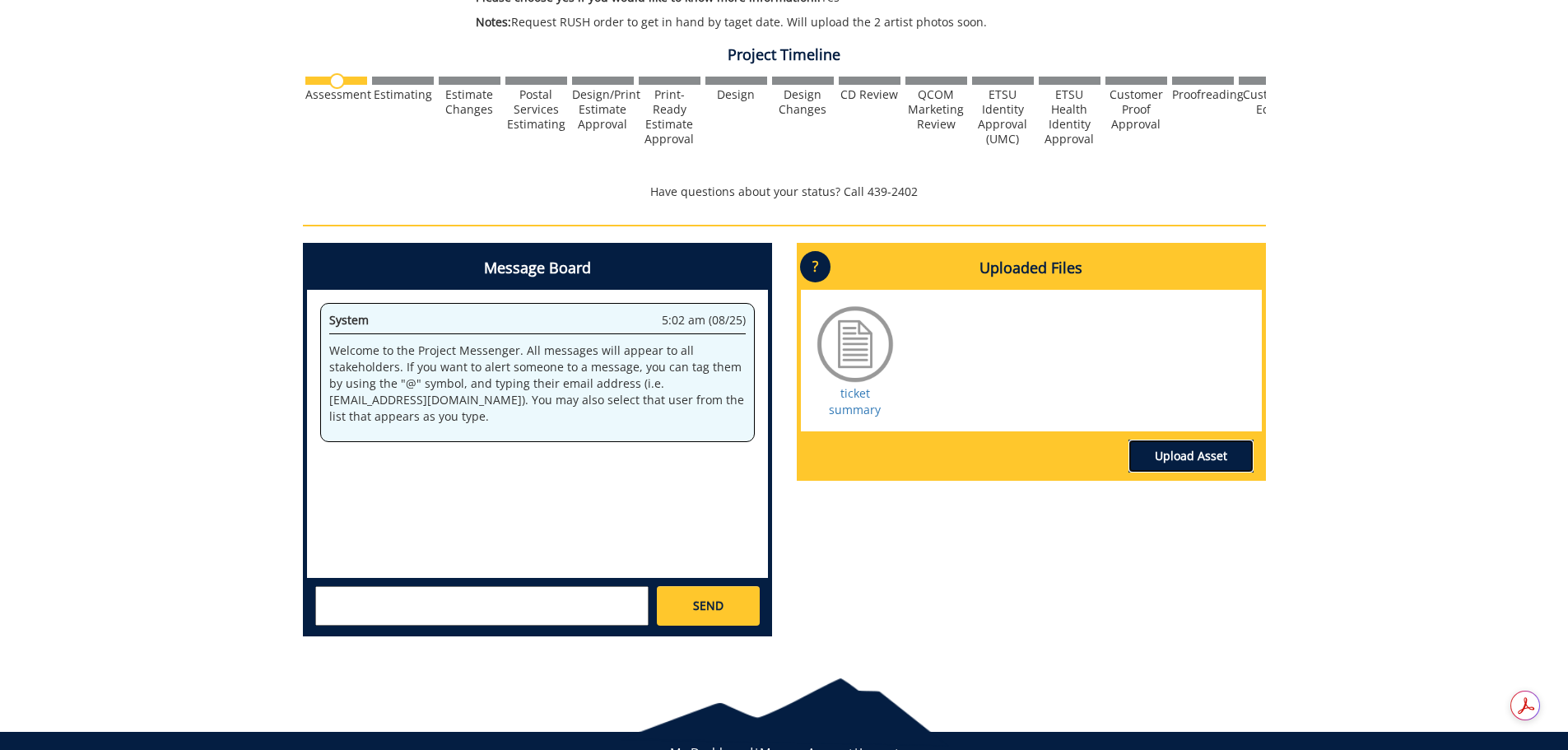
click at [1221, 460] on link "Upload Asset" at bounding box center [1191, 456] width 125 height 33
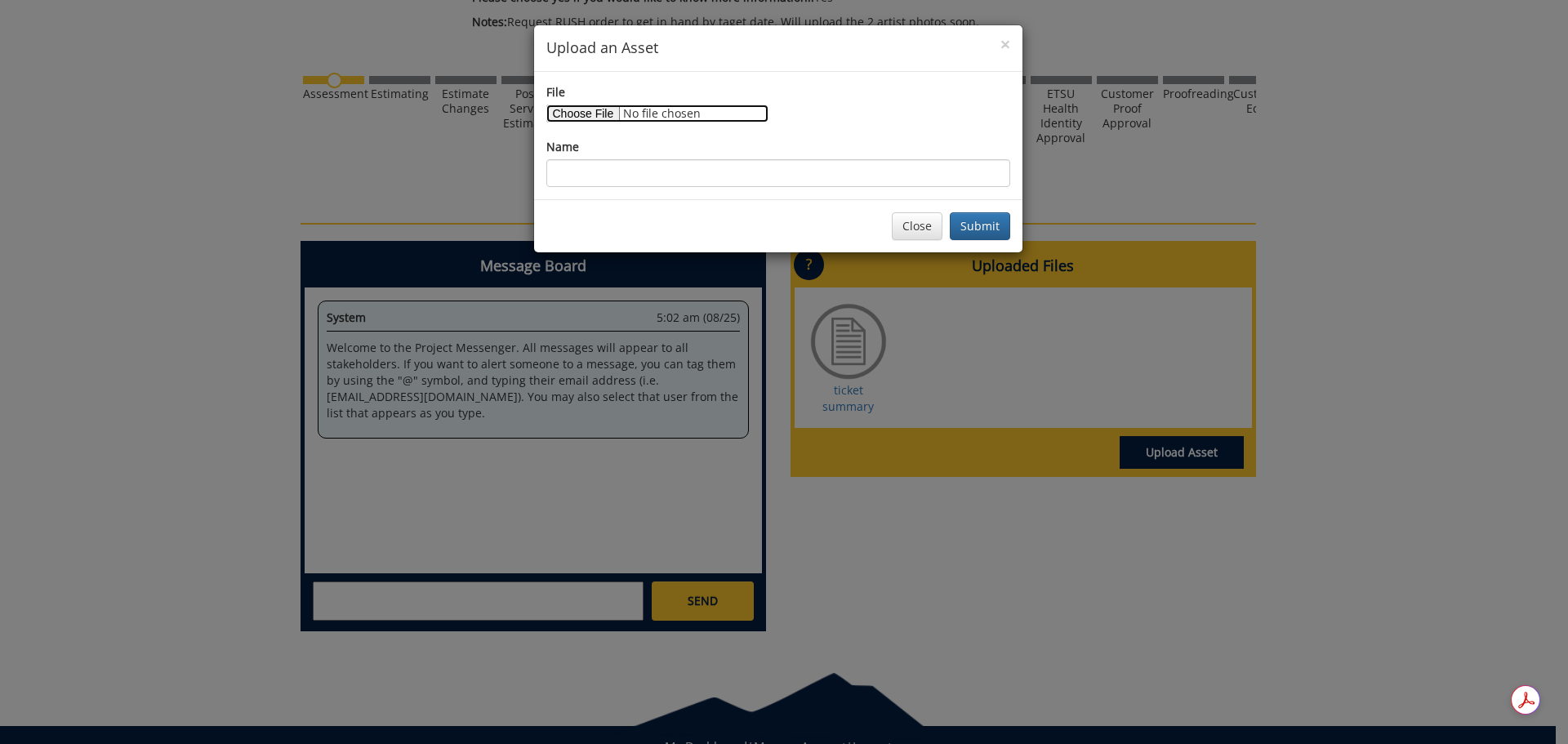
click at [591, 110] on input "File" at bounding box center [657, 113] width 222 height 18
type input "C:\fakepath\Neon_Trees_Press_1-Web.jpg"
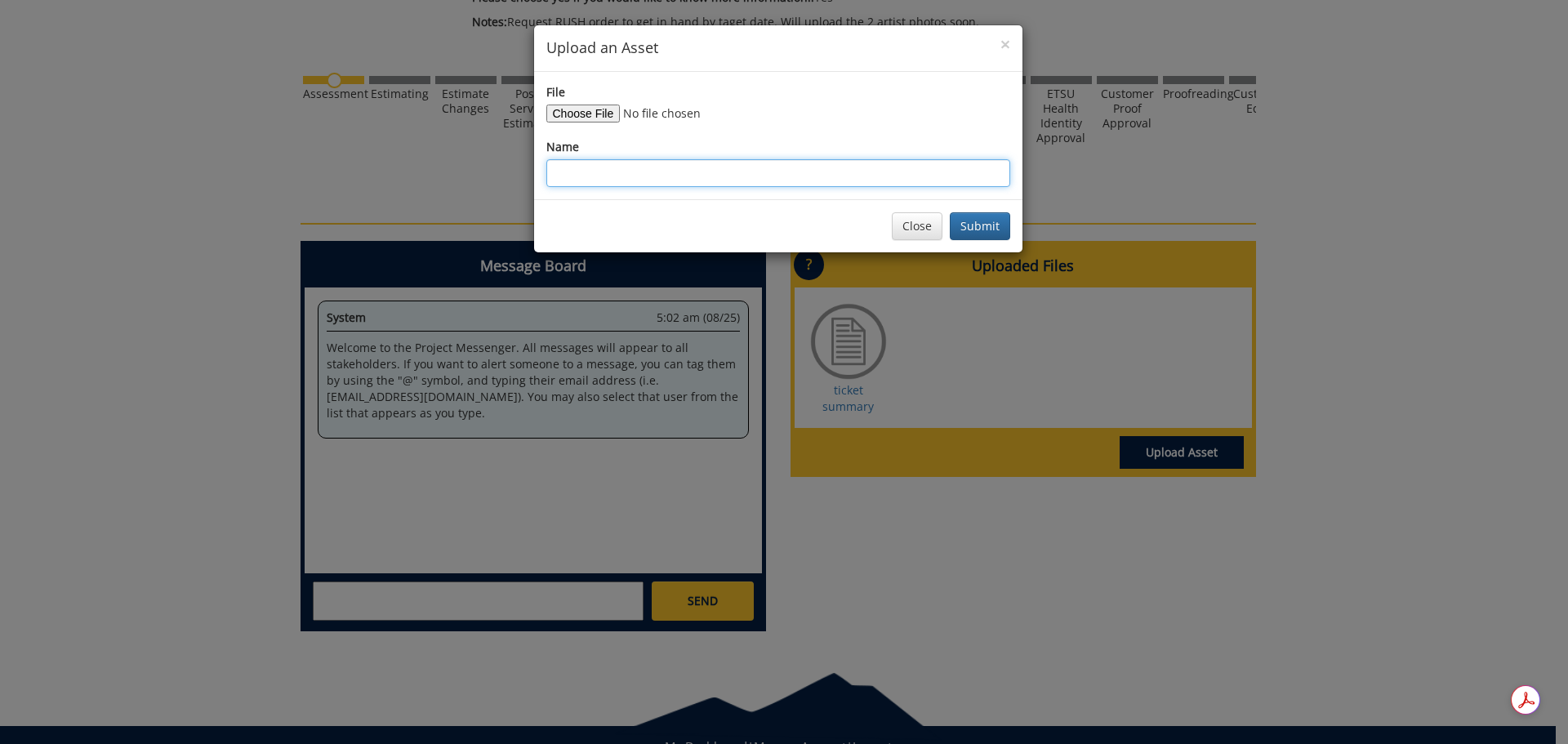
click at [631, 169] on input "Name" at bounding box center [778, 173] width 463 height 27
type input "Neon Trees photo"
click at [983, 219] on button "Submit" at bounding box center [980, 226] width 60 height 27
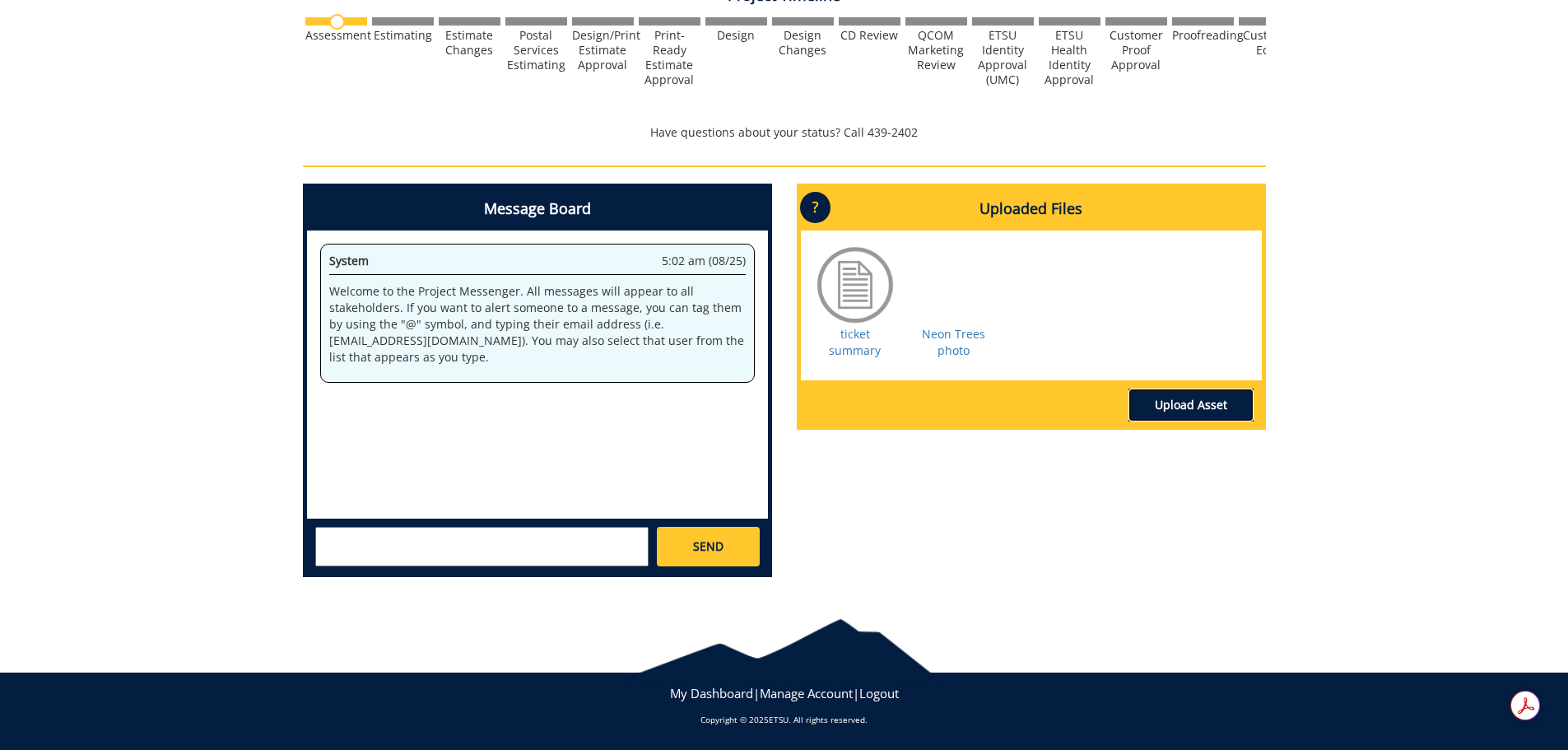
scroll to position [471, 0]
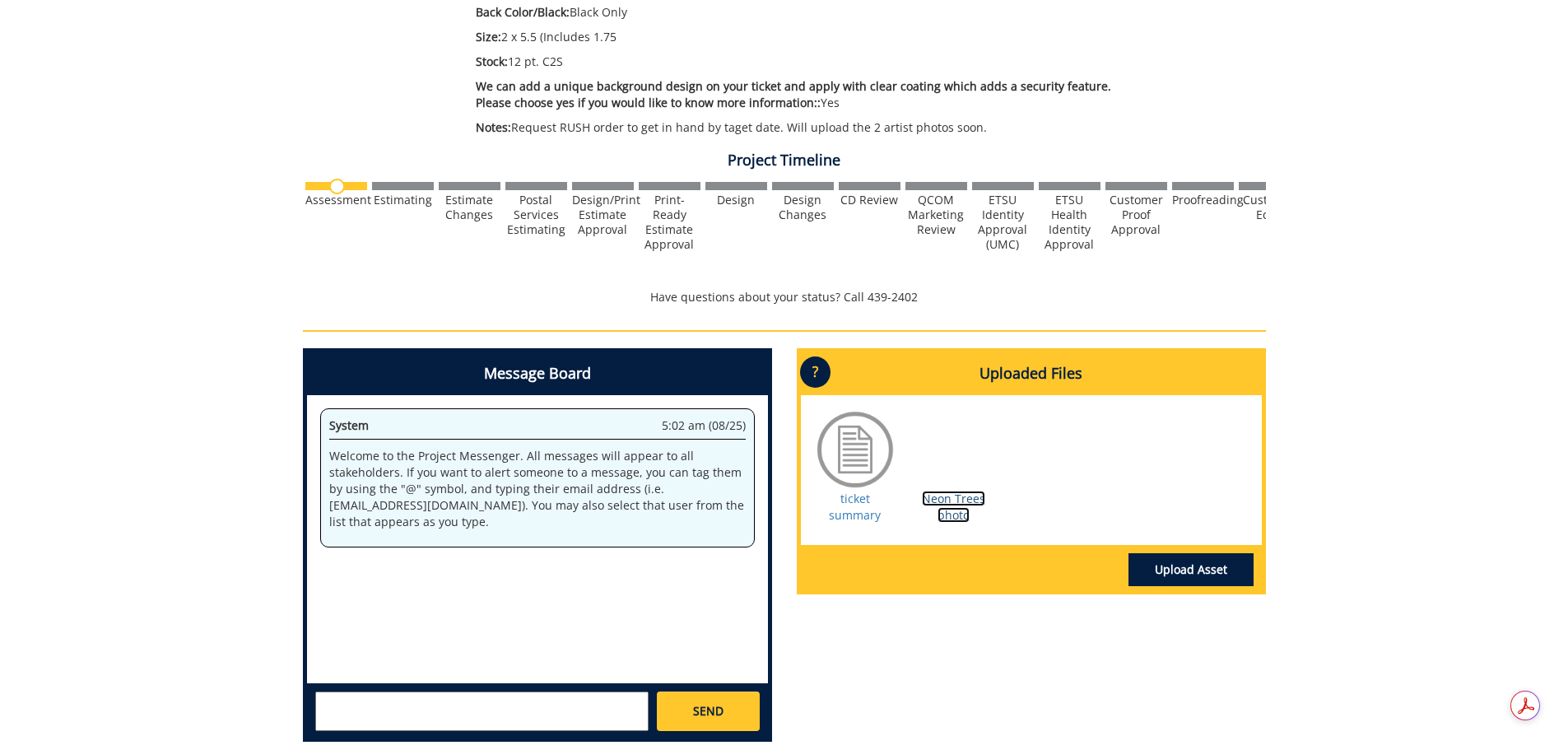
click at [943, 497] on link "Neon Trees photo" at bounding box center [953, 507] width 63 height 32
click at [1425, 498] on div "260347-A CarterWarden-Tickets Estimate Approver: [EMAIL_ADDRESS][DOMAIN_NAME] P…" at bounding box center [784, 228] width 1568 height 1056
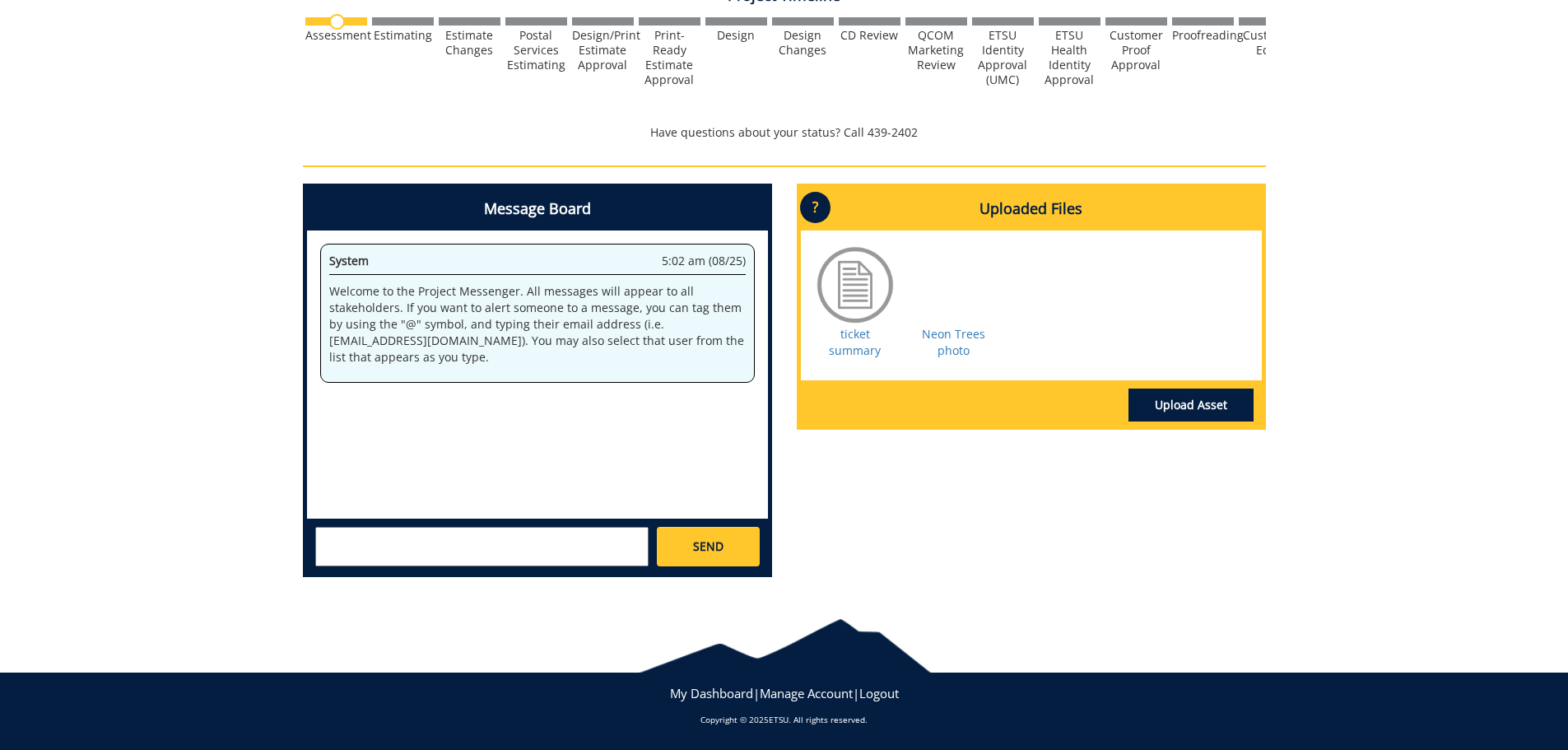
scroll to position [59, 0]
